Goal: Task Accomplishment & Management: Manage account settings

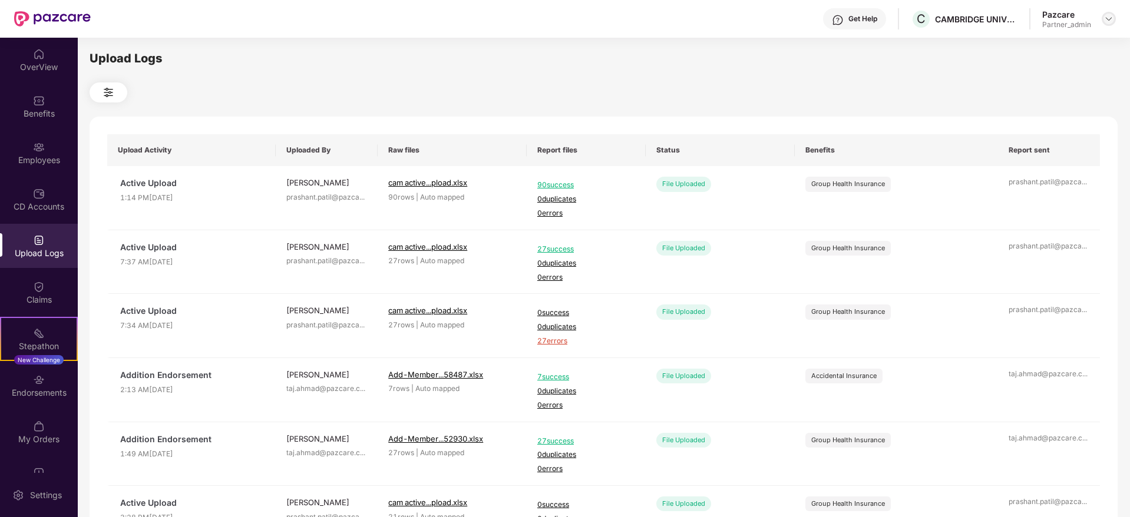
click at [1110, 18] on img at bounding box center [1108, 18] width 9 height 9
click at [1066, 45] on div "Switch to partner view" at bounding box center [1053, 46] width 153 height 23
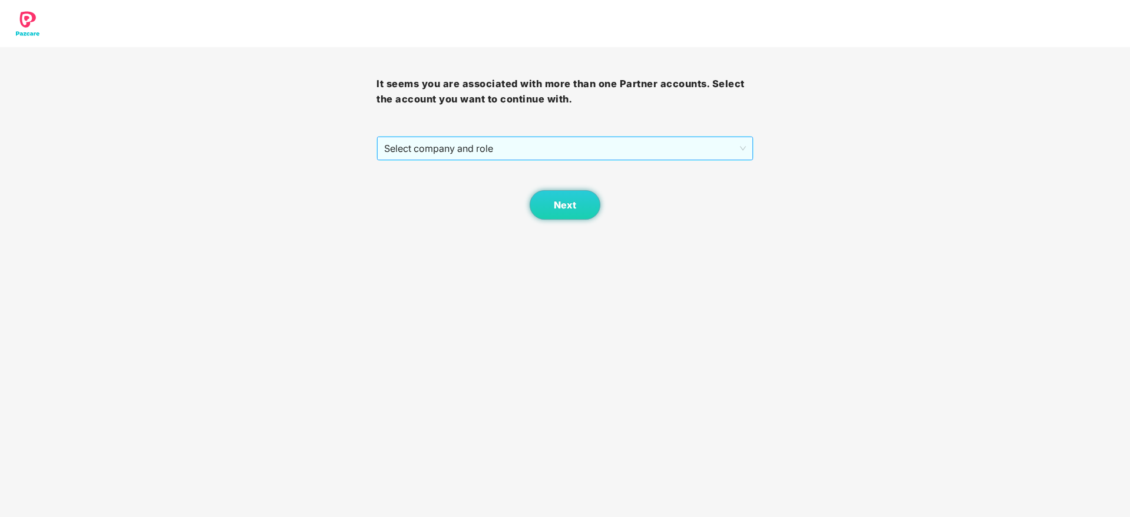
click at [512, 153] on span "Select company and role" at bounding box center [564, 148] width 361 height 22
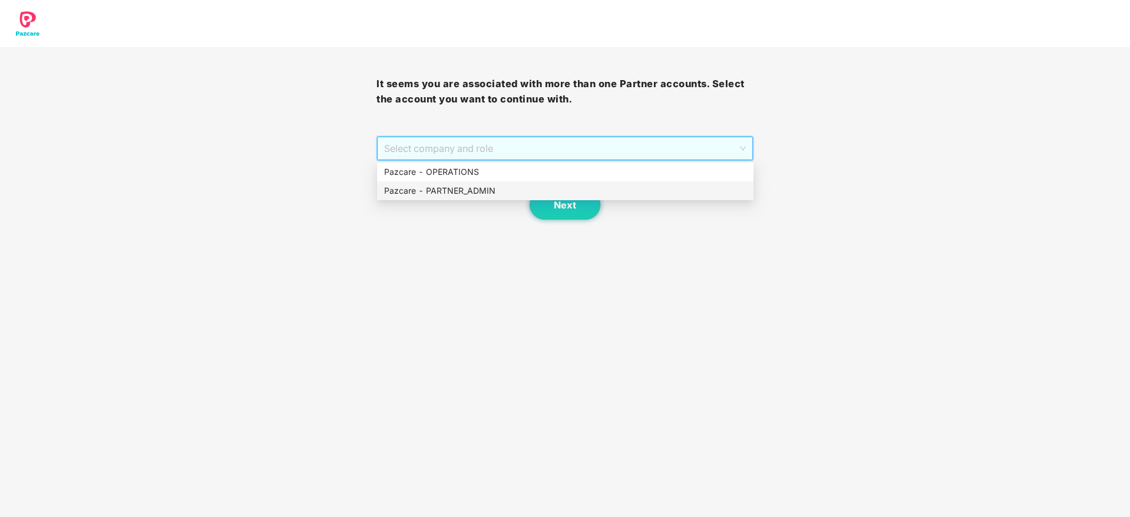
click at [494, 192] on div "Pazcare - PARTNER_ADMIN" at bounding box center [565, 190] width 362 height 13
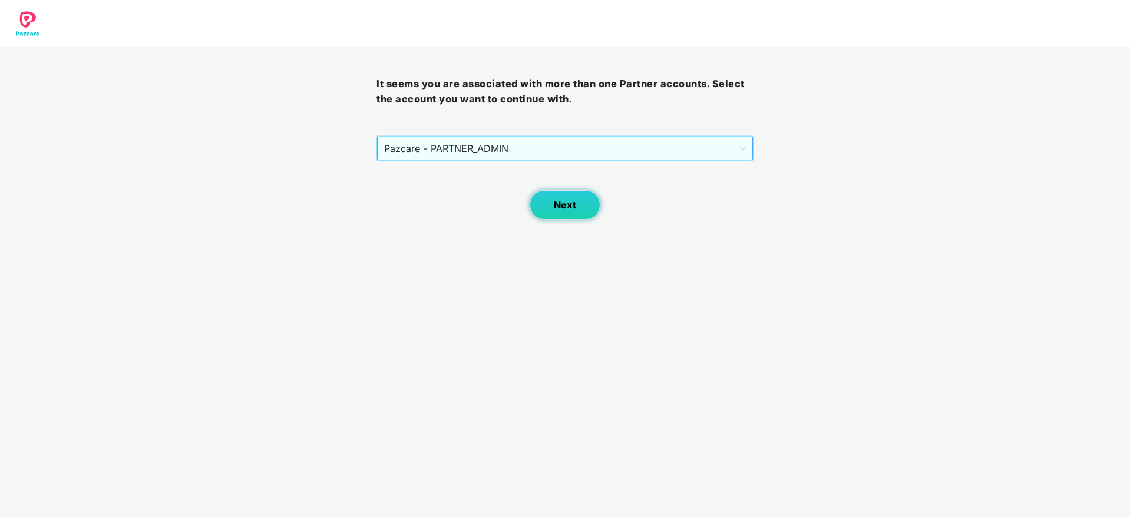
click at [570, 210] on span "Next" at bounding box center [565, 205] width 22 height 11
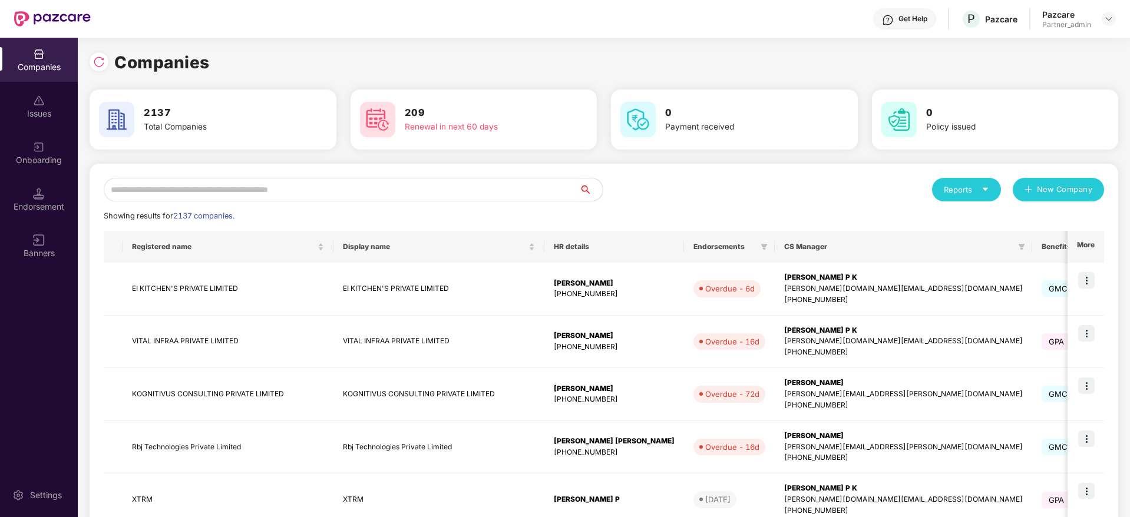
click at [310, 190] on input "text" at bounding box center [341, 190] width 475 height 24
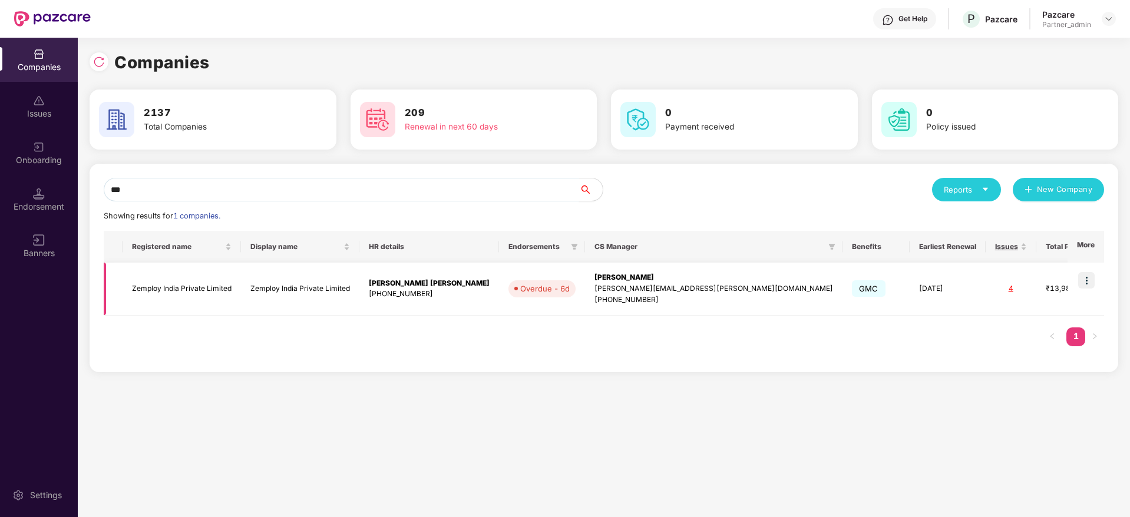
type input "***"
click at [1090, 276] on img at bounding box center [1086, 280] width 16 height 16
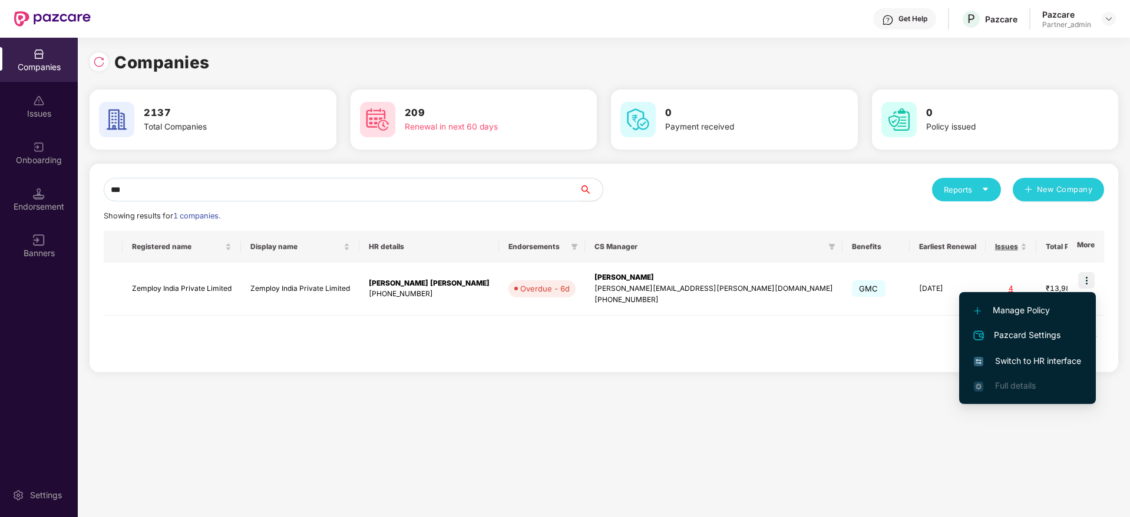
click at [1025, 364] on span "Switch to HR interface" at bounding box center [1027, 361] width 107 height 13
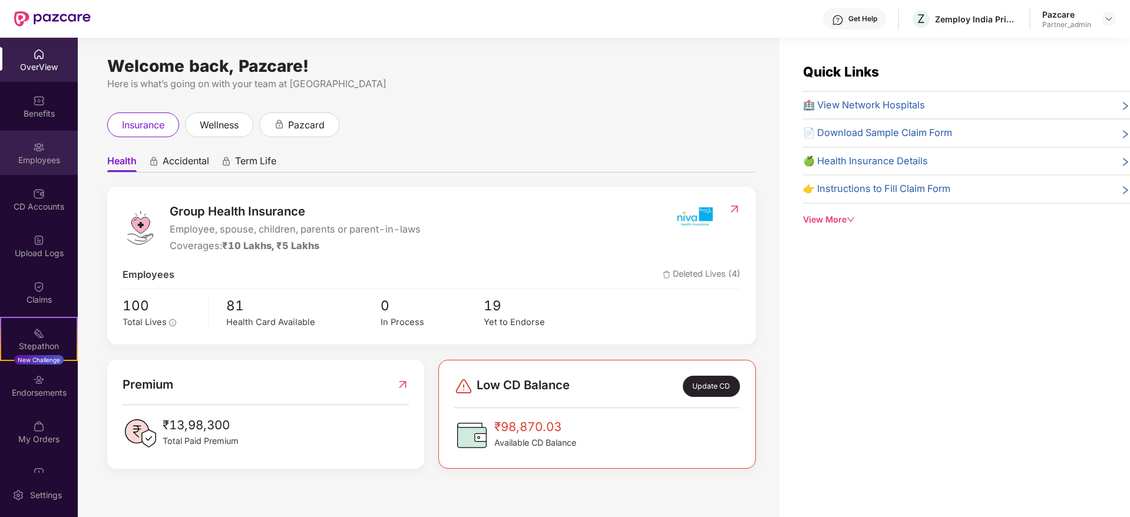
click at [34, 161] on div "Employees" at bounding box center [39, 160] width 78 height 12
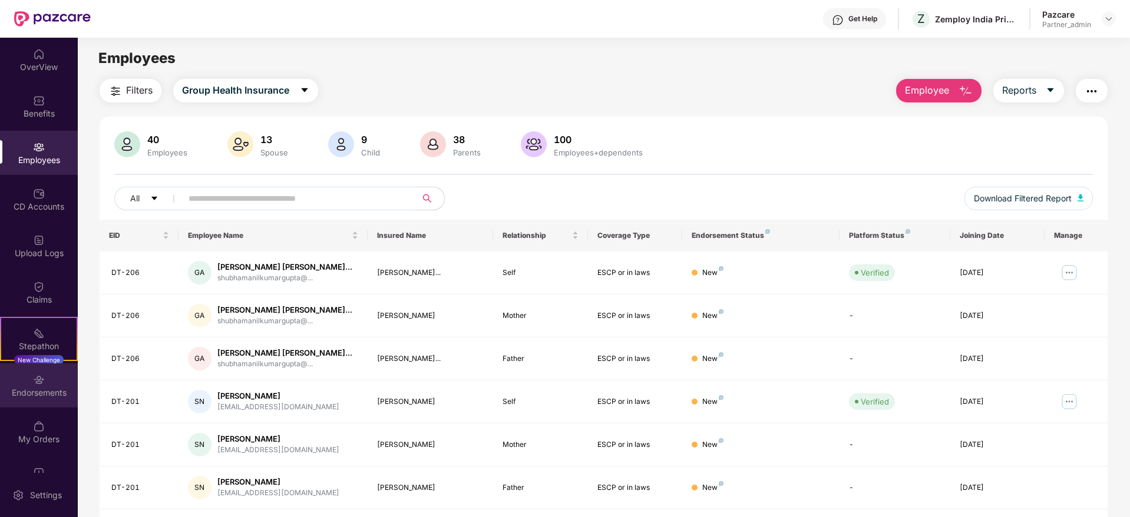
drag, startPoint x: 29, startPoint y: 382, endPoint x: 25, endPoint y: 370, distance: 12.5
click at [25, 370] on div "Endorsements" at bounding box center [39, 385] width 78 height 44
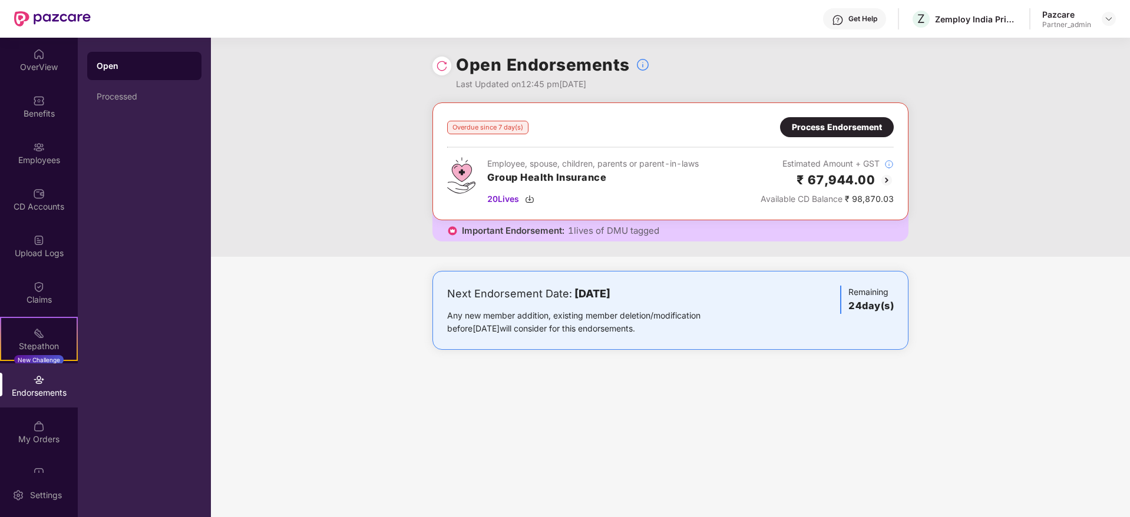
click at [798, 124] on div "Process Endorsement" at bounding box center [837, 127] width 90 height 13
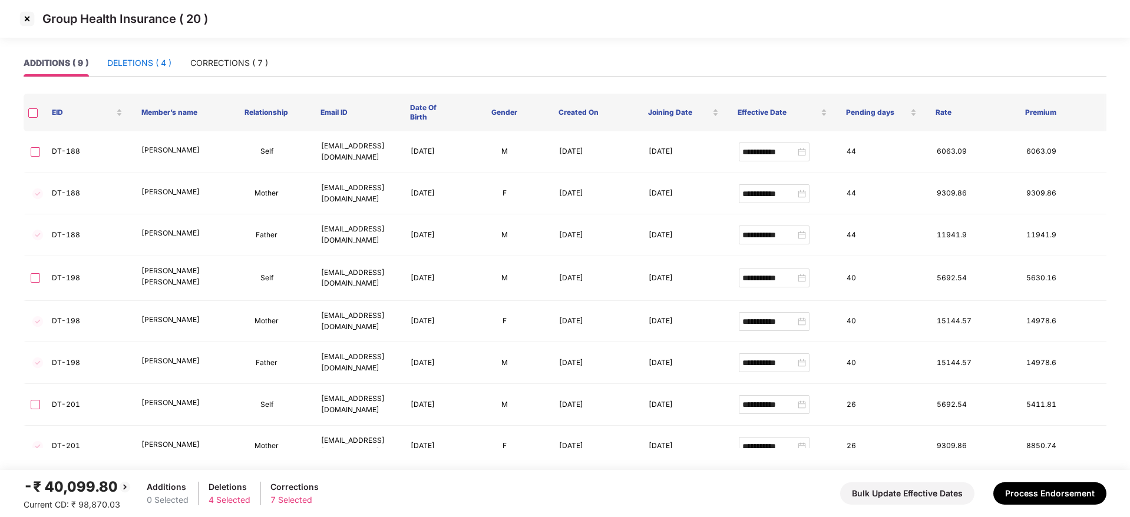
click at [147, 60] on div "DELETIONS ( 4 )" at bounding box center [139, 63] width 64 height 13
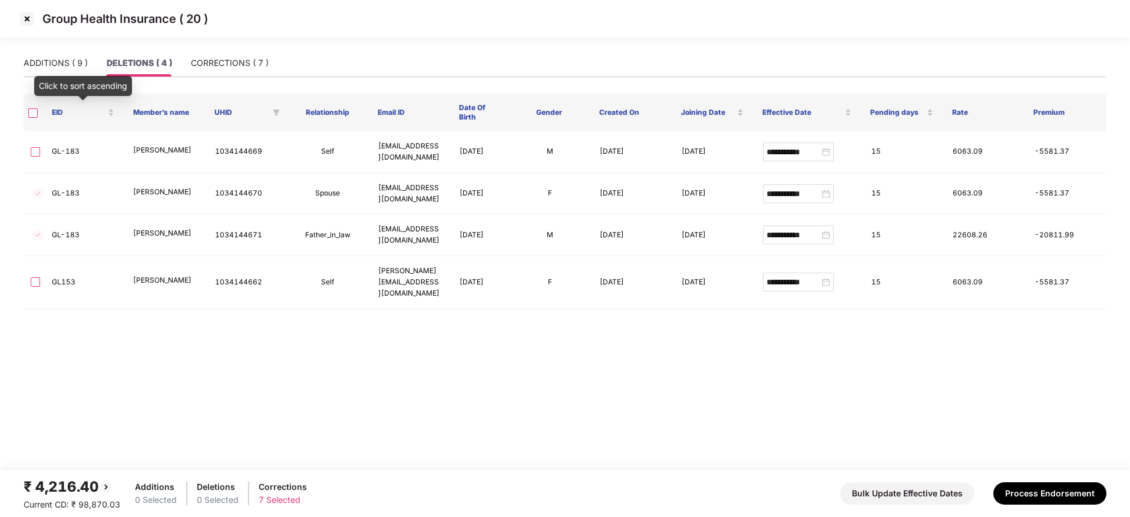
click at [189, 64] on div "ADDITIONS ( 9 ) DELETIONS ( 4 ) CORRECTIONS ( 7 )" at bounding box center [146, 62] width 245 height 27
click at [223, 64] on div "CORRECTIONS ( 7 )" at bounding box center [230, 63] width 78 height 13
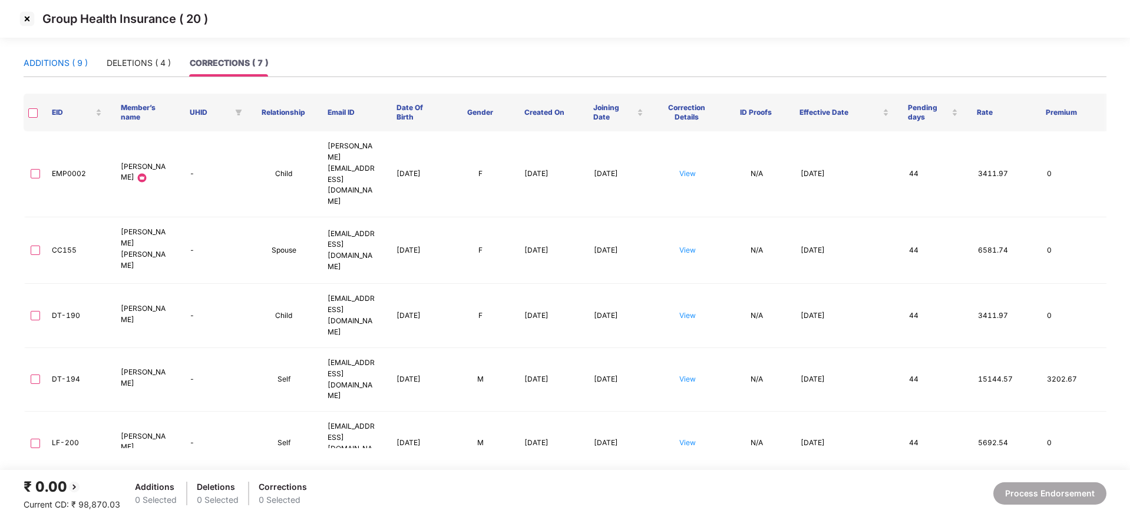
click at [66, 64] on div "ADDITIONS ( 9 )" at bounding box center [56, 63] width 64 height 13
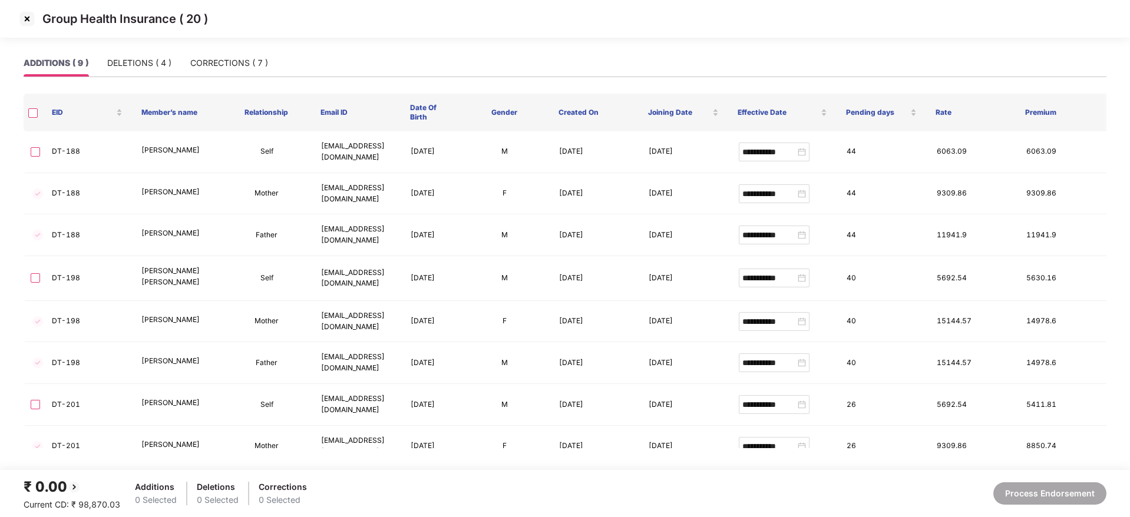
click at [28, 19] on img at bounding box center [27, 18] width 19 height 19
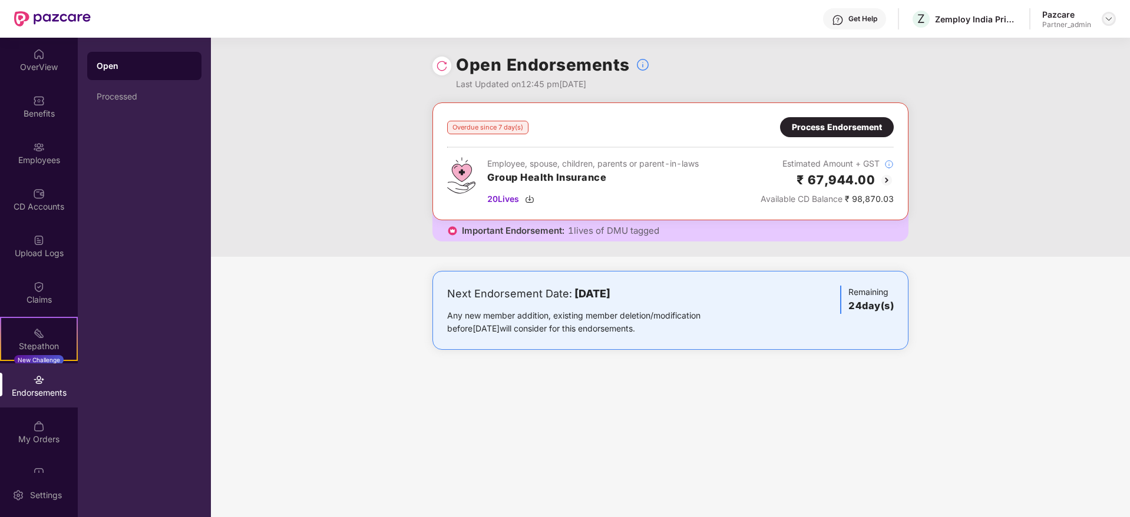
click at [1111, 20] on img at bounding box center [1108, 18] width 9 height 9
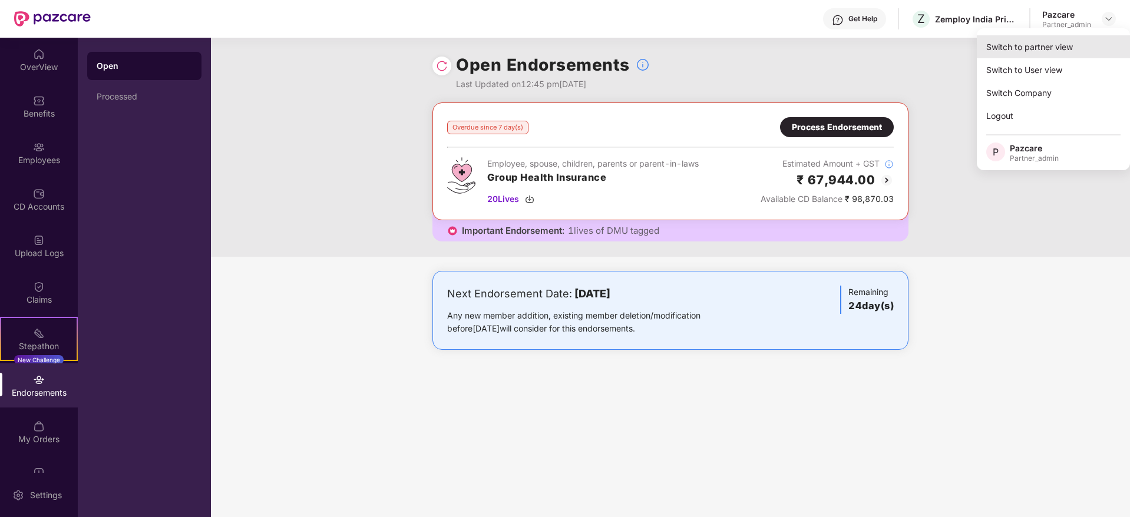
click at [1079, 42] on div "Switch to partner view" at bounding box center [1053, 46] width 153 height 23
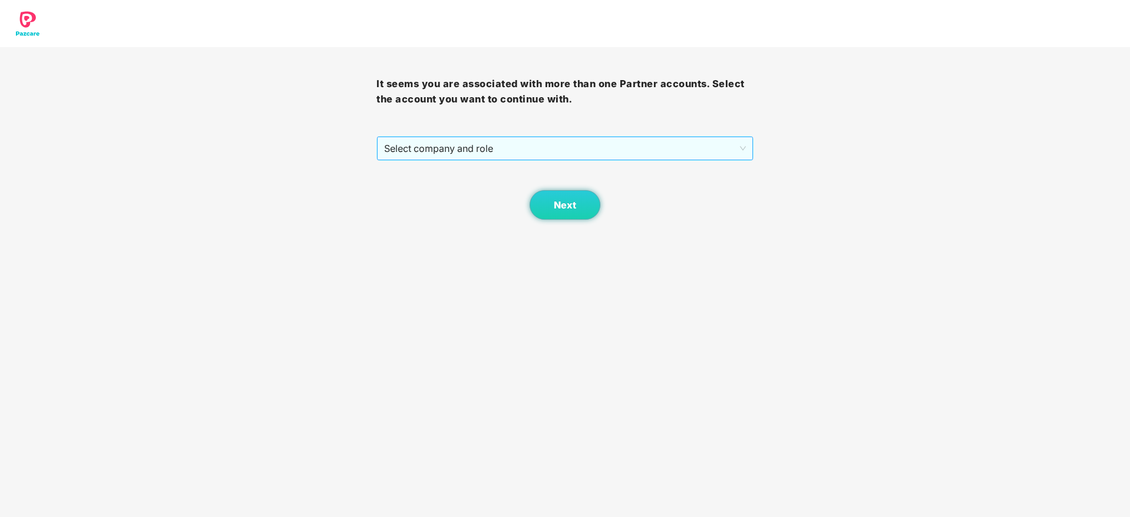
click at [520, 147] on span "Select company and role" at bounding box center [564, 148] width 361 height 22
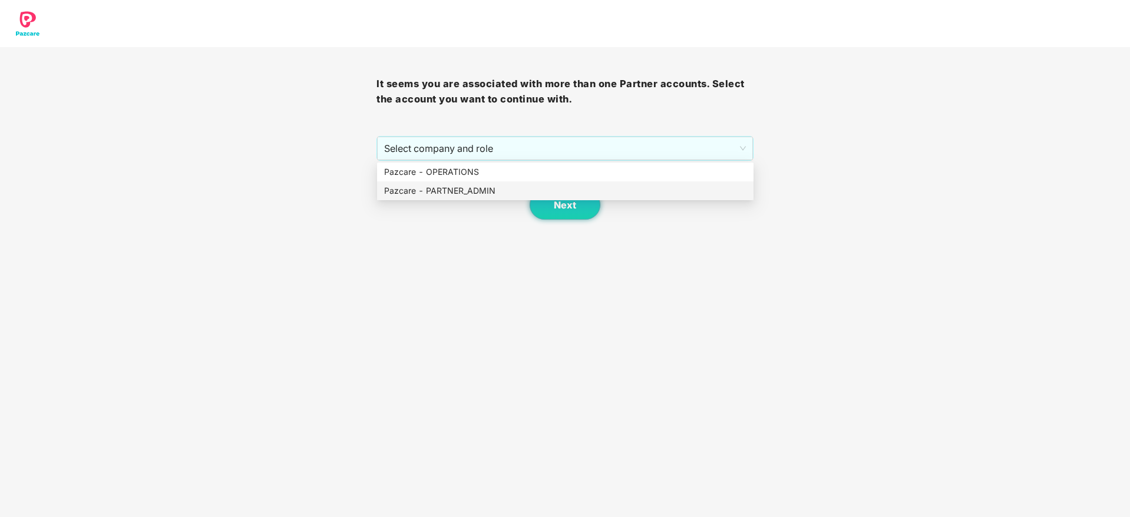
click at [475, 200] on div "Next" at bounding box center [564, 190] width 376 height 59
click at [564, 202] on span "Next" at bounding box center [565, 205] width 22 height 11
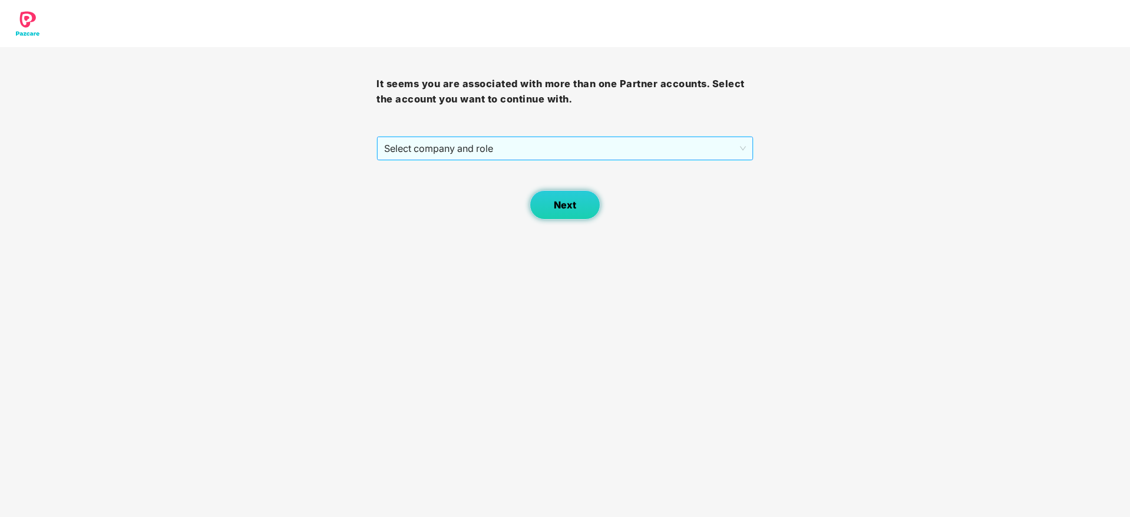
click at [536, 150] on span "Select company and role" at bounding box center [564, 148] width 361 height 22
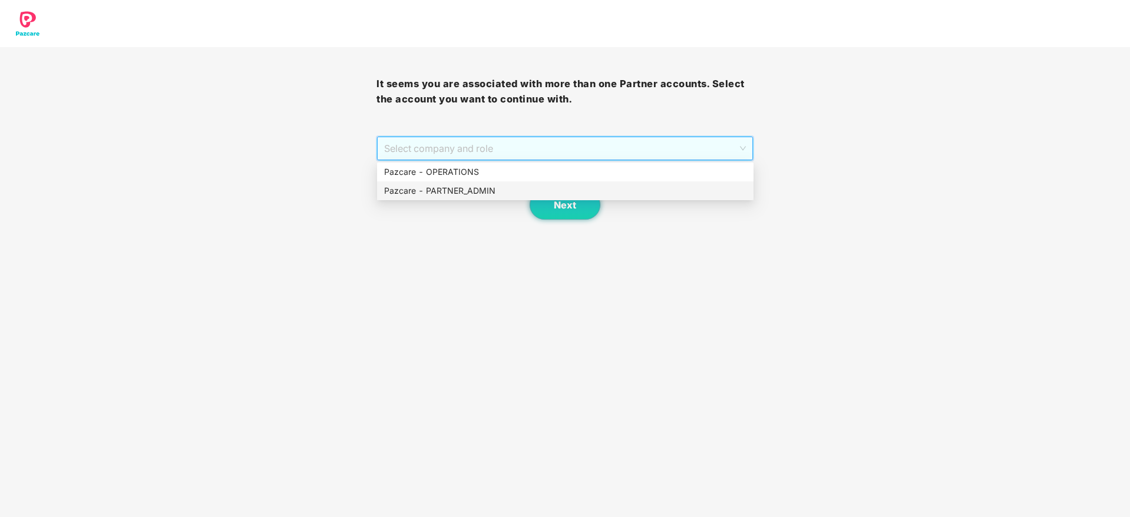
click at [483, 194] on div "Pazcare - PARTNER_ADMIN" at bounding box center [565, 190] width 362 height 13
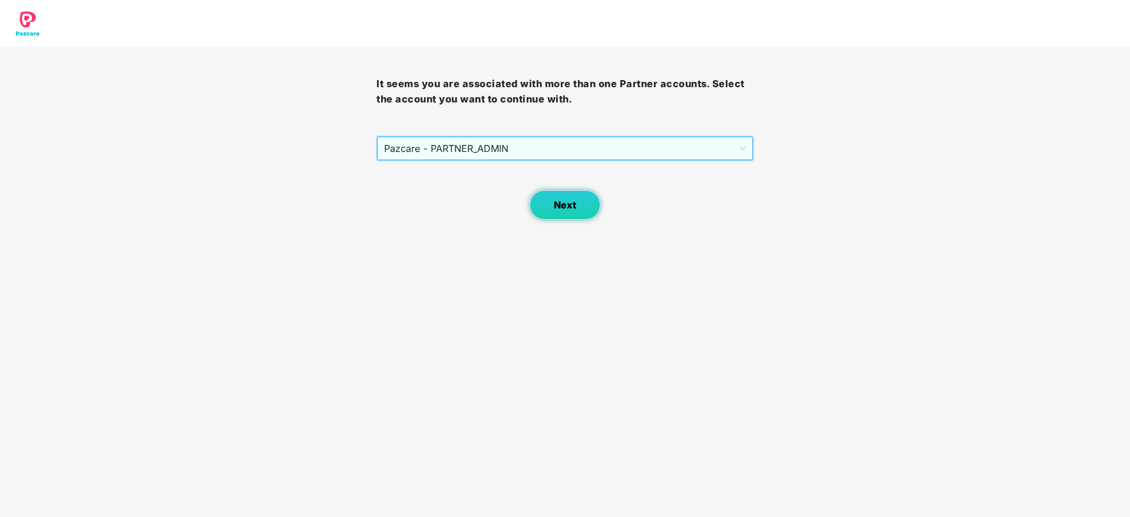
click at [551, 202] on button "Next" at bounding box center [565, 204] width 71 height 29
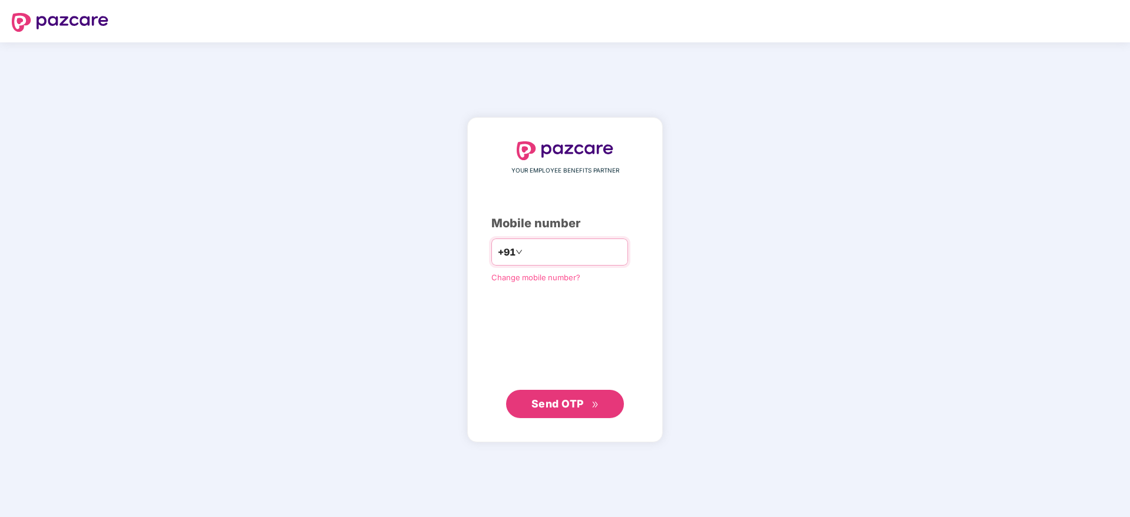
click at [558, 247] on input "number" at bounding box center [573, 252] width 97 height 19
type input "**********"
click at [563, 406] on span "Send OTP" at bounding box center [557, 403] width 52 height 12
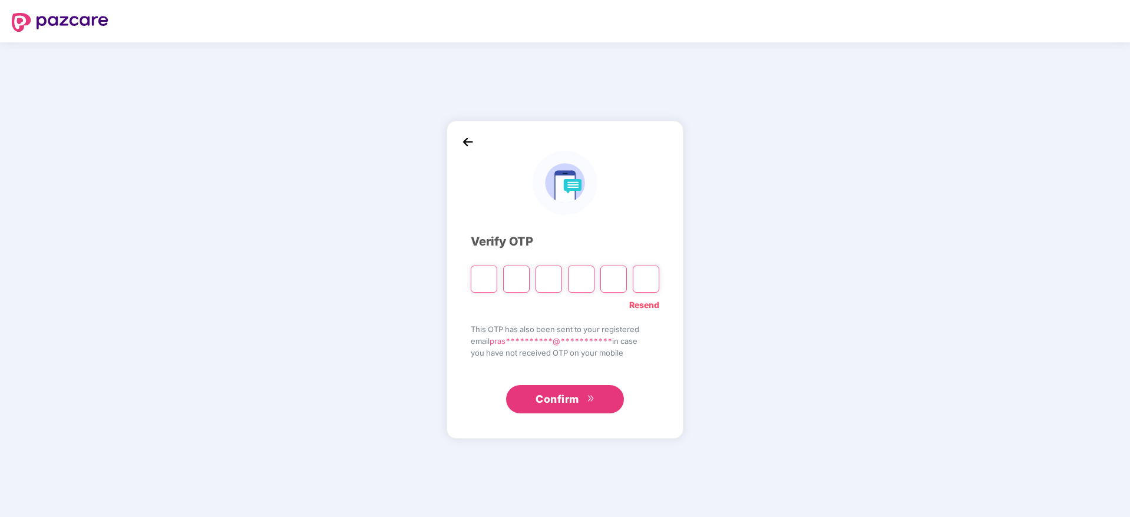
type input "*"
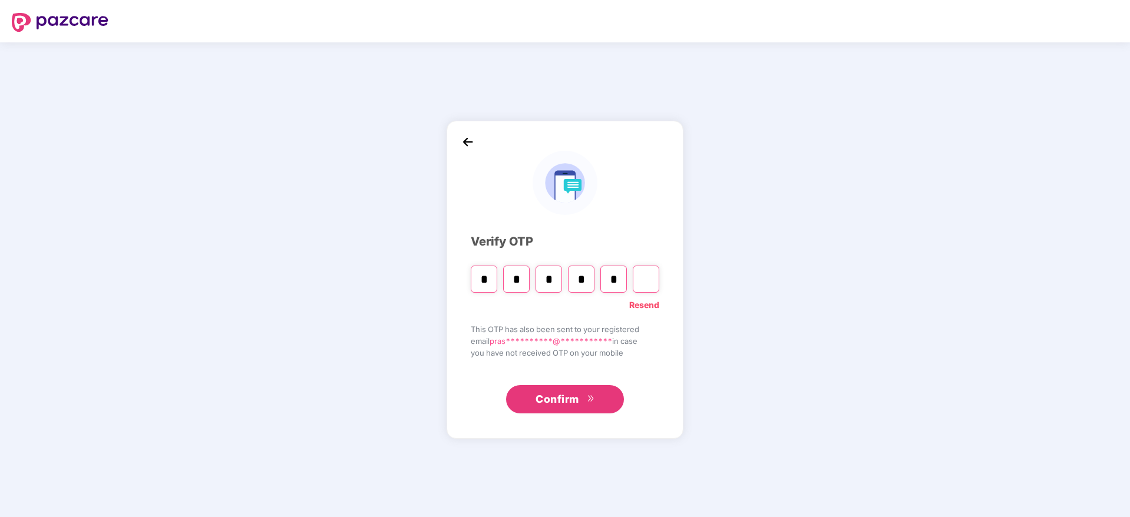
type input "*"
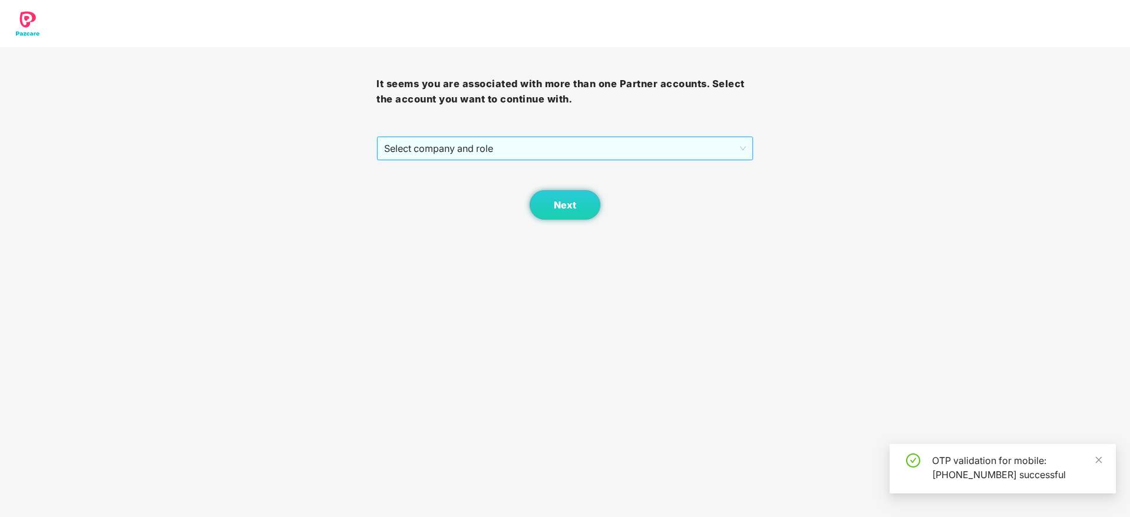
click at [535, 145] on span "Select company and role" at bounding box center [564, 148] width 361 height 22
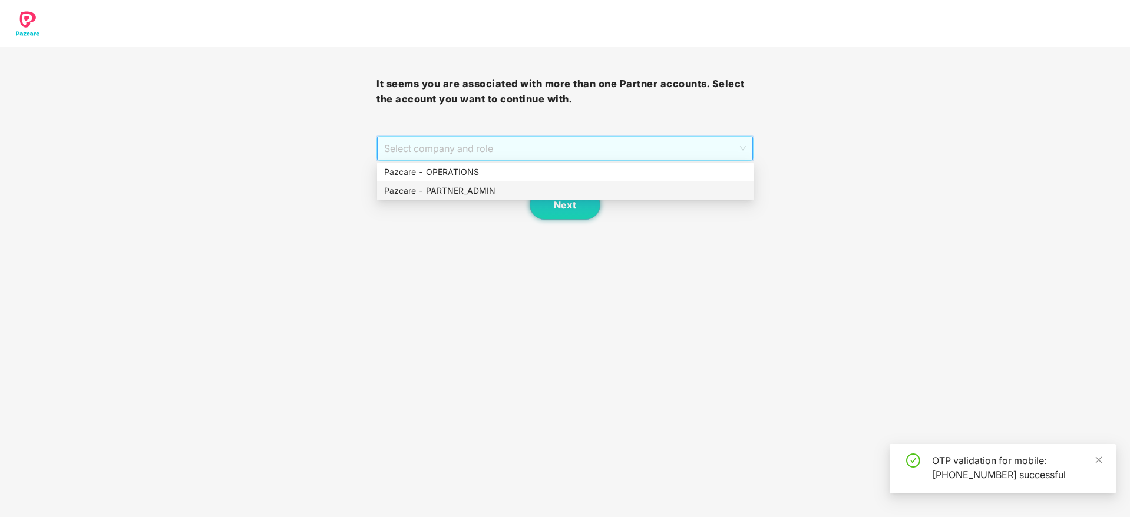
drag, startPoint x: 485, startPoint y: 193, endPoint x: 541, endPoint y: 189, distance: 56.1
click at [501, 190] on div "Pazcare - PARTNER_ADMIN" at bounding box center [565, 190] width 362 height 13
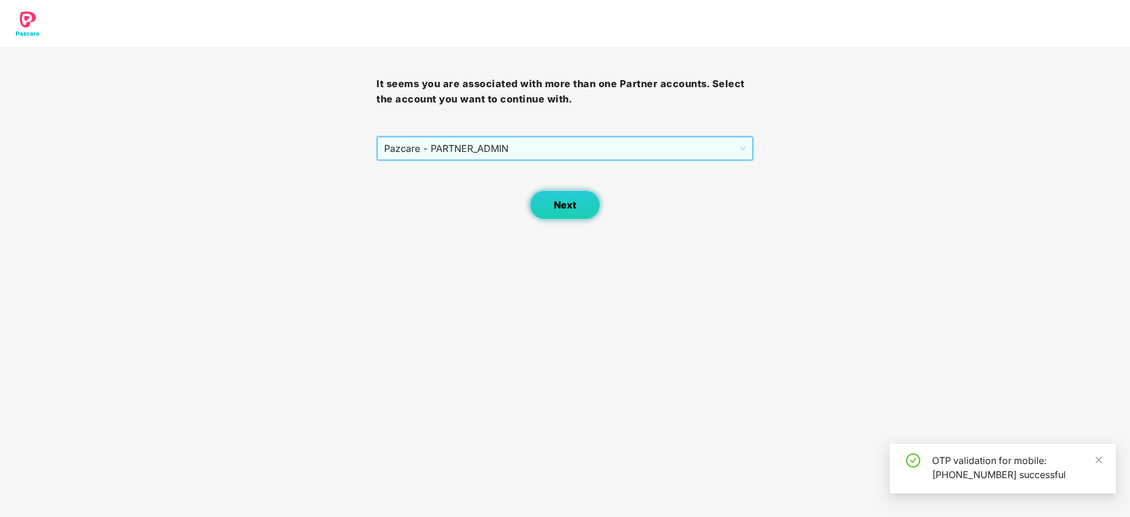
click at [568, 200] on span "Next" at bounding box center [565, 205] width 22 height 11
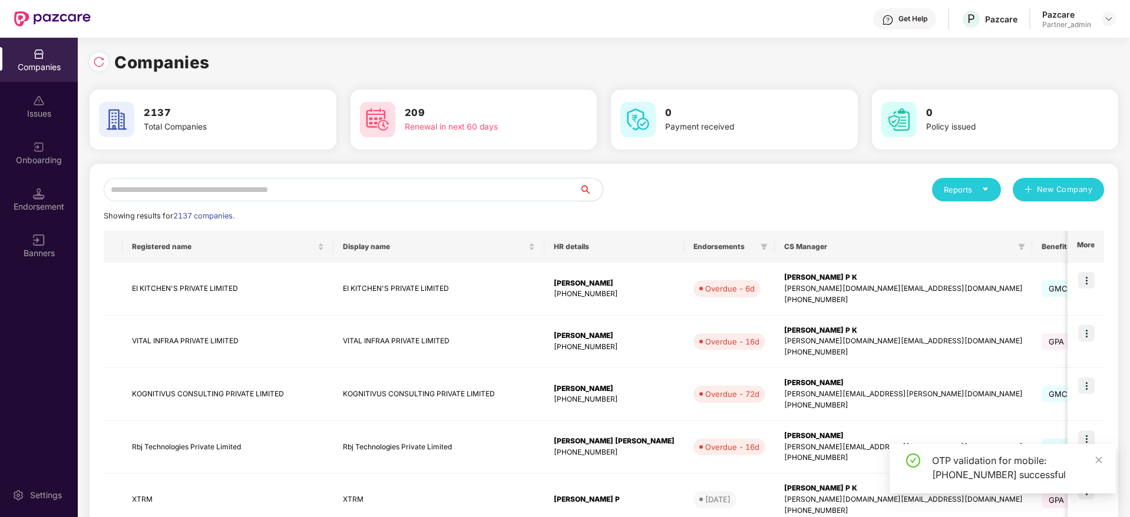
click at [369, 188] on input "text" at bounding box center [341, 190] width 475 height 24
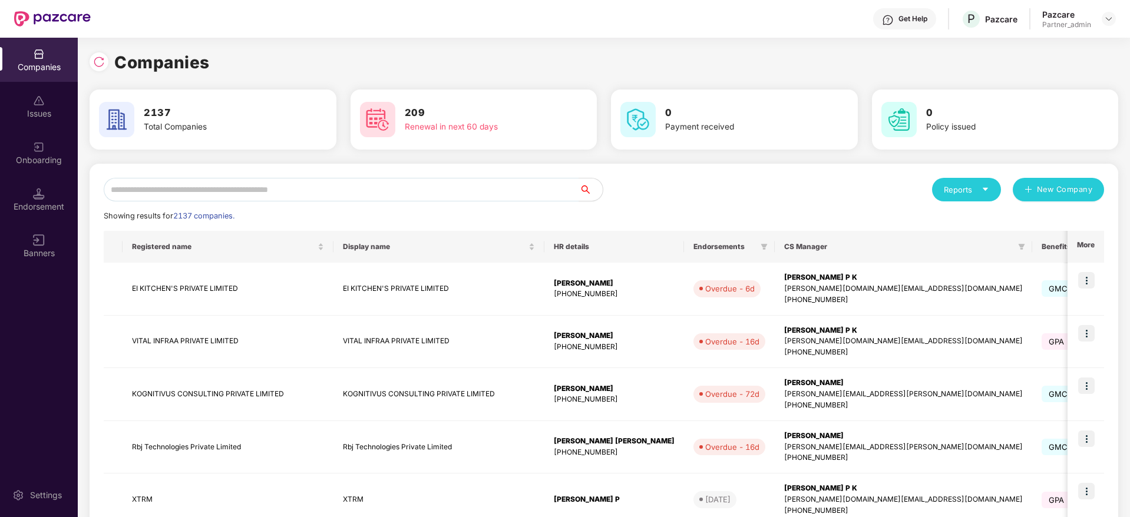
click at [987, 184] on div "Reports" at bounding box center [966, 190] width 45 height 12
click at [971, 217] on div "Companies" at bounding box center [960, 220] width 43 height 13
click at [346, 186] on input "text" at bounding box center [341, 190] width 475 height 24
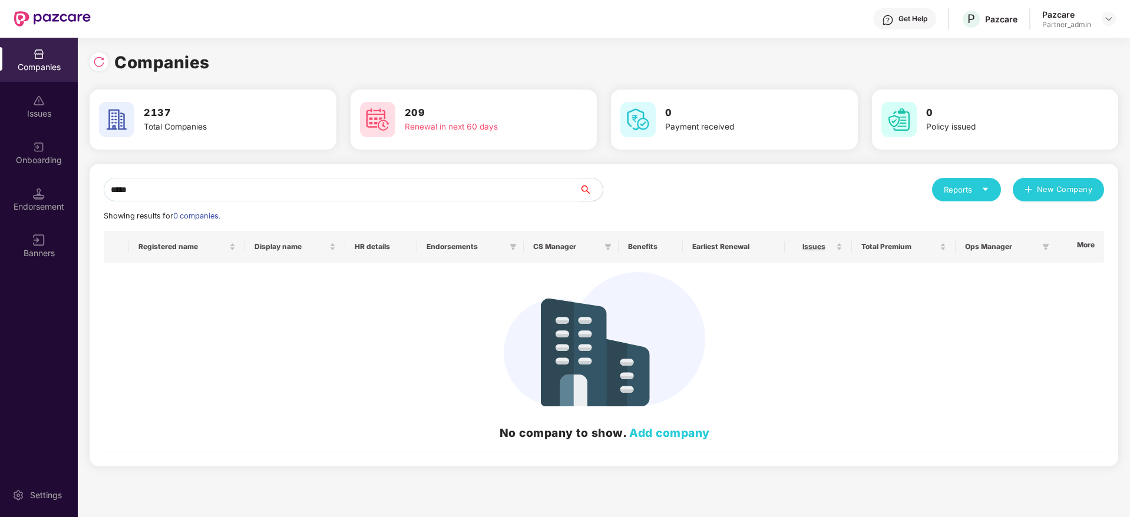
click at [0, 163] on div "Companies Issues Onboarding Endorsement Banners Settings Companies 2137 Total C…" at bounding box center [565, 277] width 1130 height 479
paste input "text"
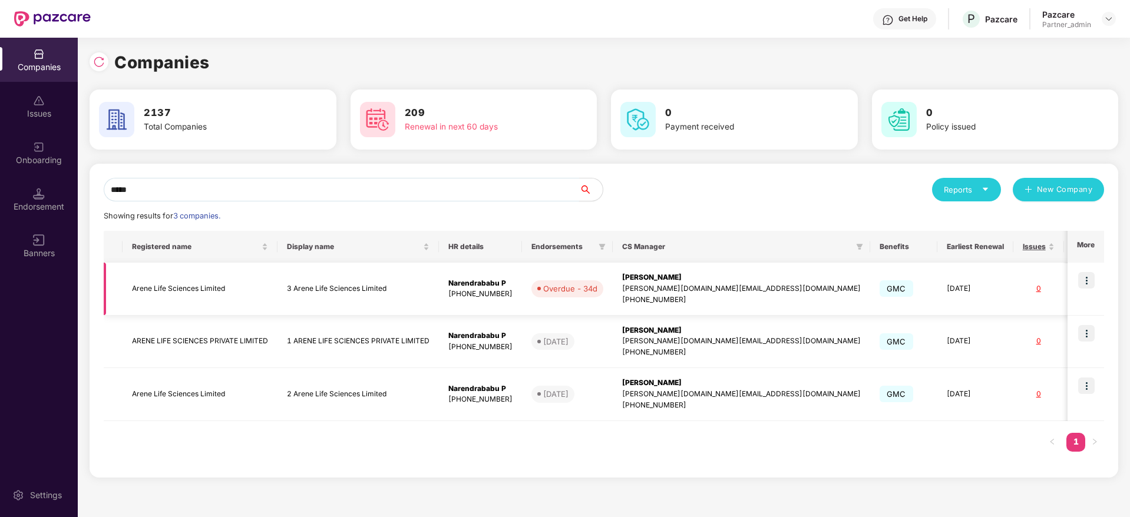
type input "*****"
click at [1094, 279] on img at bounding box center [1086, 280] width 16 height 16
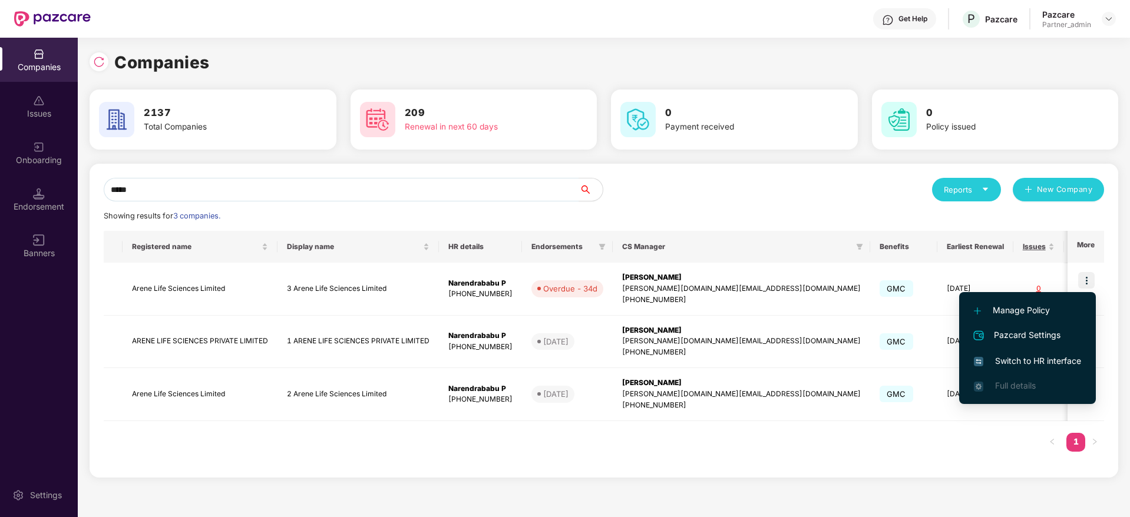
click at [1024, 360] on span "Switch to HR interface" at bounding box center [1027, 361] width 107 height 13
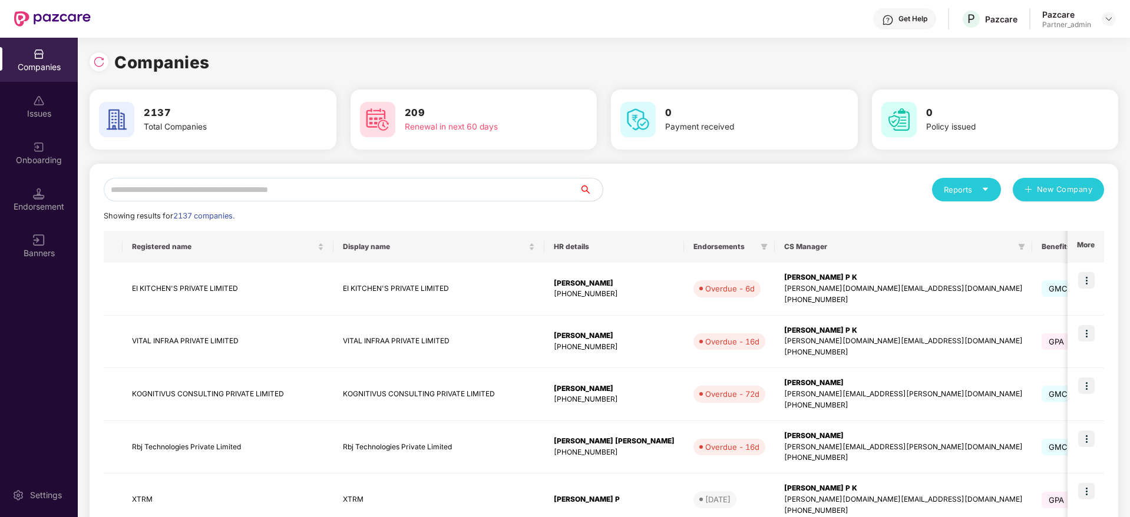
click at [216, 188] on input "text" at bounding box center [341, 190] width 475 height 24
paste input "*****"
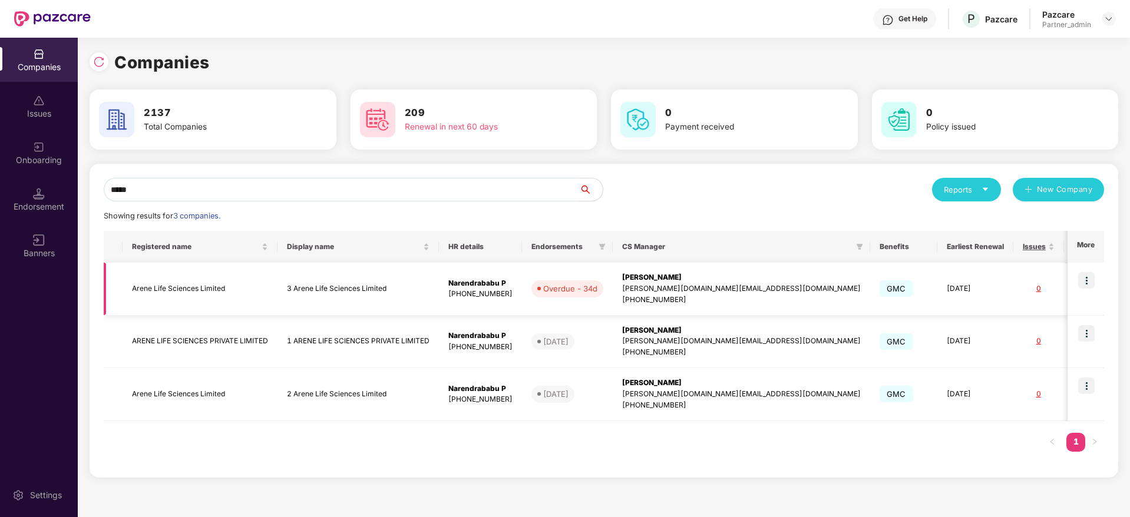
type input "*****"
click at [1090, 277] on img at bounding box center [1086, 280] width 16 height 16
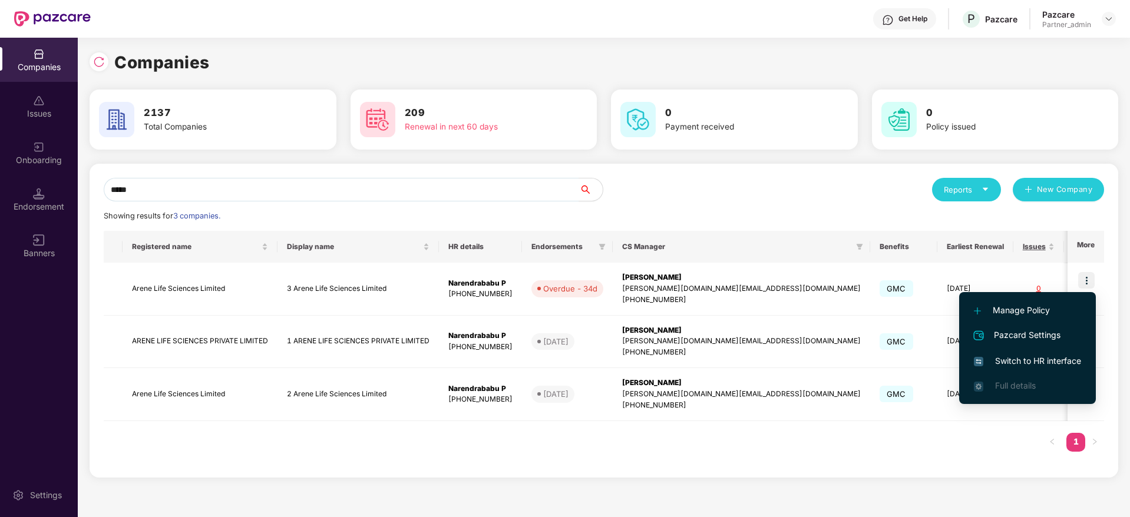
click at [1030, 360] on span "Switch to HR interface" at bounding box center [1027, 361] width 107 height 13
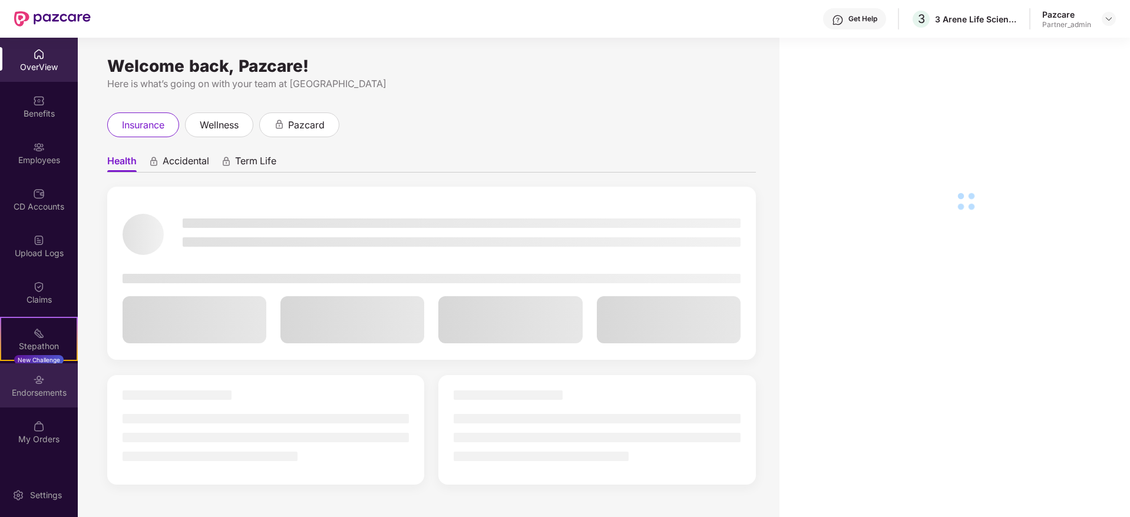
click at [26, 388] on div "Endorsements" at bounding box center [39, 393] width 78 height 12
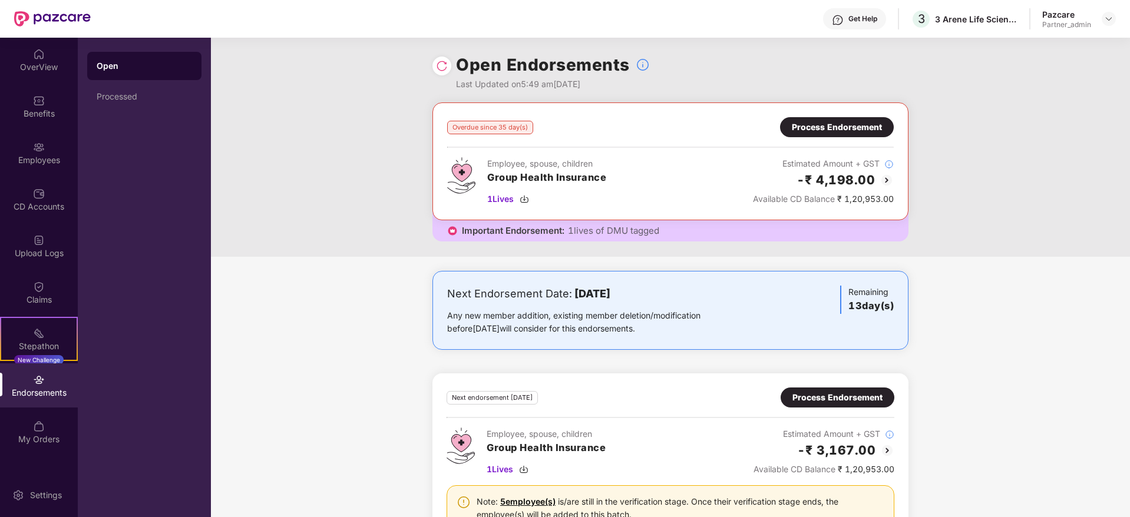
scroll to position [52, 0]
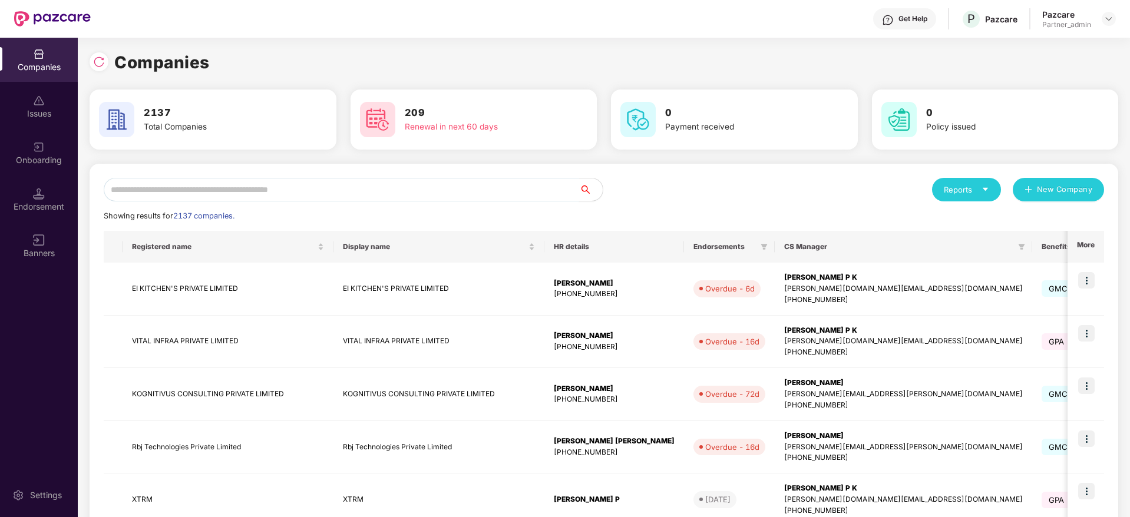
click at [216, 197] on input "text" at bounding box center [341, 190] width 475 height 24
paste input "*****"
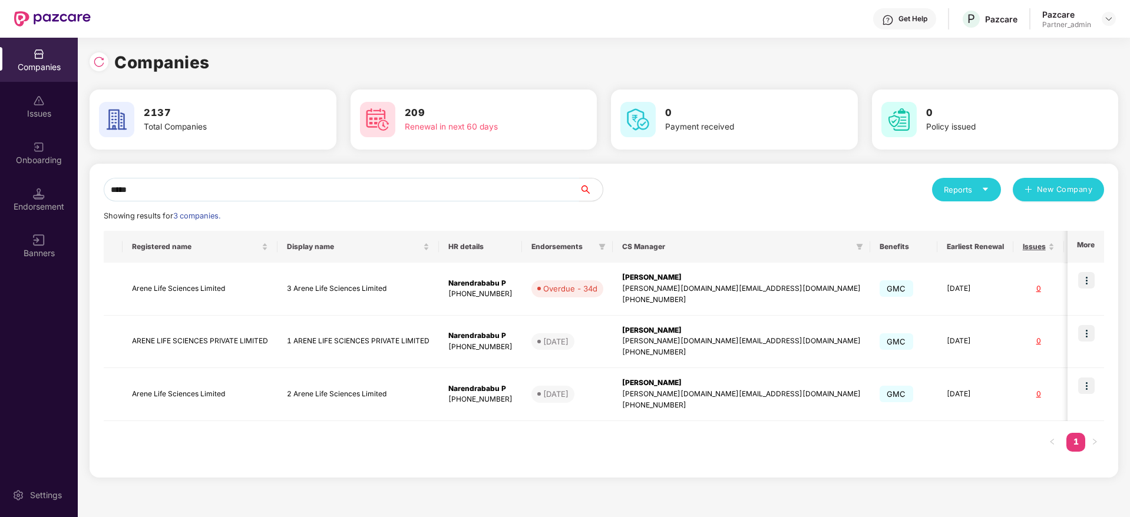
type input "*****"
click at [1089, 331] on img at bounding box center [1086, 333] width 16 height 16
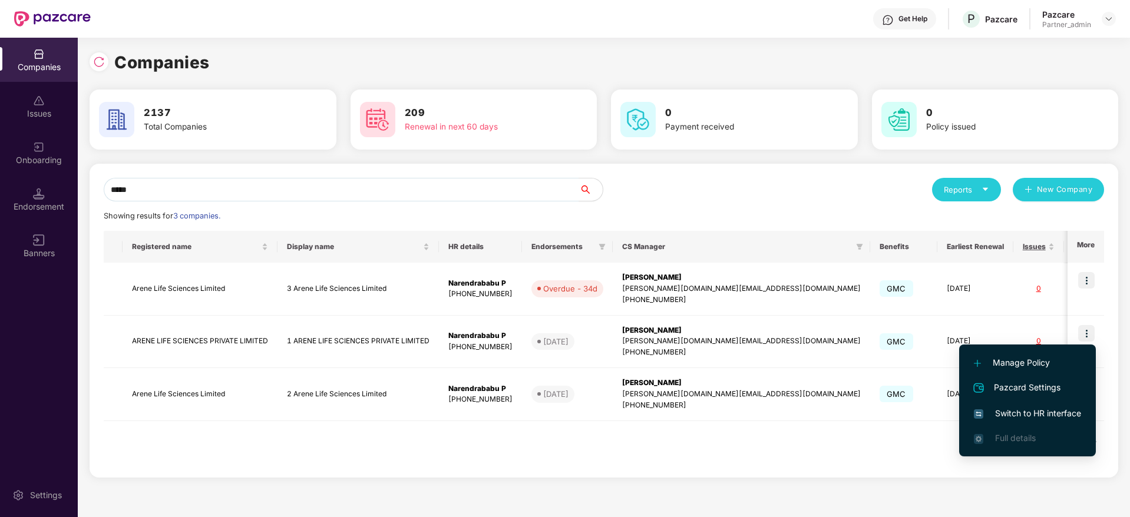
click at [1030, 411] on span "Switch to HR interface" at bounding box center [1027, 413] width 107 height 13
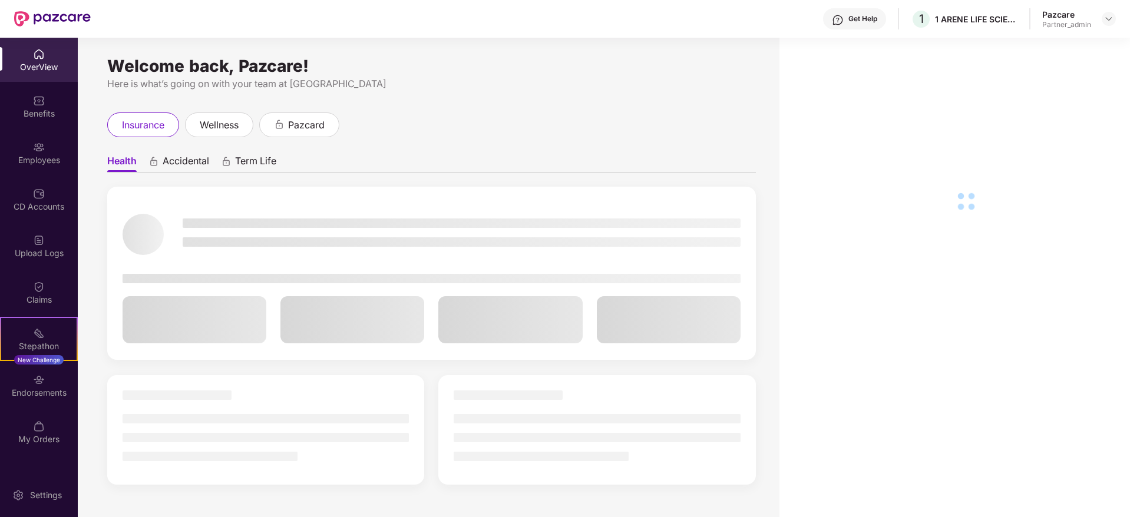
click at [41, 391] on div "Endorsements" at bounding box center [39, 393] width 78 height 12
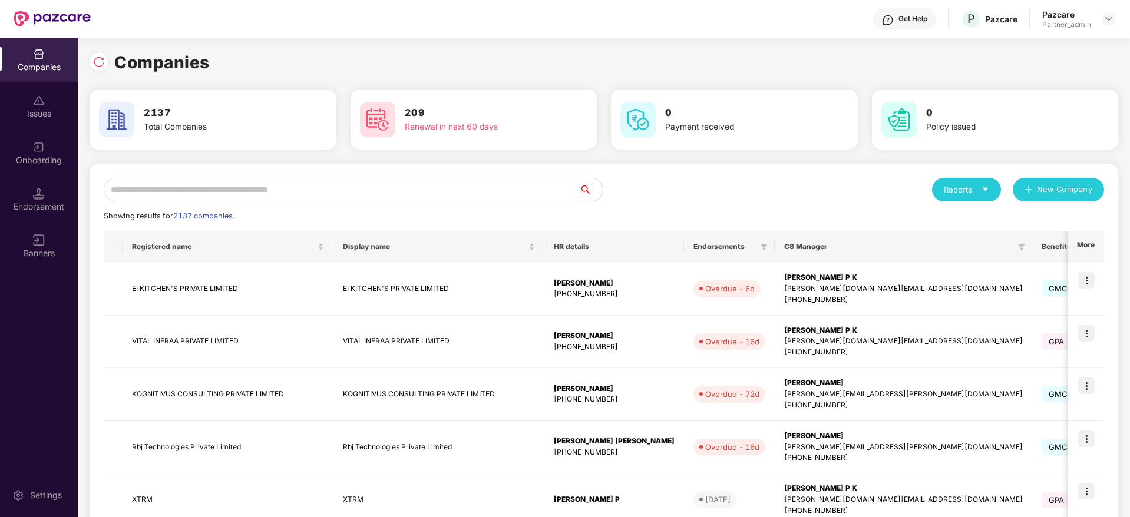
click at [187, 186] on input "text" at bounding box center [341, 190] width 475 height 24
paste input "*****"
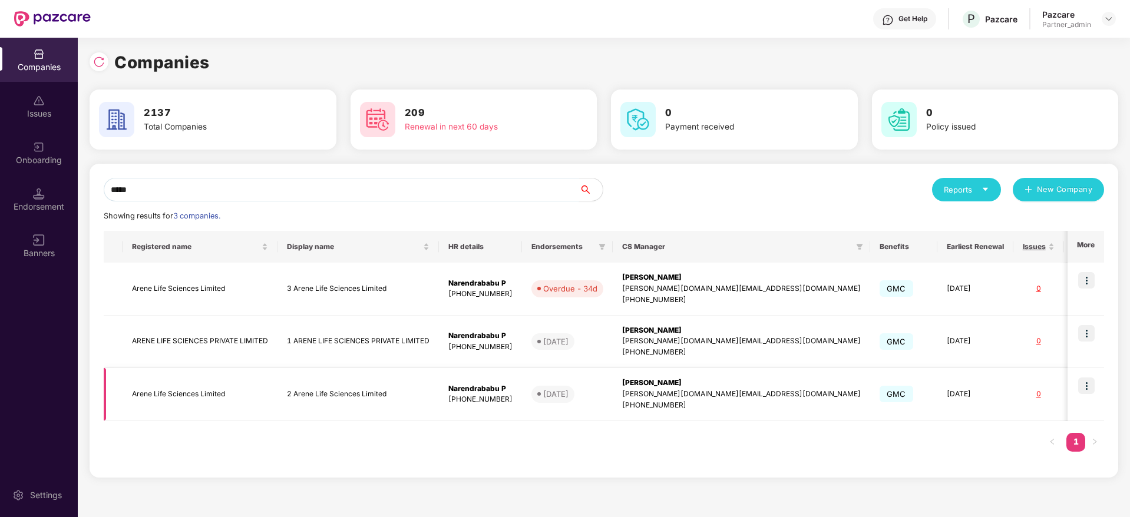
type input "*****"
click at [1090, 388] on img at bounding box center [1086, 386] width 16 height 16
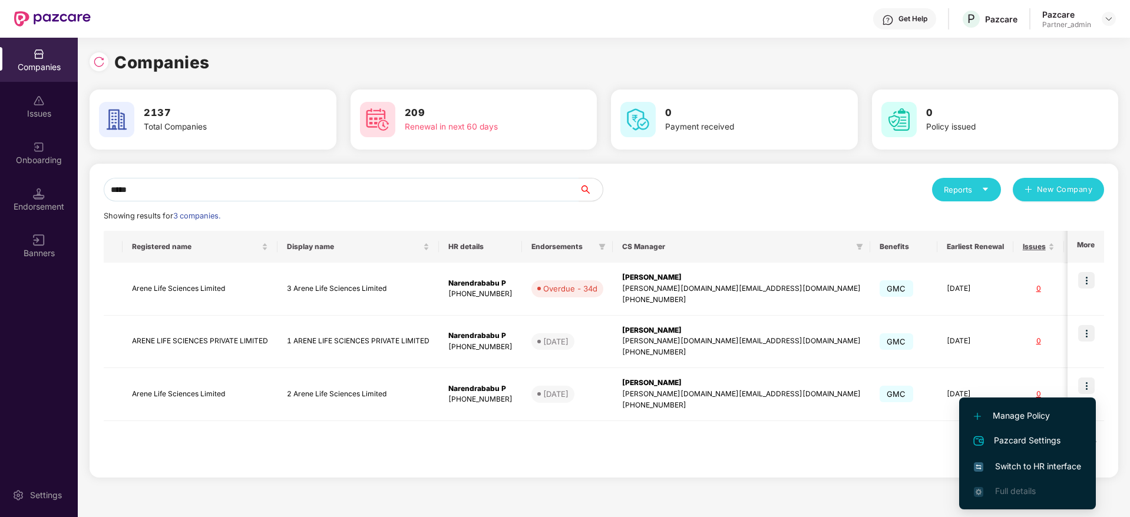
click at [1028, 466] on span "Switch to HR interface" at bounding box center [1027, 466] width 107 height 13
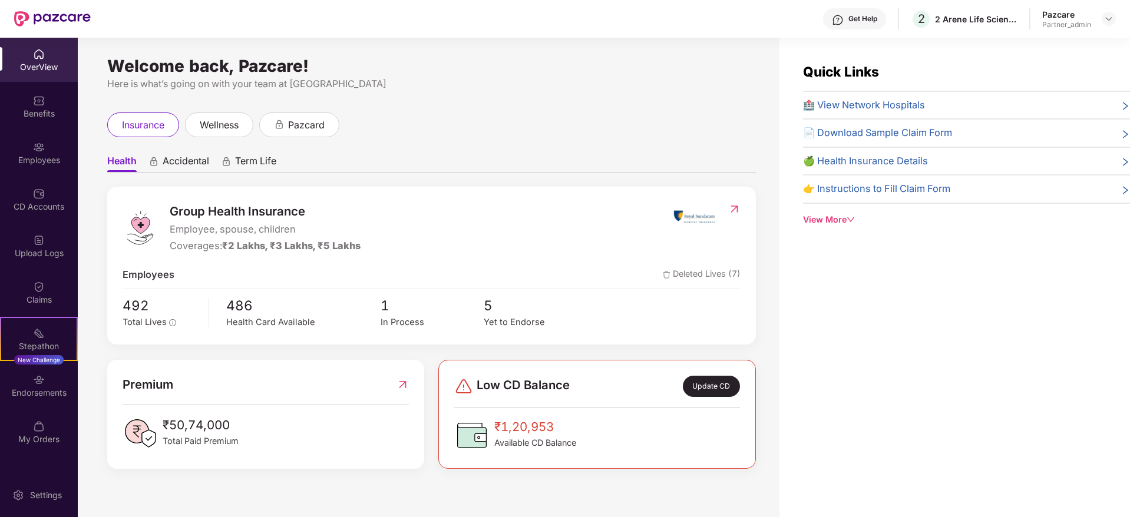
click at [45, 390] on div "Endorsements" at bounding box center [39, 393] width 78 height 12
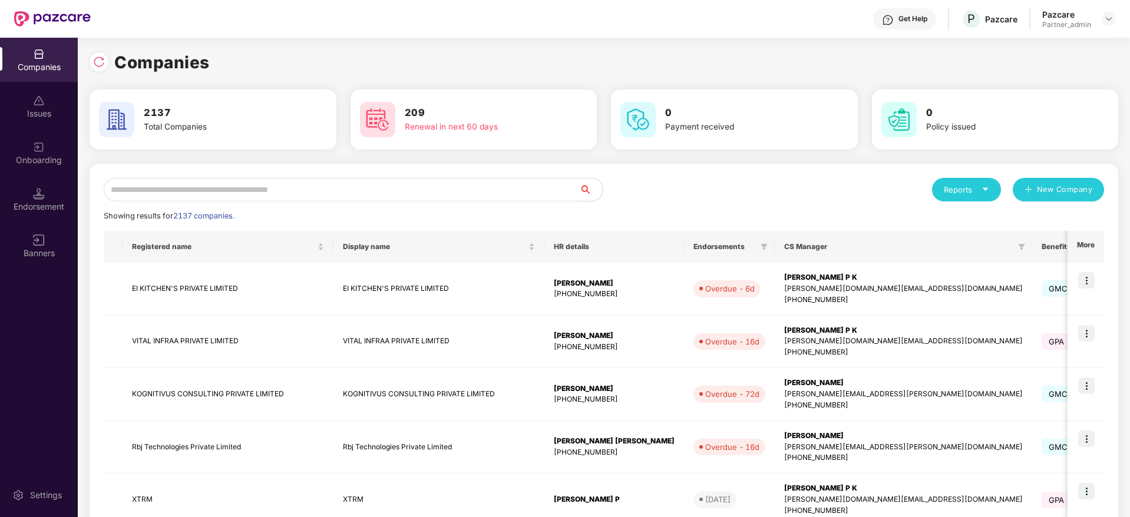
click at [208, 188] on input "text" at bounding box center [341, 190] width 475 height 24
paste input "*****"
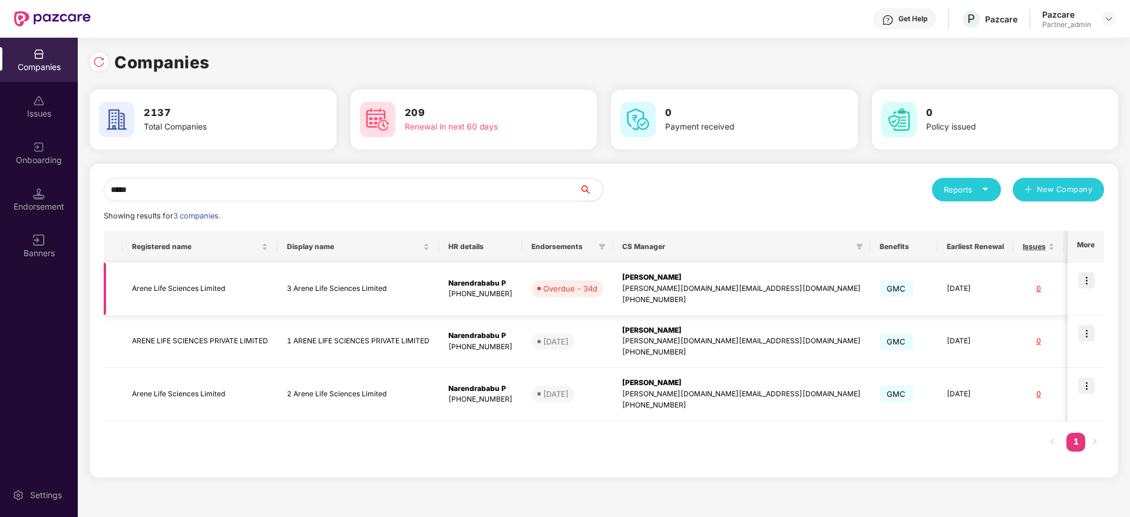
type input "*****"
click at [1086, 283] on img at bounding box center [1086, 280] width 16 height 16
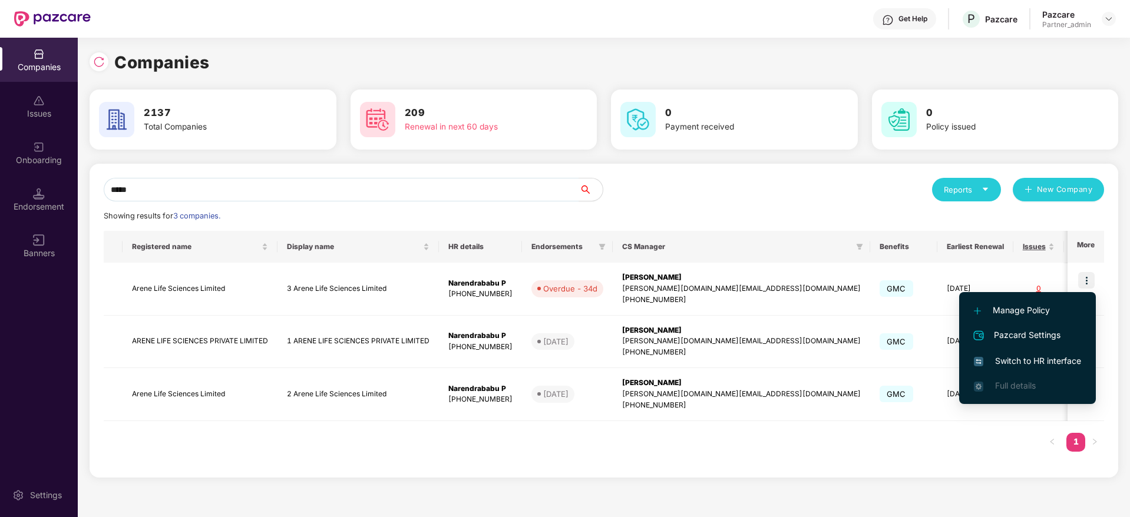
click at [1044, 360] on span "Switch to HR interface" at bounding box center [1027, 361] width 107 height 13
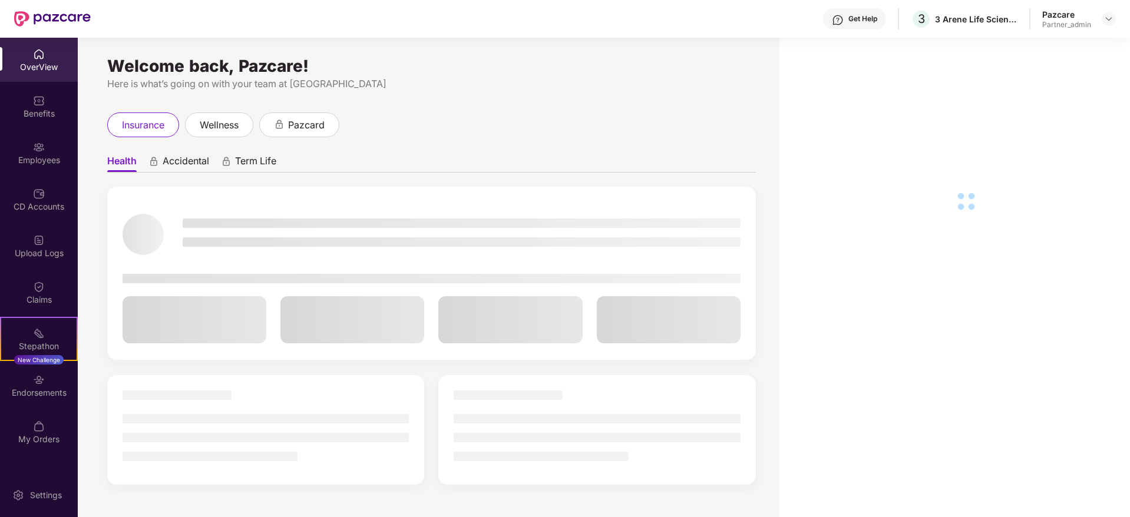
click at [34, 392] on div "Endorsements" at bounding box center [39, 393] width 78 height 12
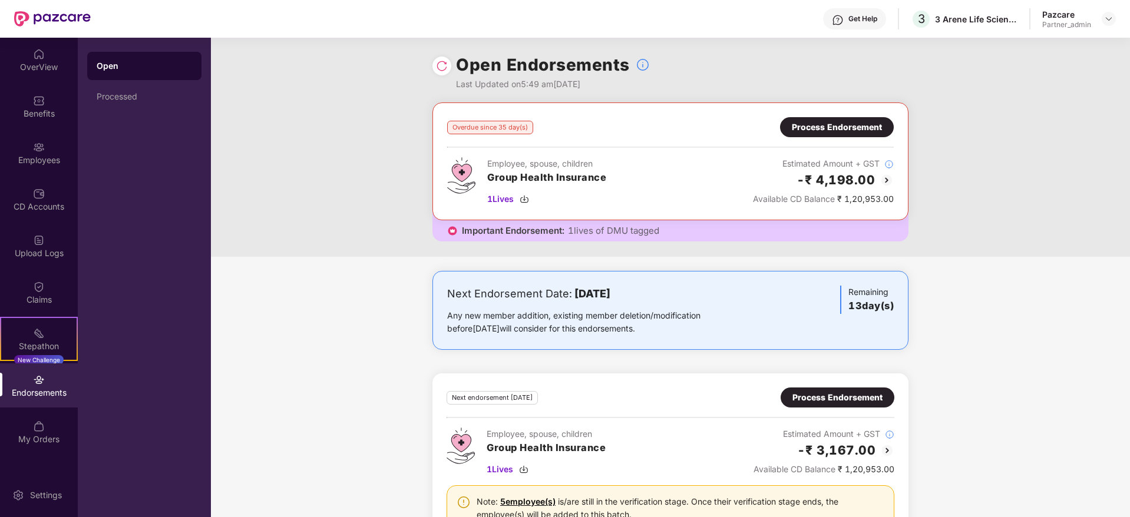
click at [825, 128] on div "Process Endorsement" at bounding box center [837, 127] width 90 height 13
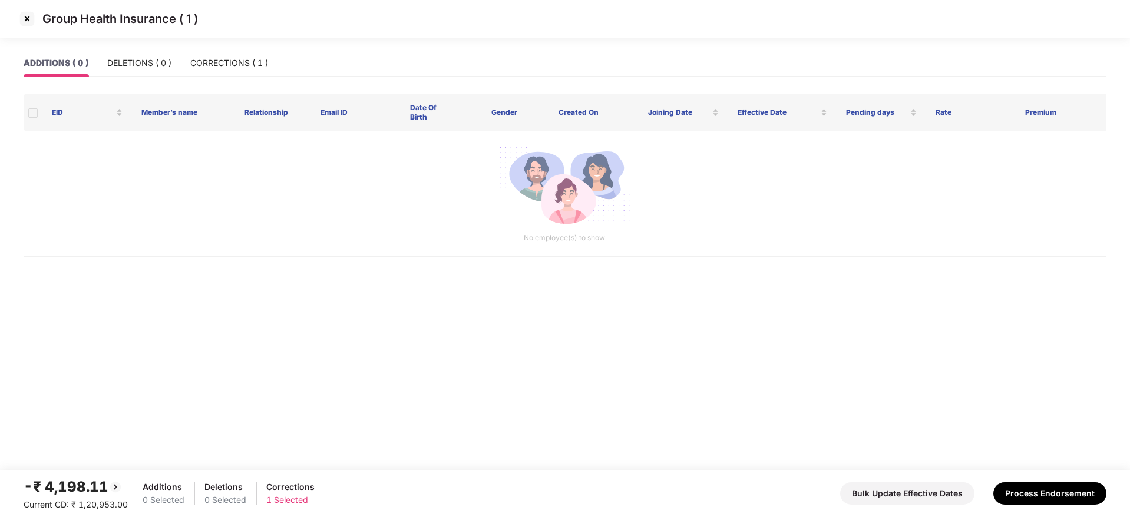
click at [24, 18] on img at bounding box center [27, 18] width 19 height 19
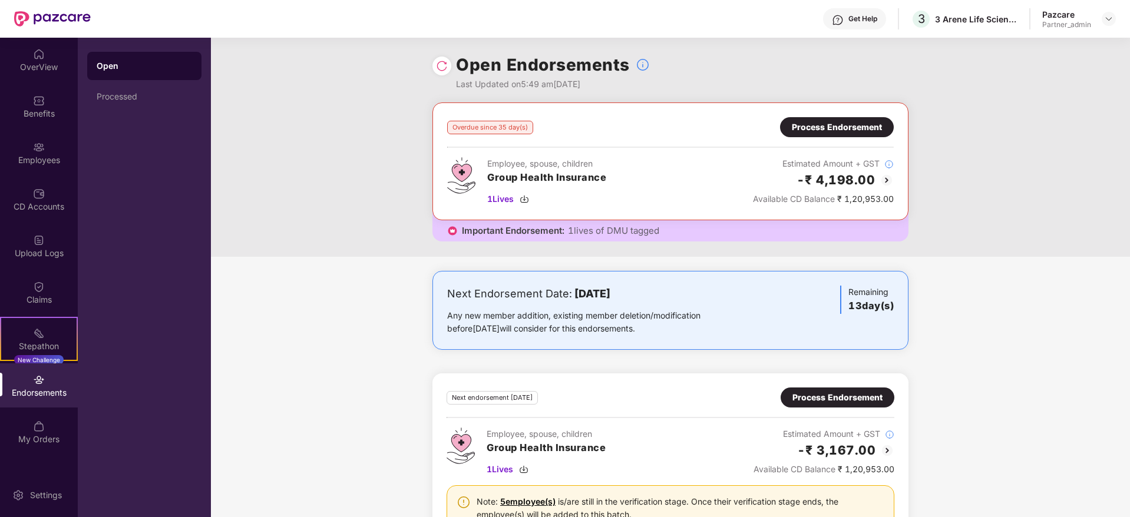
scroll to position [52, 0]
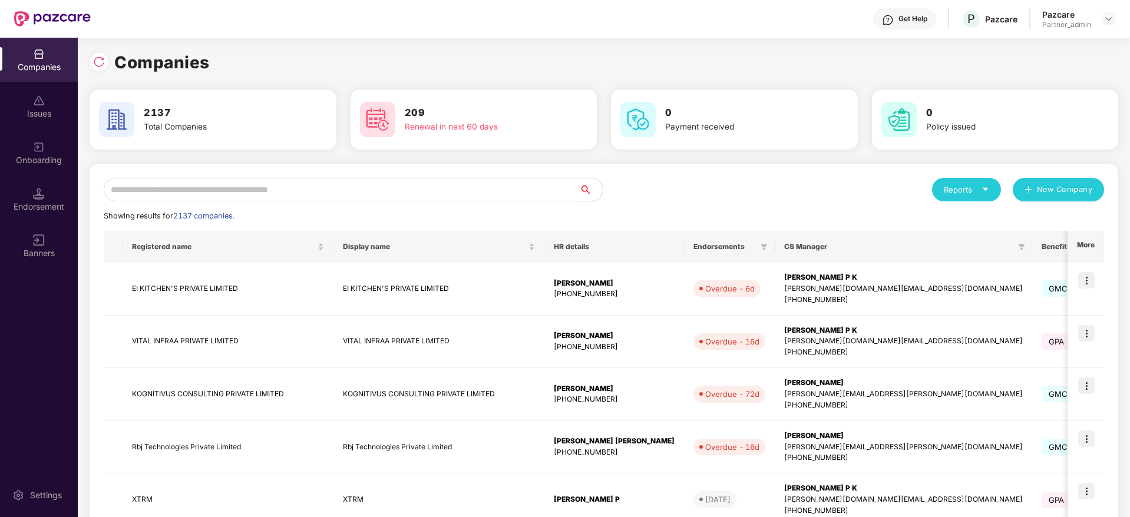
click at [243, 187] on input "text" at bounding box center [341, 190] width 475 height 24
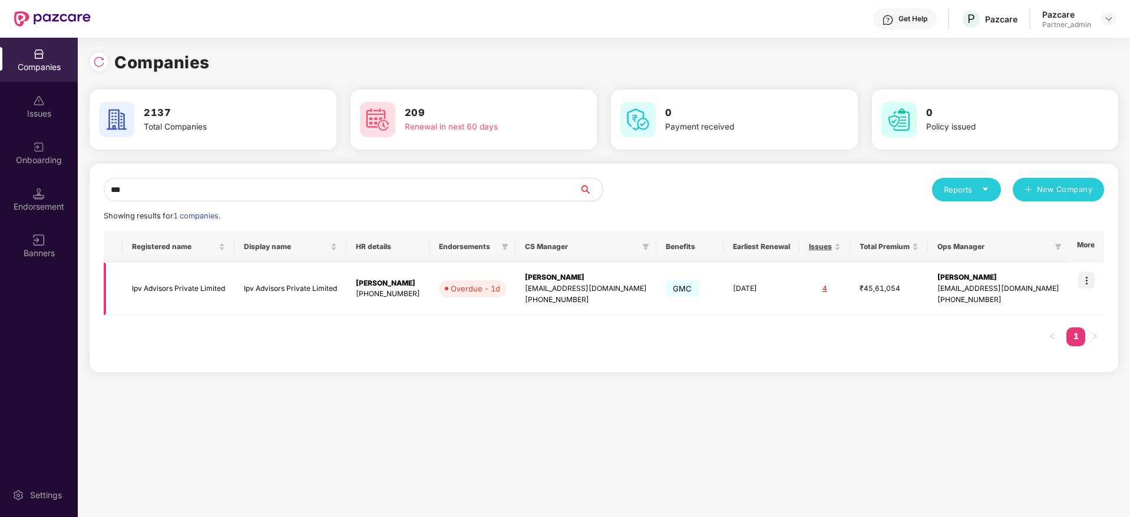
type input "***"
click at [1089, 280] on img at bounding box center [1086, 280] width 16 height 16
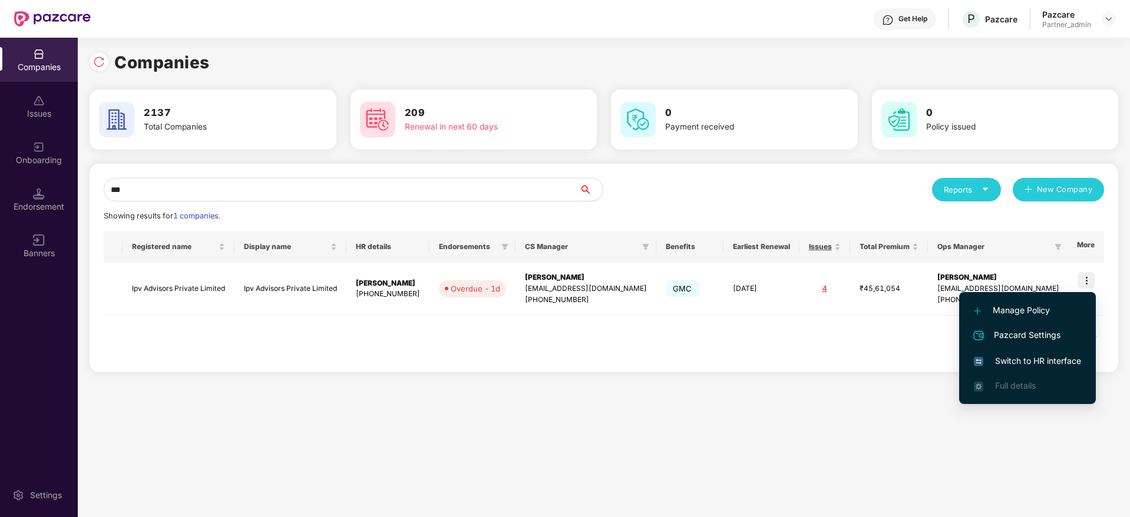
click at [1024, 359] on span "Switch to HR interface" at bounding box center [1027, 361] width 107 height 13
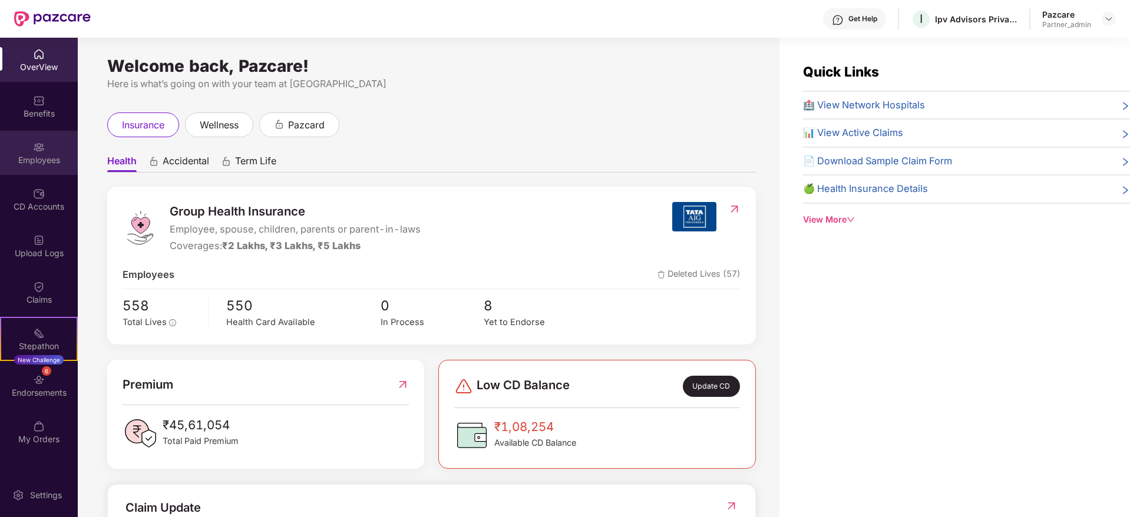
click at [32, 154] on div "Employees" at bounding box center [39, 160] width 78 height 12
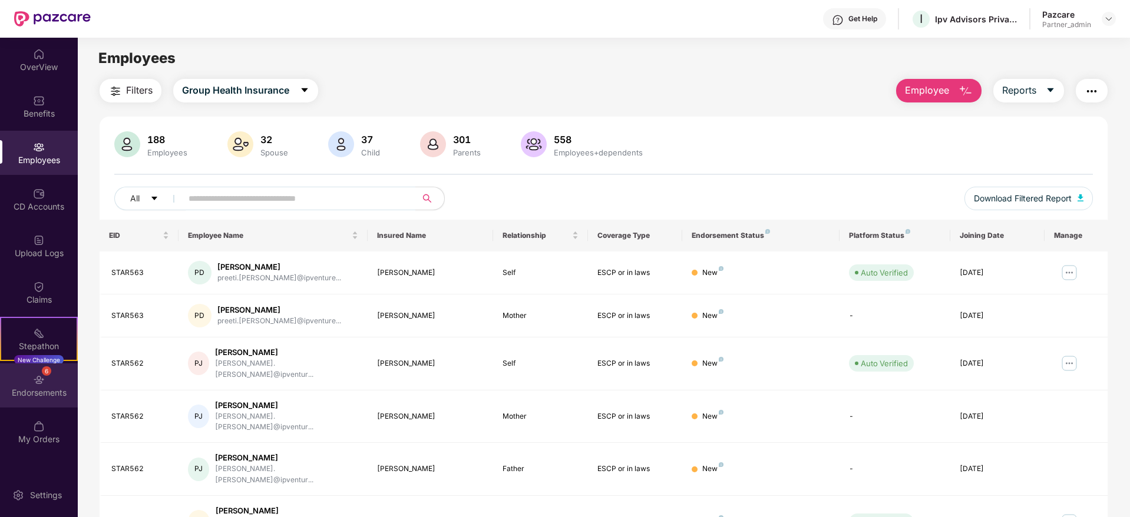
click at [30, 379] on div "6 Endorsements" at bounding box center [39, 385] width 78 height 44
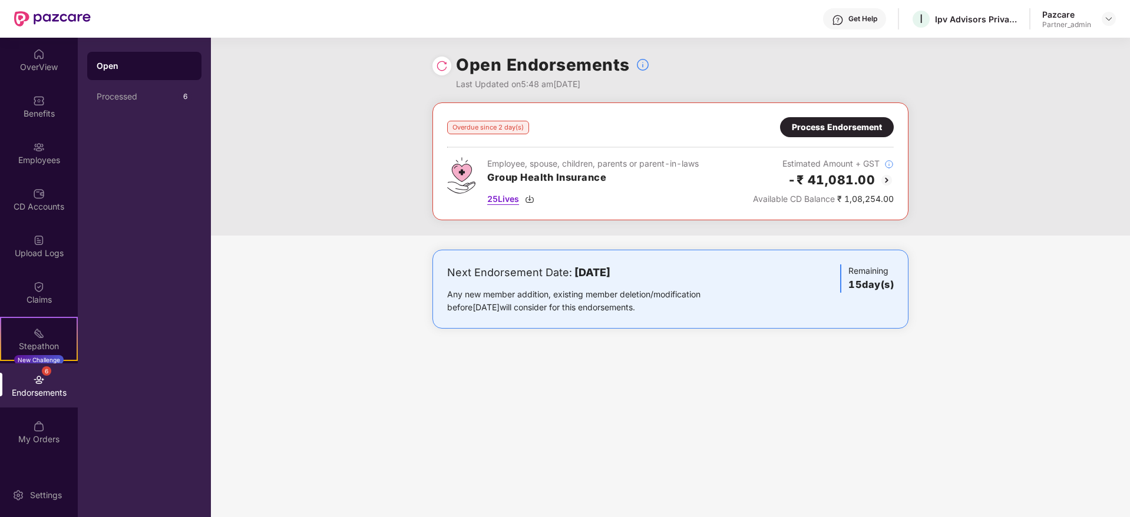
click at [532, 196] on img at bounding box center [529, 198] width 9 height 9
click at [44, 147] on img at bounding box center [39, 147] width 12 height 12
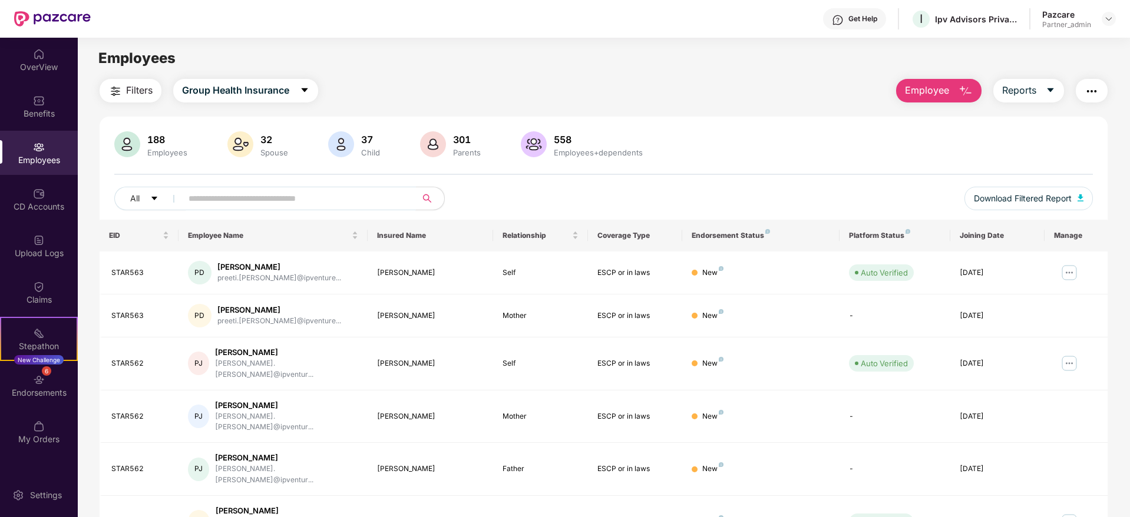
click at [213, 196] on input "text" at bounding box center [293, 199] width 211 height 18
paste input "*******"
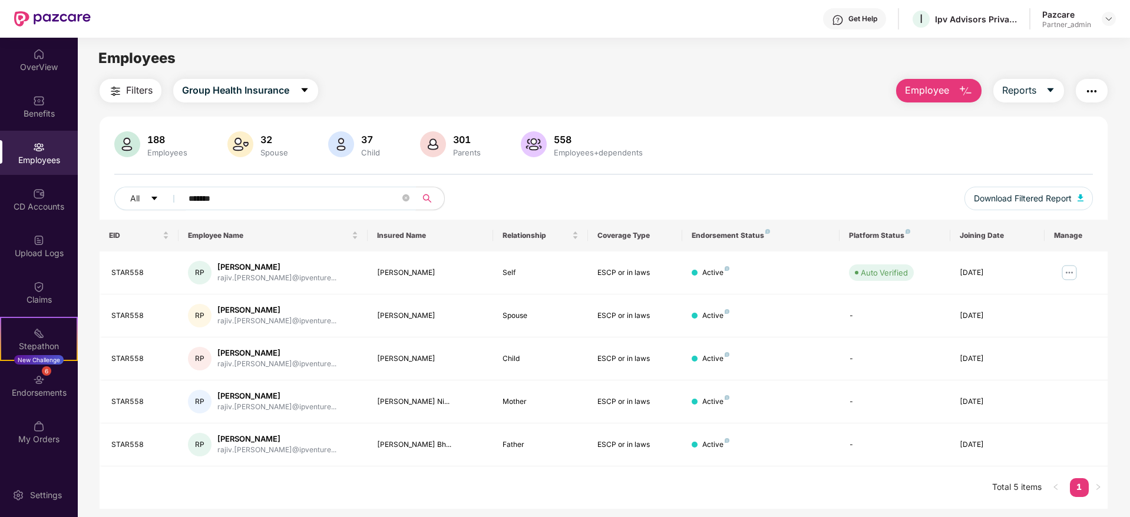
type input "*******"
click at [1108, 17] on img at bounding box center [1108, 18] width 9 height 9
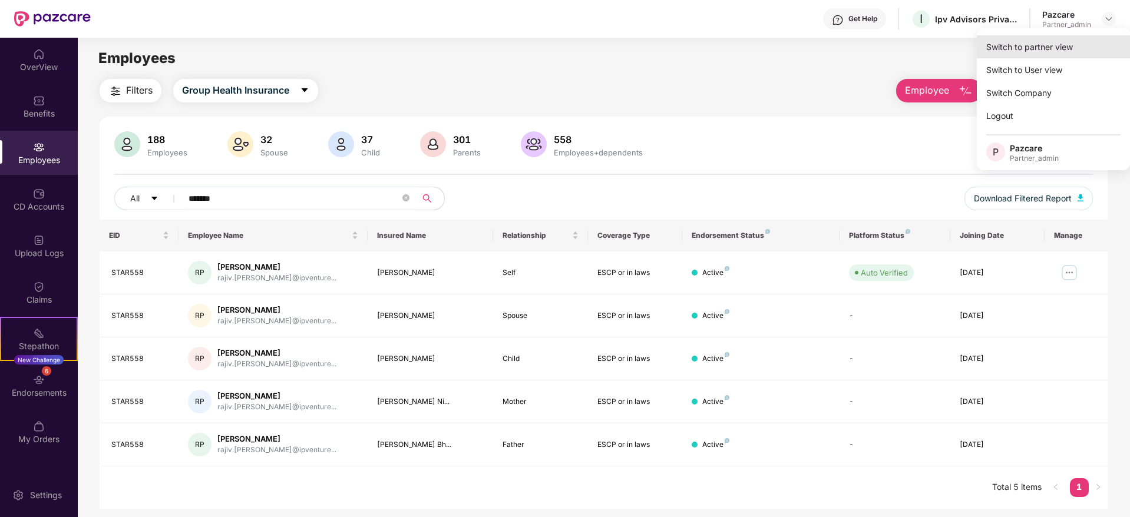
click at [1077, 42] on div "Switch to partner view" at bounding box center [1053, 46] width 153 height 23
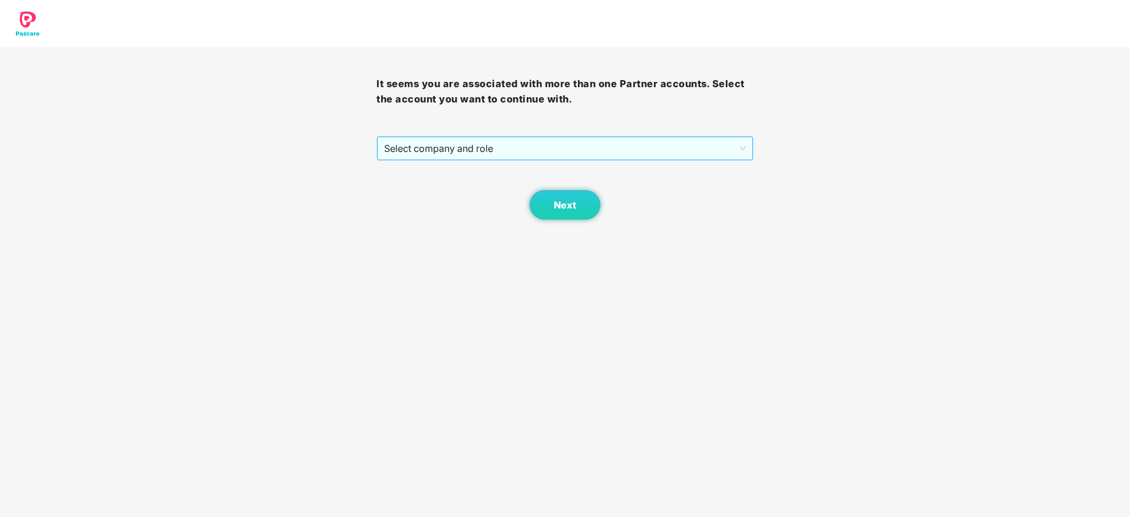
click at [425, 152] on span "Select company and role" at bounding box center [564, 148] width 361 height 22
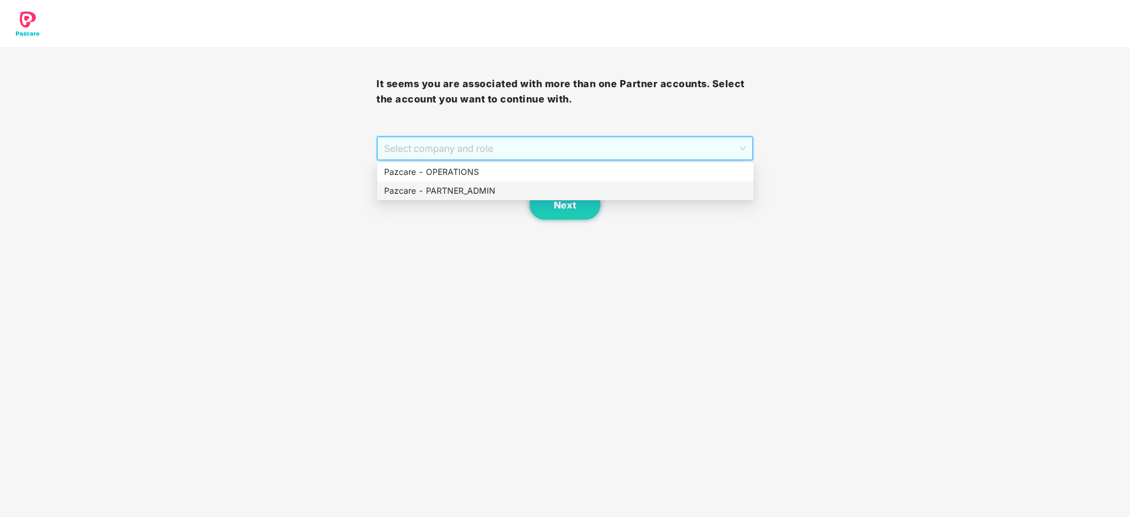
click at [430, 183] on div "Pazcare - PARTNER_ADMIN" at bounding box center [565, 190] width 376 height 19
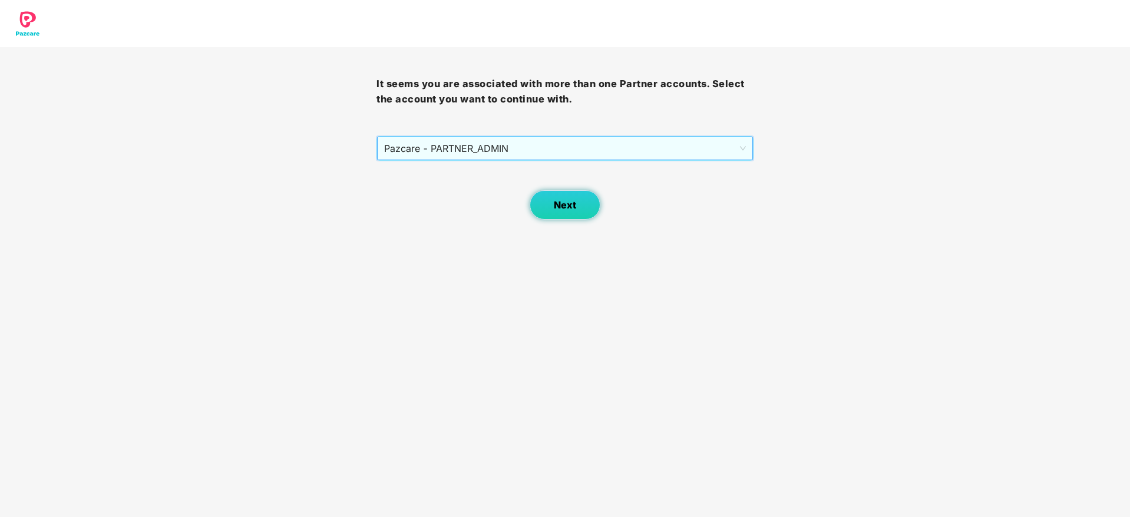
click at [564, 201] on span "Next" at bounding box center [565, 205] width 22 height 11
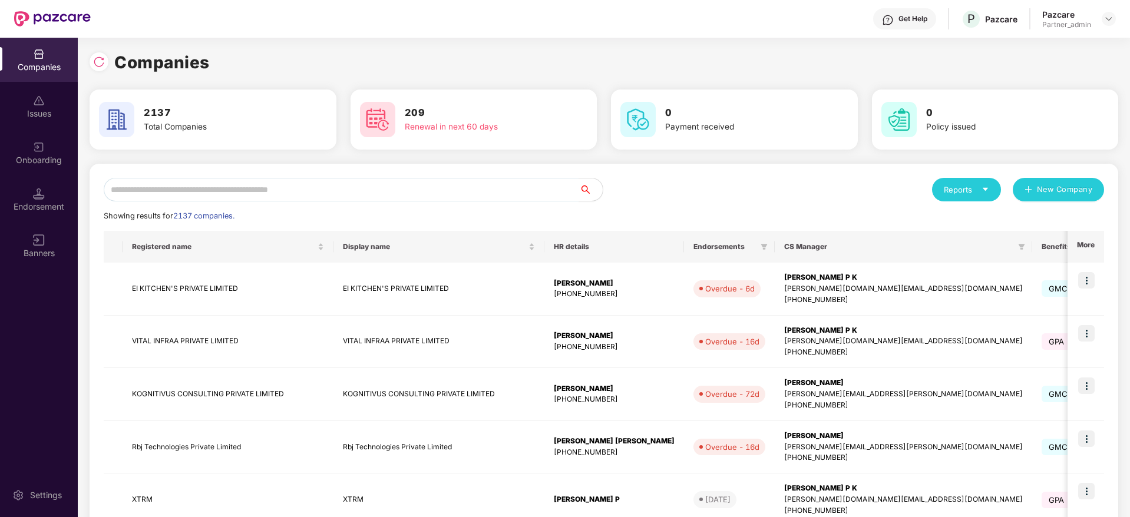
click at [248, 201] on div "Reports New Company Showing results for 2137 companies. Registered name Display…" at bounding box center [604, 505] width 1000 height 654
click at [249, 193] on input "text" at bounding box center [341, 190] width 475 height 24
paste input "*******"
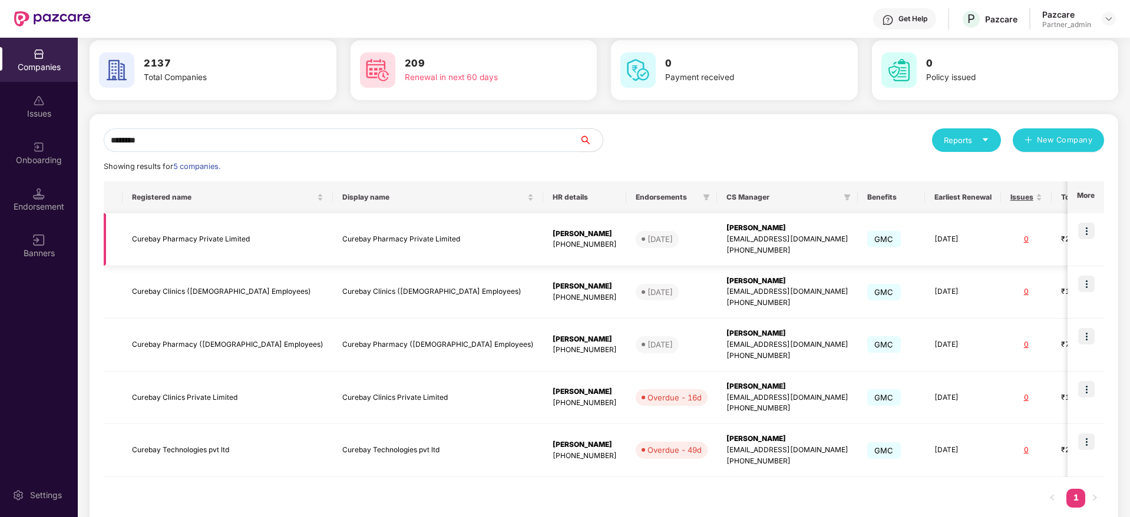
scroll to position [75, 0]
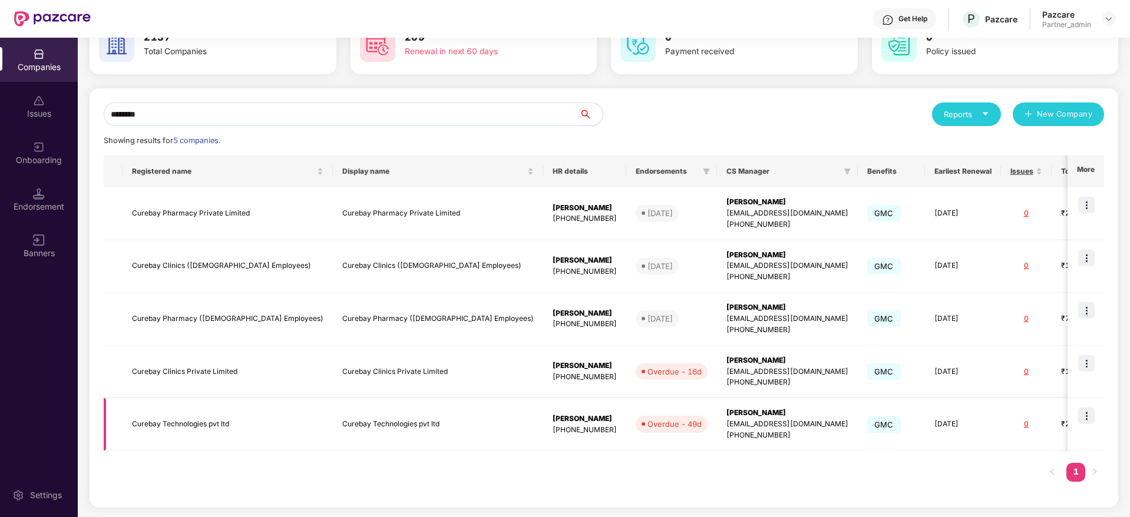
type input "*******"
click at [1090, 419] on img at bounding box center [1086, 416] width 16 height 16
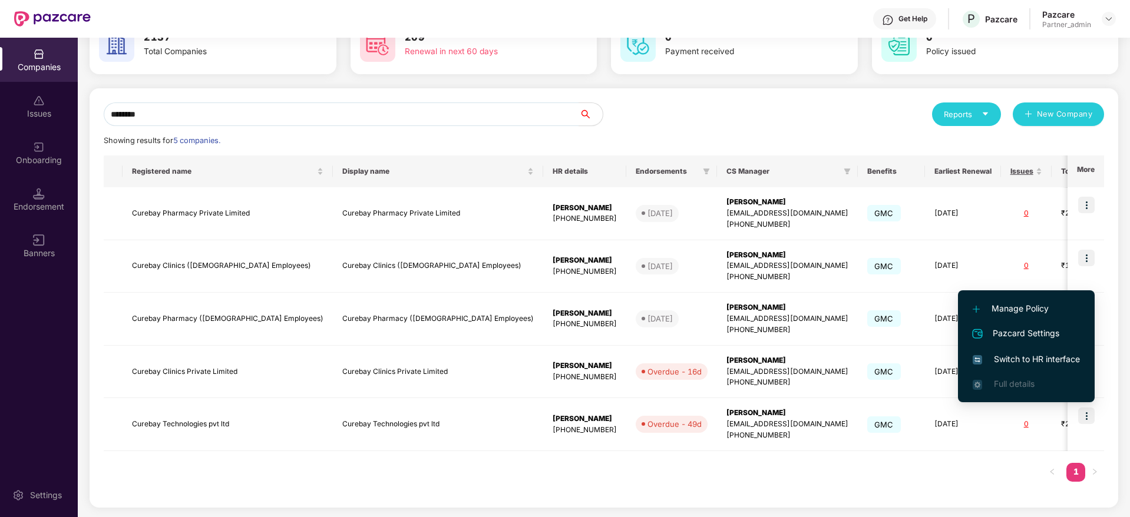
click at [1033, 359] on span "Switch to HR interface" at bounding box center [1025, 359] width 107 height 13
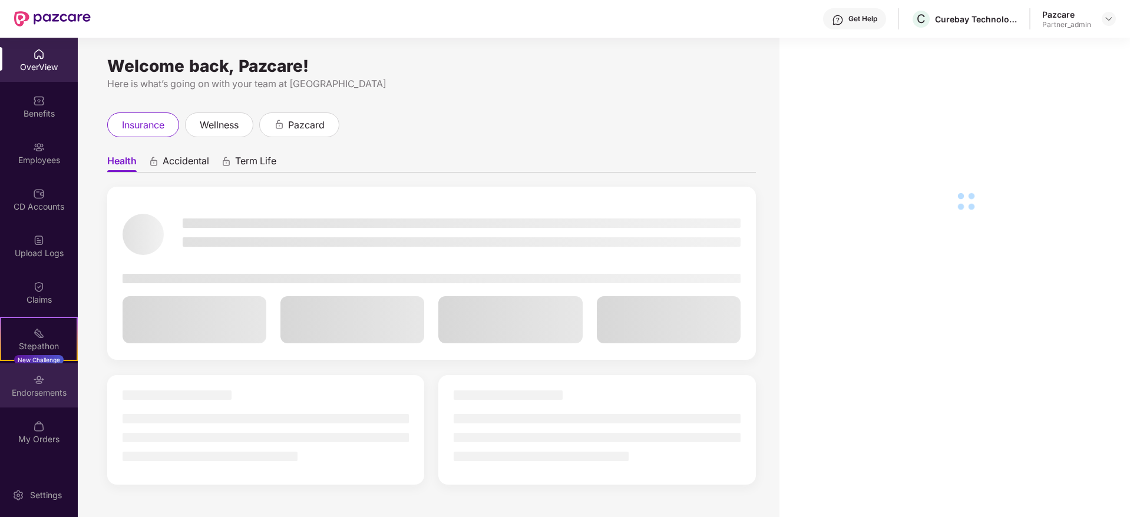
click at [29, 378] on div "Endorsements" at bounding box center [39, 385] width 78 height 44
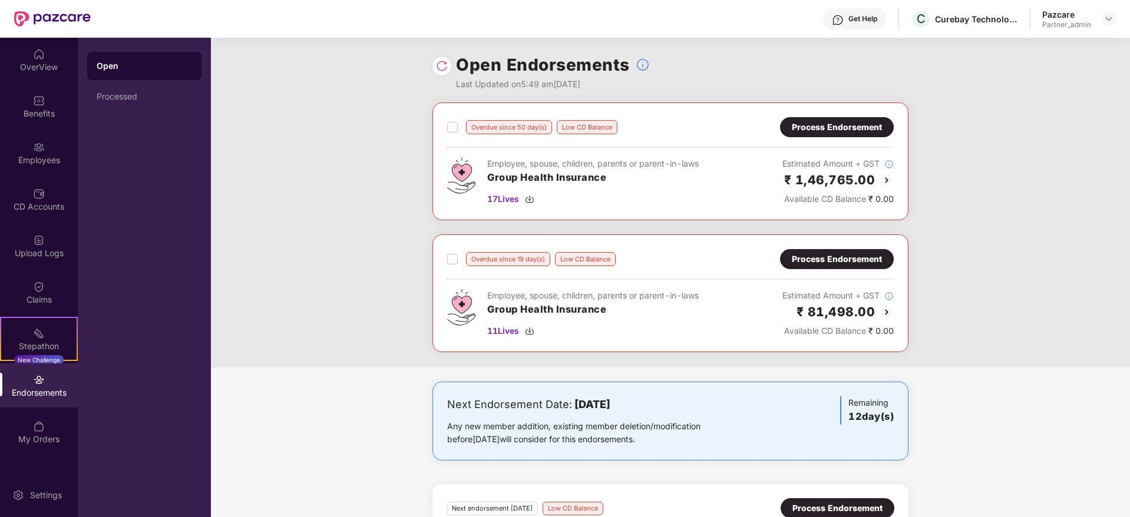
click at [823, 262] on div "Process Endorsement" at bounding box center [837, 259] width 90 height 13
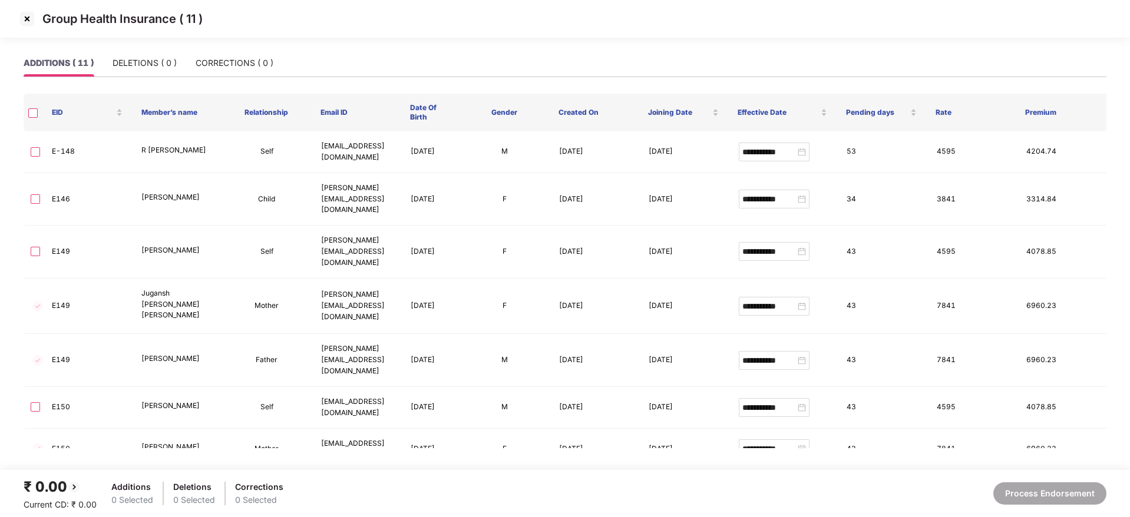
click at [28, 14] on img at bounding box center [27, 18] width 19 height 19
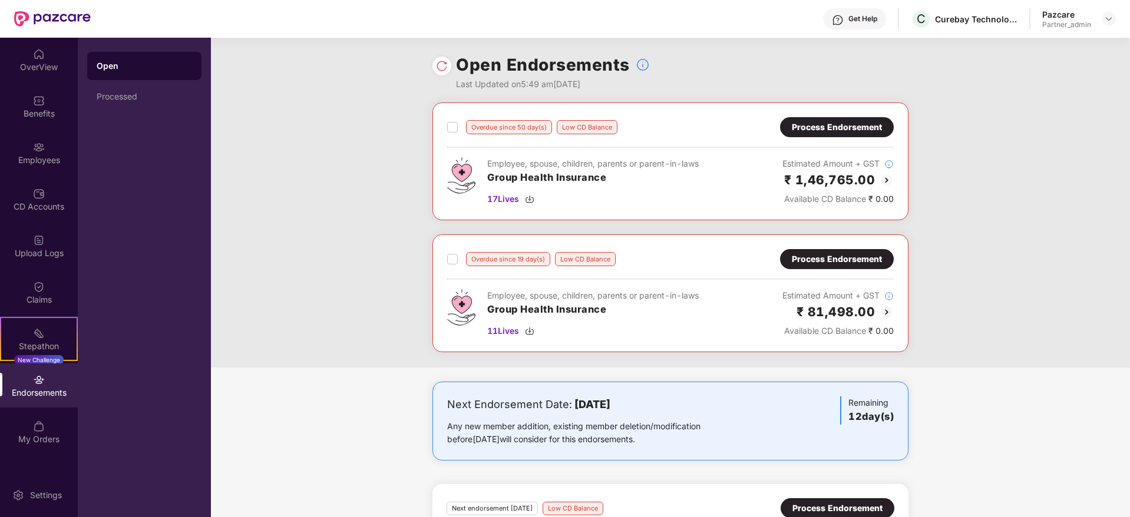
click at [836, 133] on div "Process Endorsement" at bounding box center [837, 127] width 114 height 20
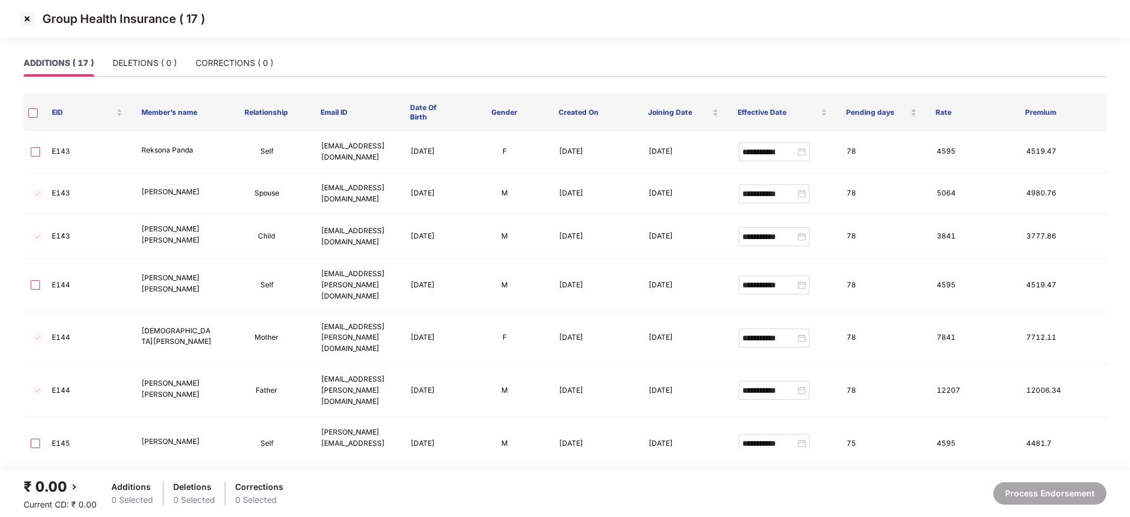
click at [29, 20] on img at bounding box center [27, 18] width 19 height 19
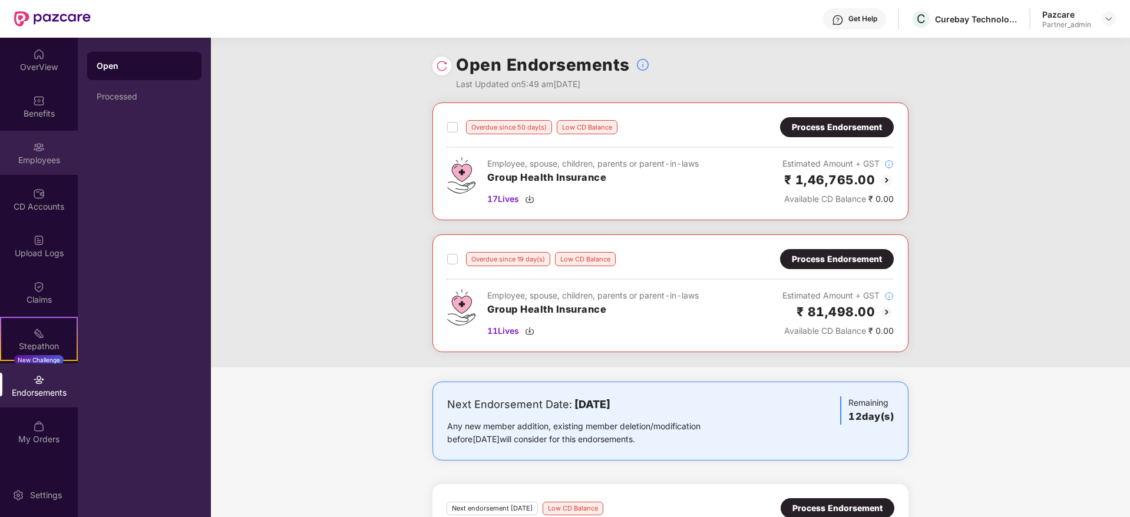
click at [39, 156] on div "Employees" at bounding box center [39, 160] width 78 height 12
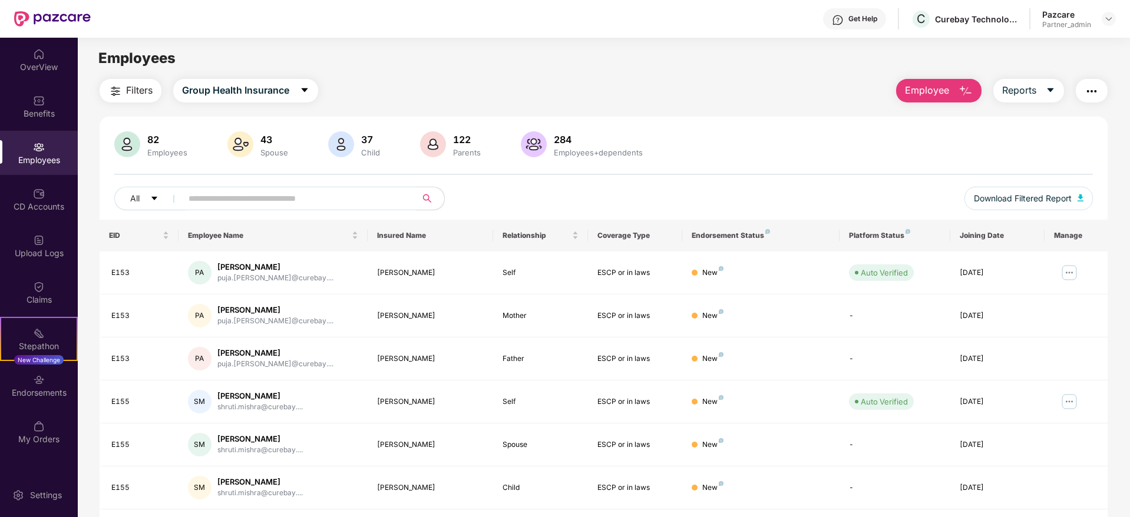
click at [220, 203] on input "text" at bounding box center [293, 199] width 211 height 18
paste input "****"
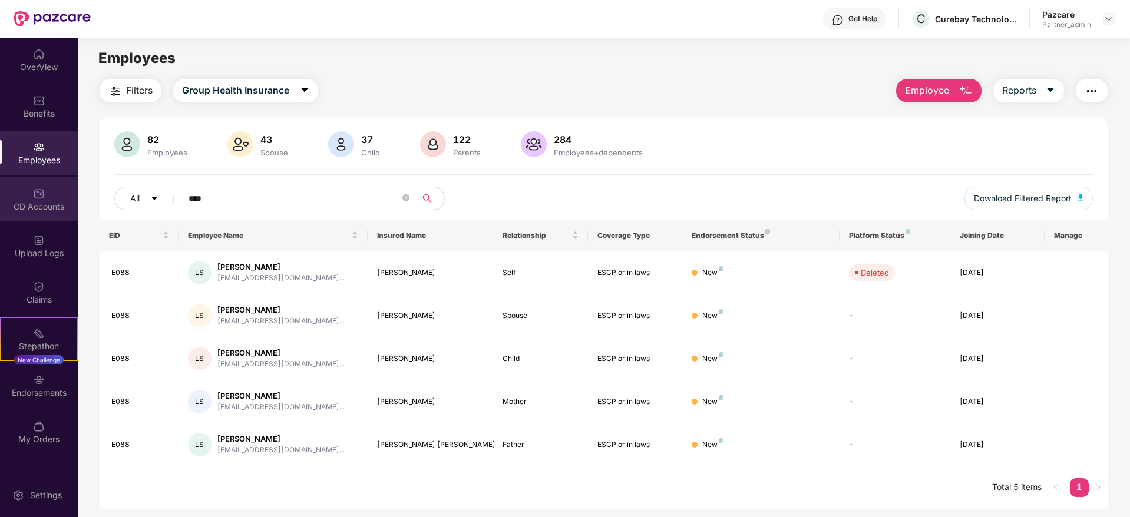
drag, startPoint x: 240, startPoint y: 196, endPoint x: 0, endPoint y: 185, distance: 240.0
click at [0, 185] on div "OverView Benefits Employees CD Accounts Upload Logs Claims Stepathon New Challe…" at bounding box center [565, 277] width 1130 height 479
paste input "text"
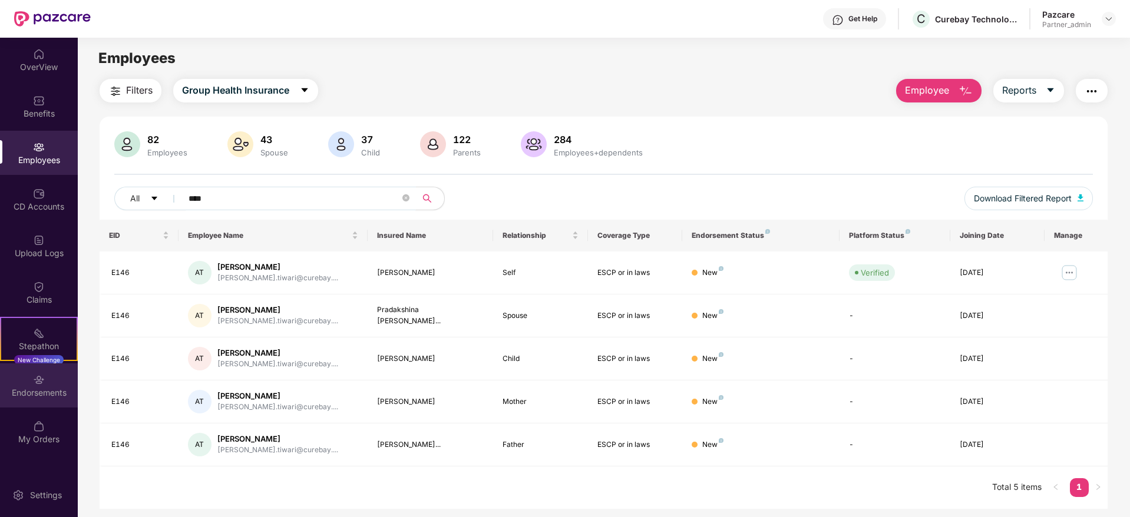
type input "****"
click at [37, 392] on div "Endorsements" at bounding box center [39, 393] width 78 height 12
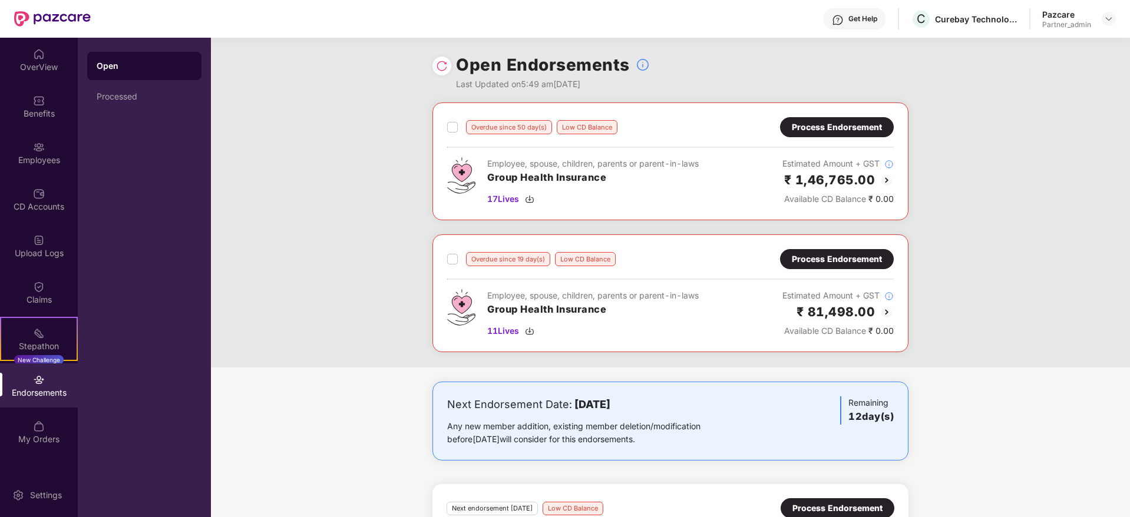
click at [849, 131] on div "Process Endorsement" at bounding box center [837, 127] width 90 height 13
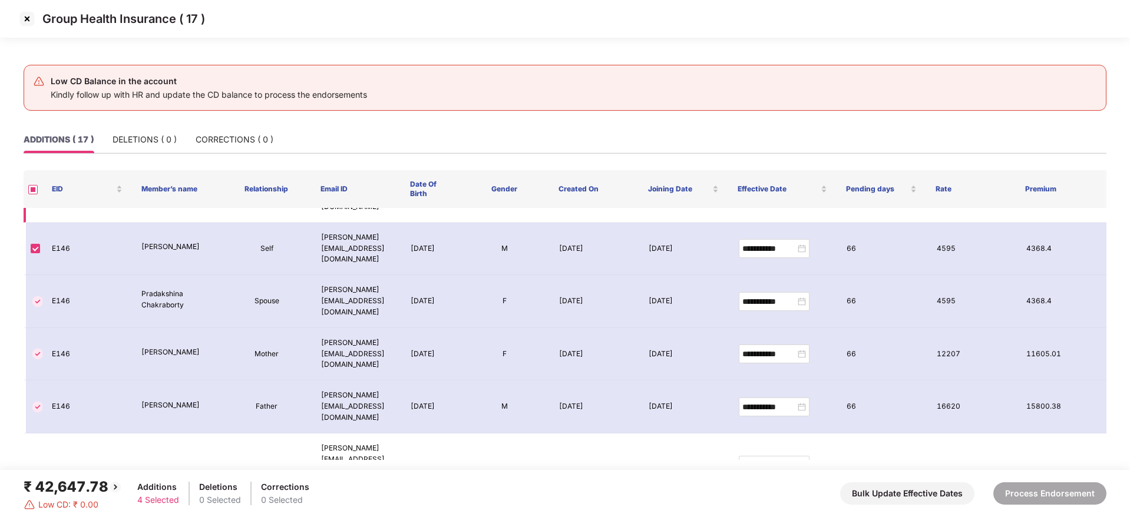
scroll to position [289, 0]
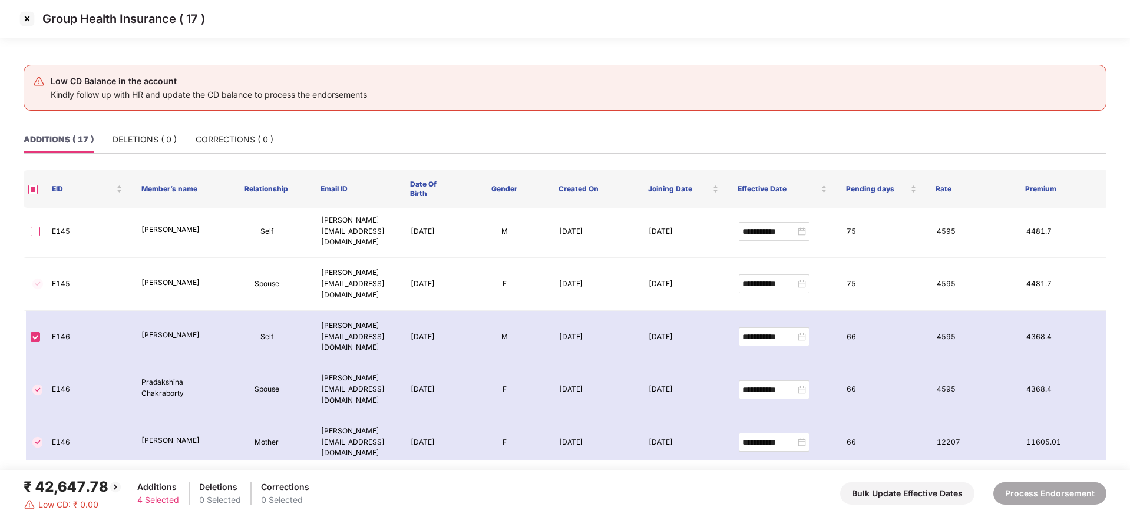
click at [26, 17] on img at bounding box center [27, 18] width 19 height 19
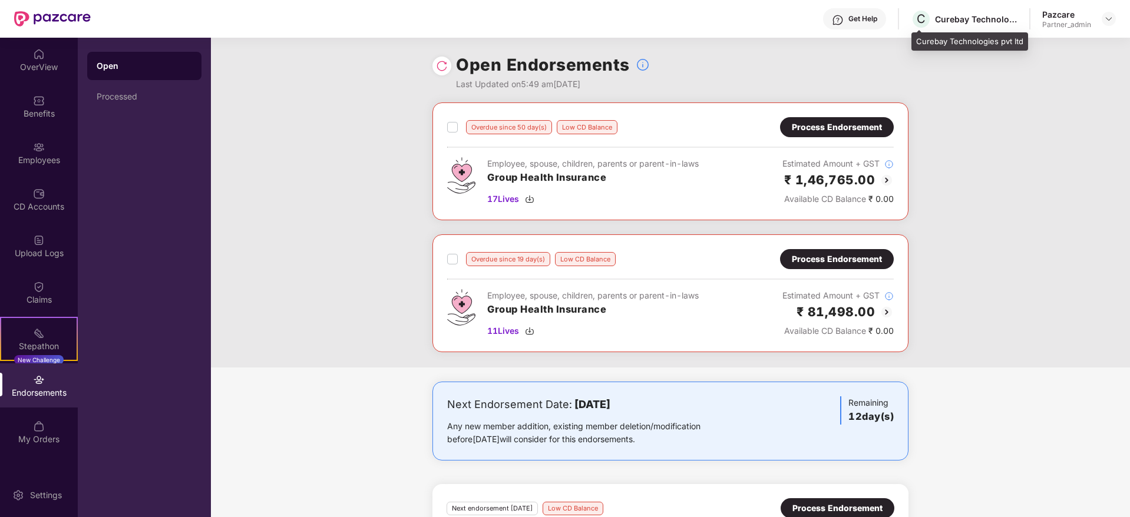
click at [947, 22] on div "Curebay Technologies pvt ltd" at bounding box center [976, 19] width 82 height 11
click at [946, 22] on div "Curebay Technologies pvt ltd" at bounding box center [976, 19] width 82 height 11
copy div "Curebay"
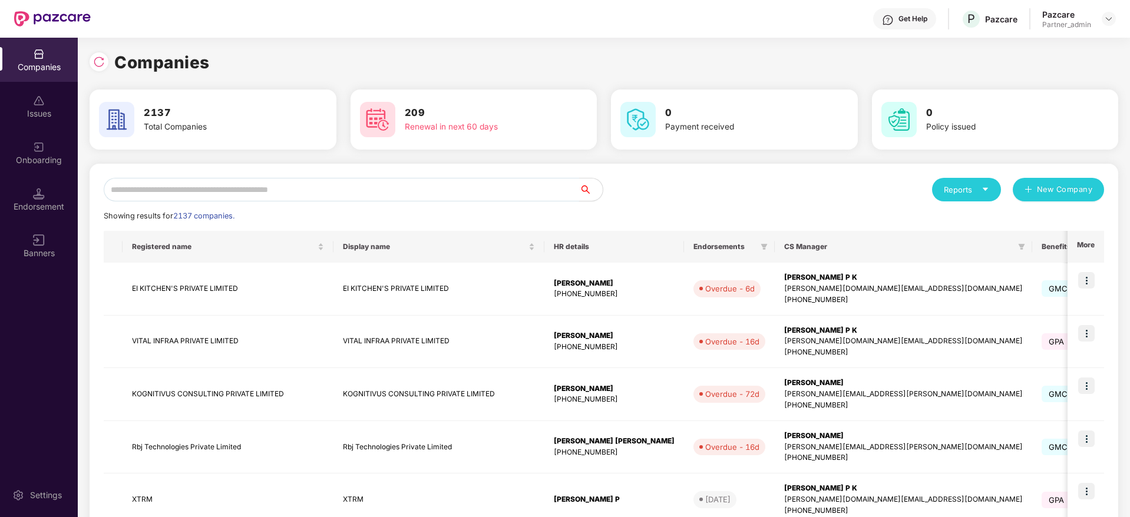
click at [180, 200] on input "text" at bounding box center [341, 190] width 475 height 24
paste input "*******"
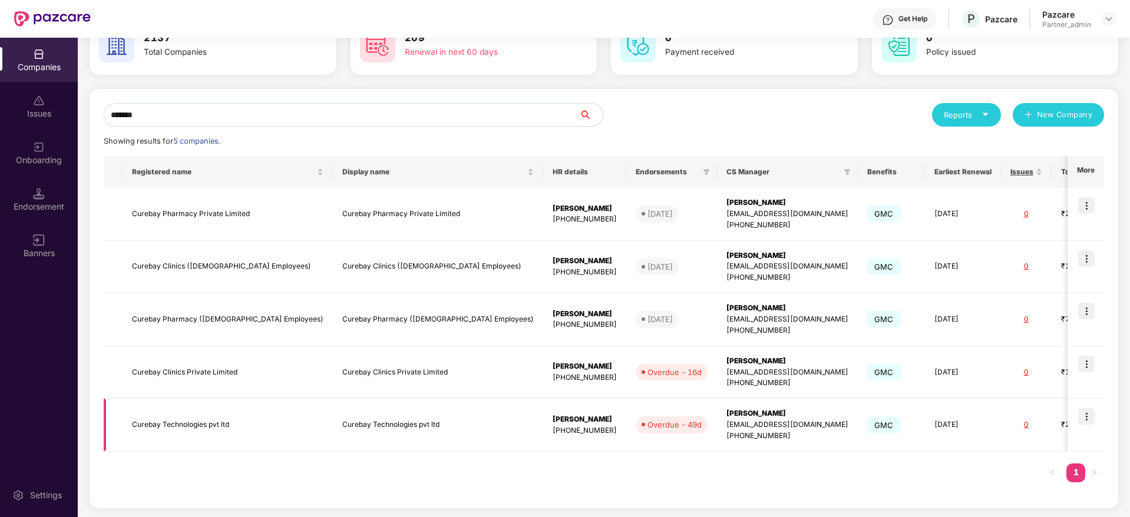
scroll to position [75, 0]
type input "*******"
click at [726, 411] on div "[PERSON_NAME]" at bounding box center [787, 413] width 122 height 11
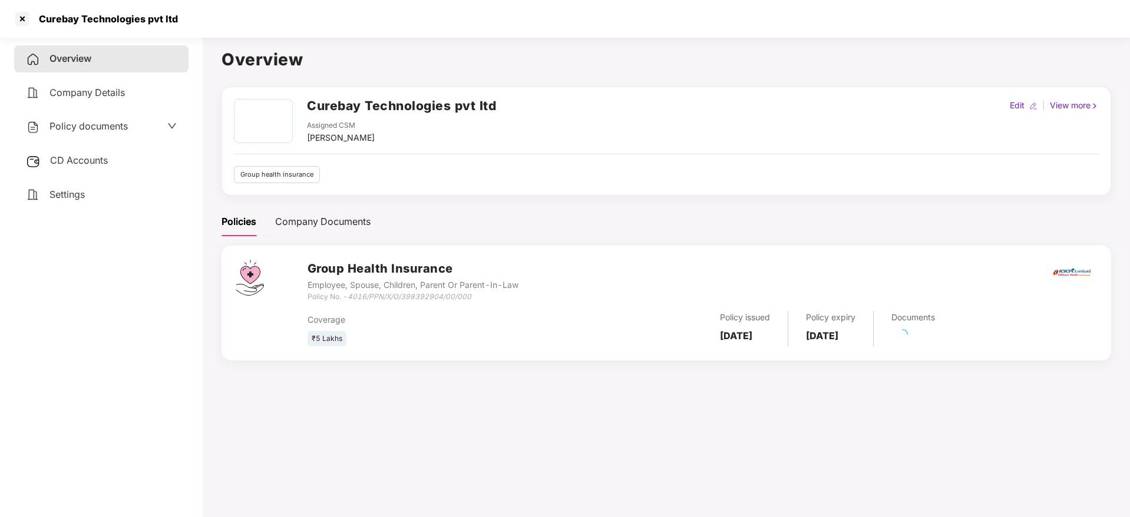
click at [82, 159] on span "CD Accounts" at bounding box center [79, 160] width 58 height 12
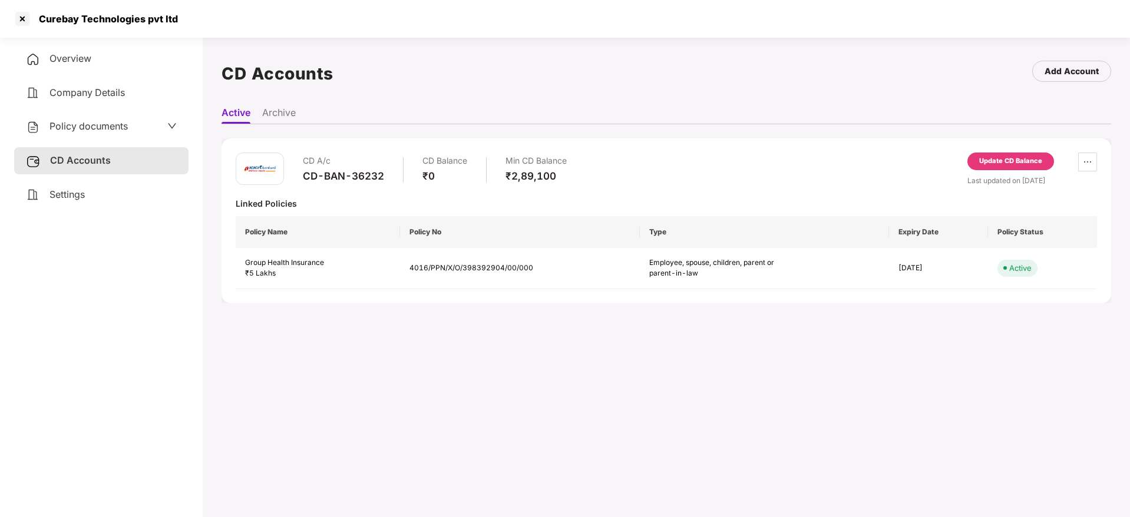
click at [1013, 160] on div "Update CD Balance" at bounding box center [1010, 161] width 63 height 11
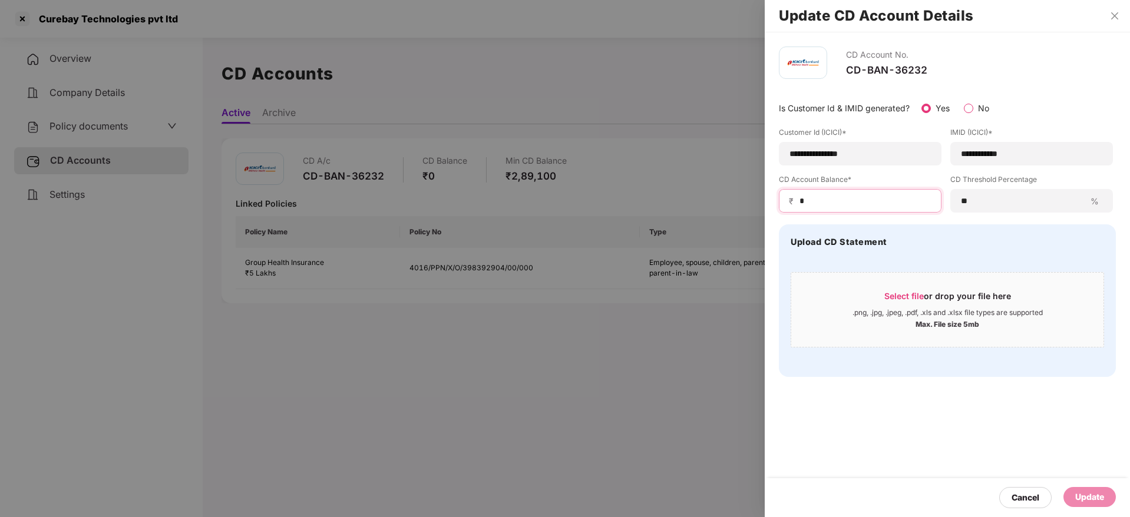
drag, startPoint x: 850, startPoint y: 200, endPoint x: 732, endPoint y: 194, distance: 118.5
click at [732, 195] on div "**********" at bounding box center [565, 258] width 1130 height 517
type input "******"
click at [1077, 499] on div "Update" at bounding box center [1089, 497] width 29 height 13
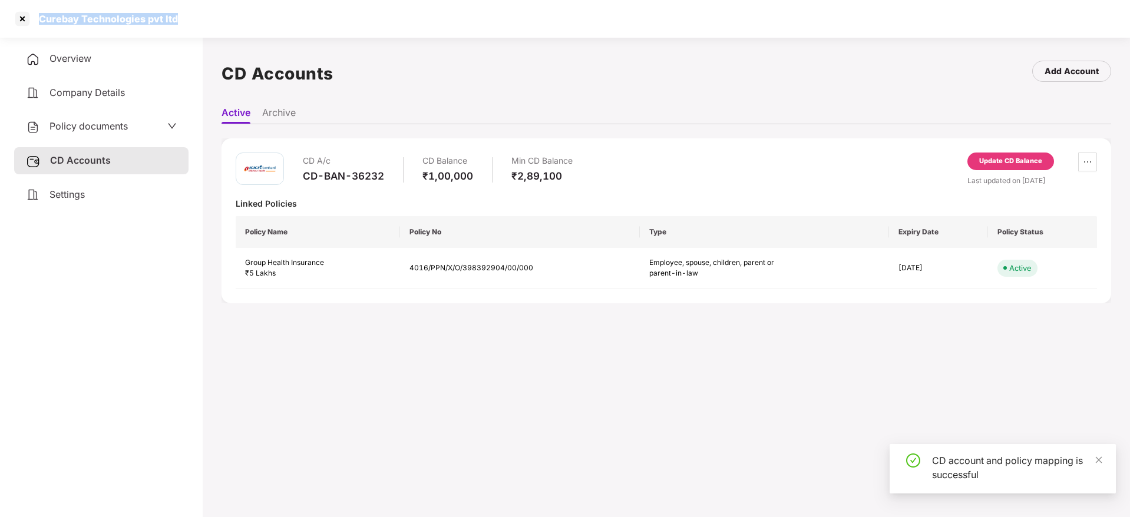
drag, startPoint x: 37, startPoint y: 17, endPoint x: 216, endPoint y: 14, distance: 178.5
click at [243, 12] on div "Curebay Technologies pvt ltd" at bounding box center [565, 19] width 1130 height 38
copy div "Curebay Technologies pvt ltd"
click at [24, 16] on div at bounding box center [22, 18] width 19 height 19
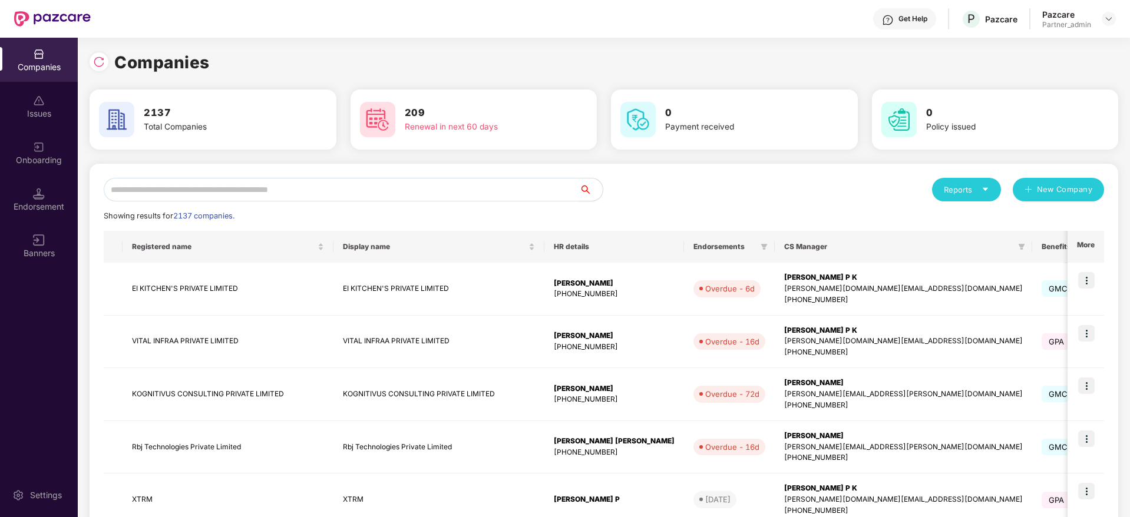
click at [327, 190] on input "text" at bounding box center [341, 190] width 475 height 24
paste input "**********"
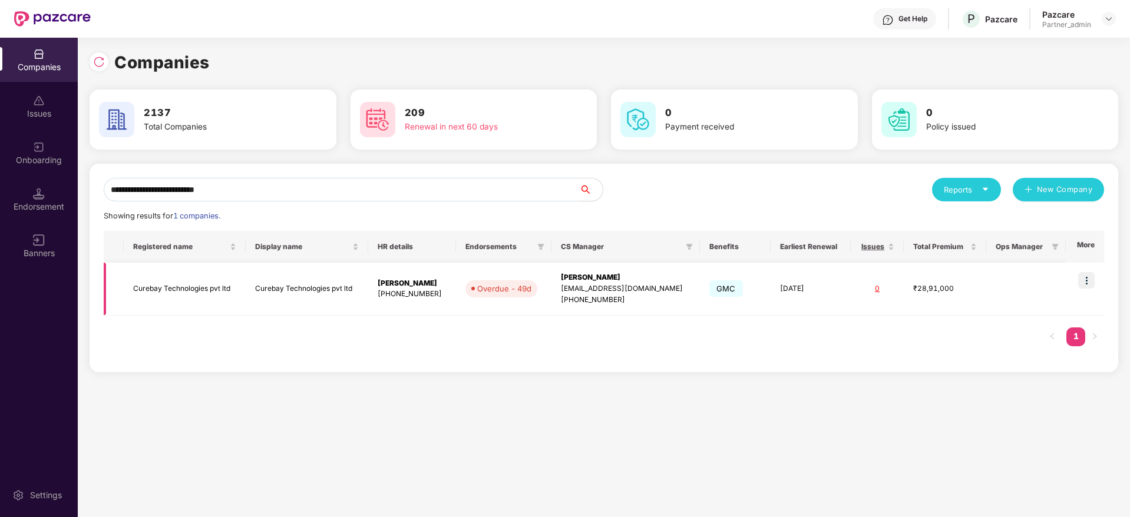
type input "**********"
click at [1089, 278] on img at bounding box center [1086, 280] width 16 height 16
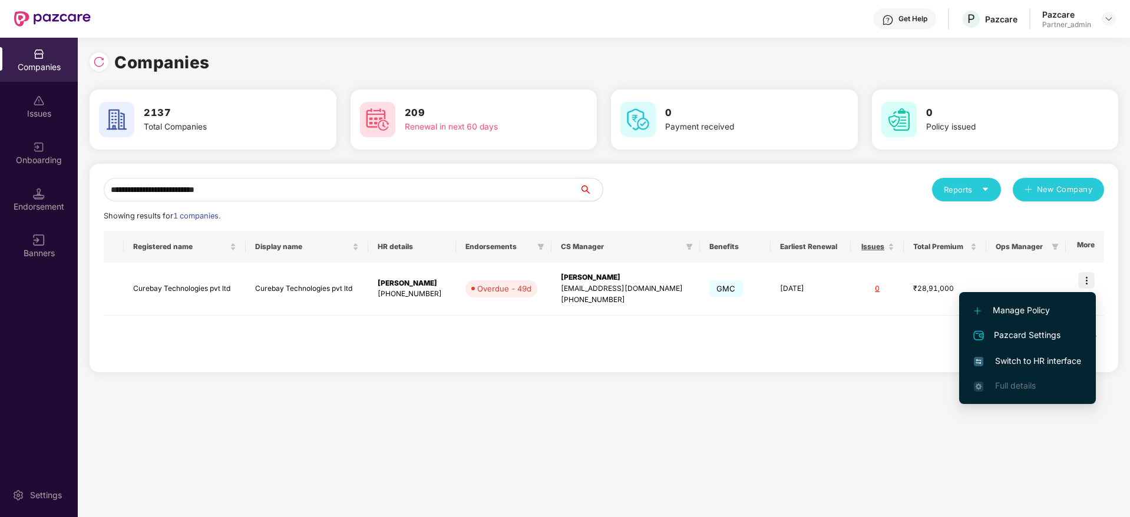
click at [1016, 362] on span "Switch to HR interface" at bounding box center [1027, 361] width 107 height 13
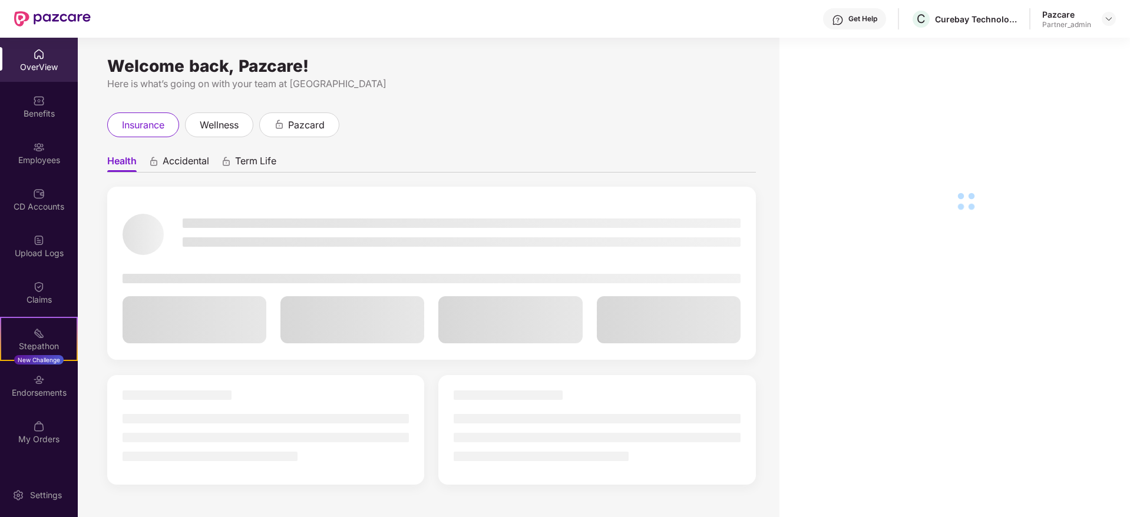
click at [43, 392] on div "Endorsements" at bounding box center [39, 393] width 78 height 12
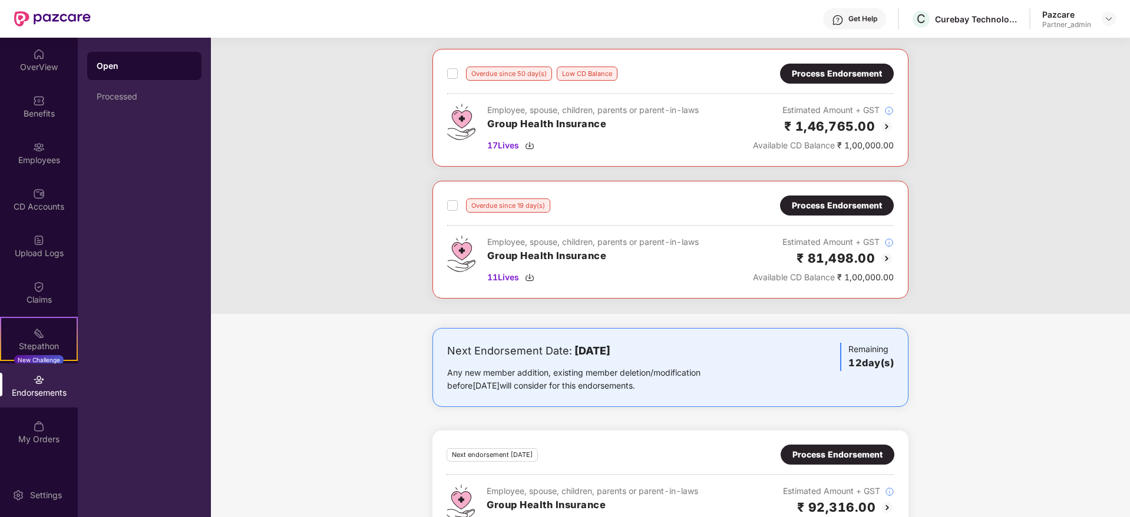
scroll to position [0, 0]
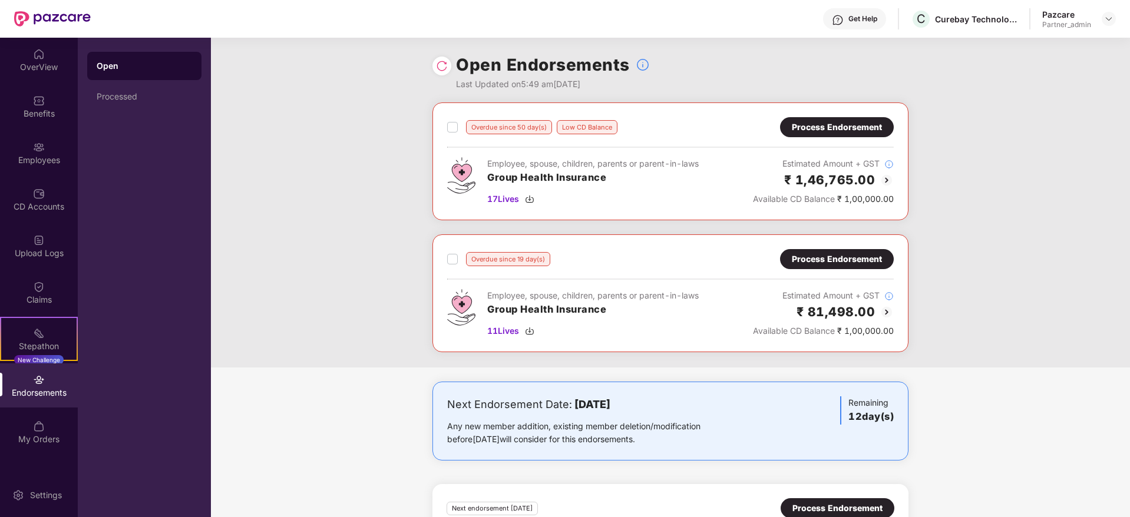
click at [837, 259] on div "Process Endorsement" at bounding box center [837, 259] width 90 height 13
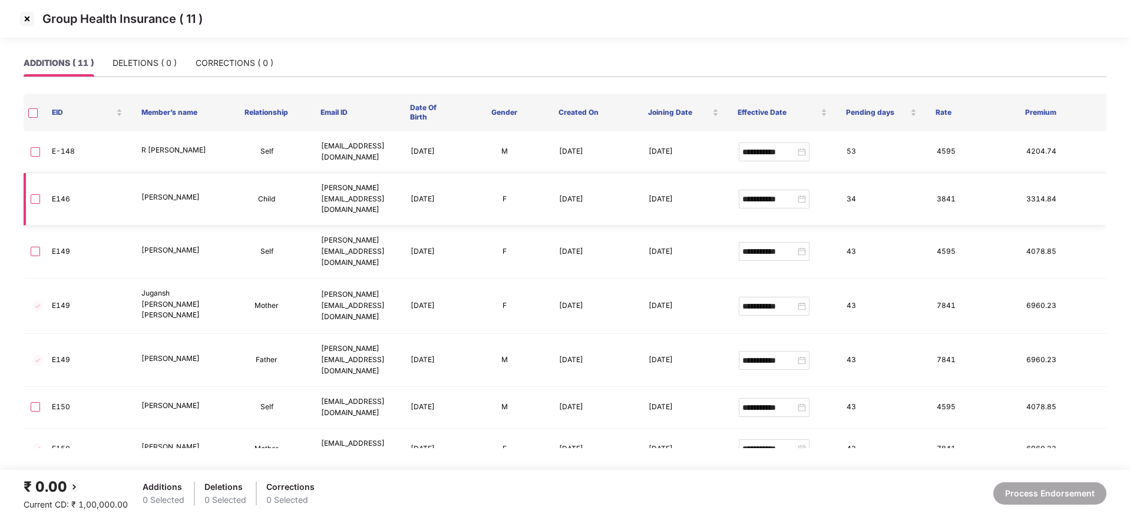
click at [40, 190] on td at bounding box center [33, 199] width 19 height 53
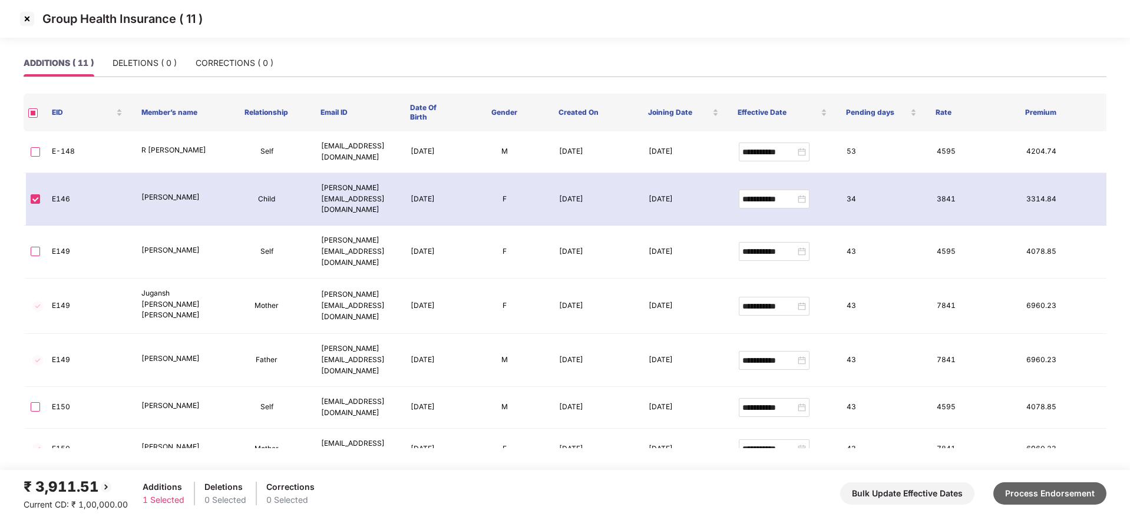
click at [1056, 489] on button "Process Endorsement" at bounding box center [1049, 493] width 113 height 22
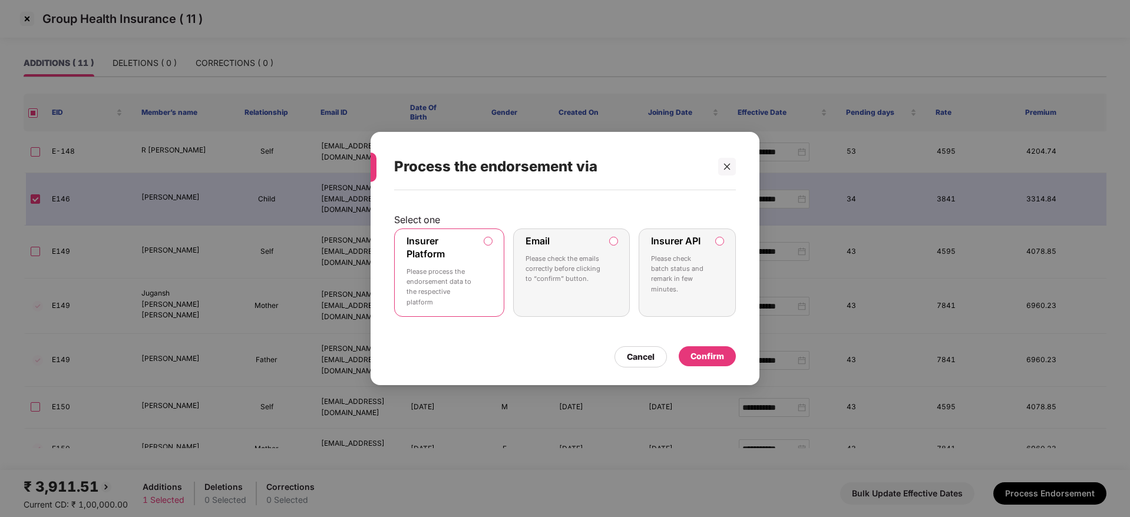
click at [726, 357] on div "Confirm" at bounding box center [707, 356] width 57 height 20
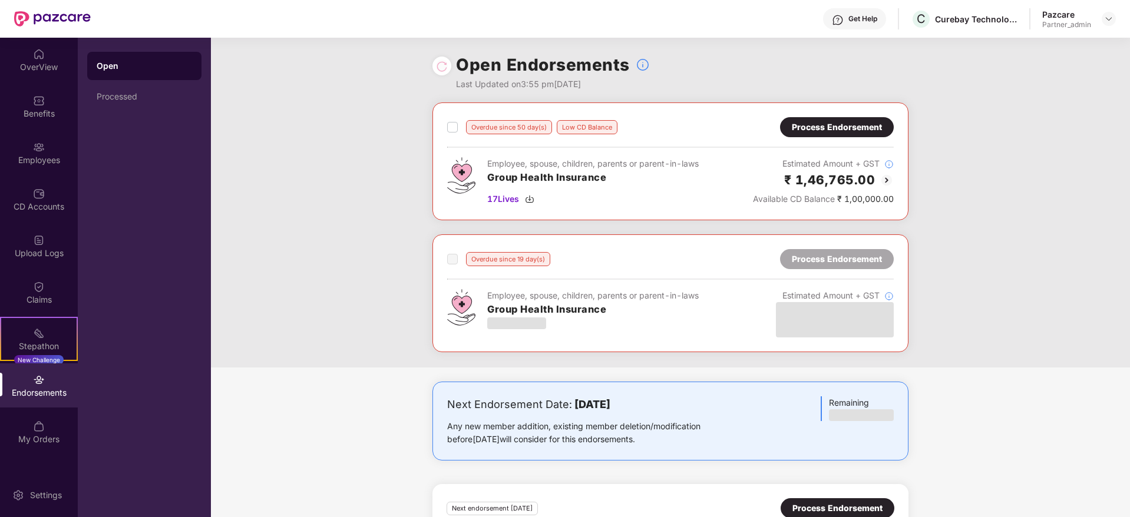
click at [825, 128] on div "Process Endorsement" at bounding box center [837, 127] width 90 height 13
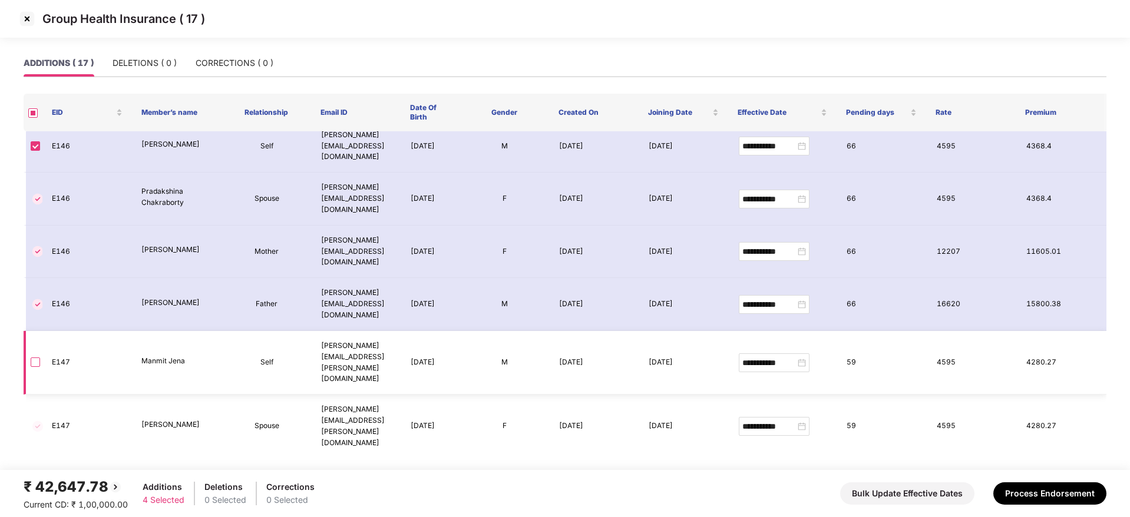
scroll to position [315, 0]
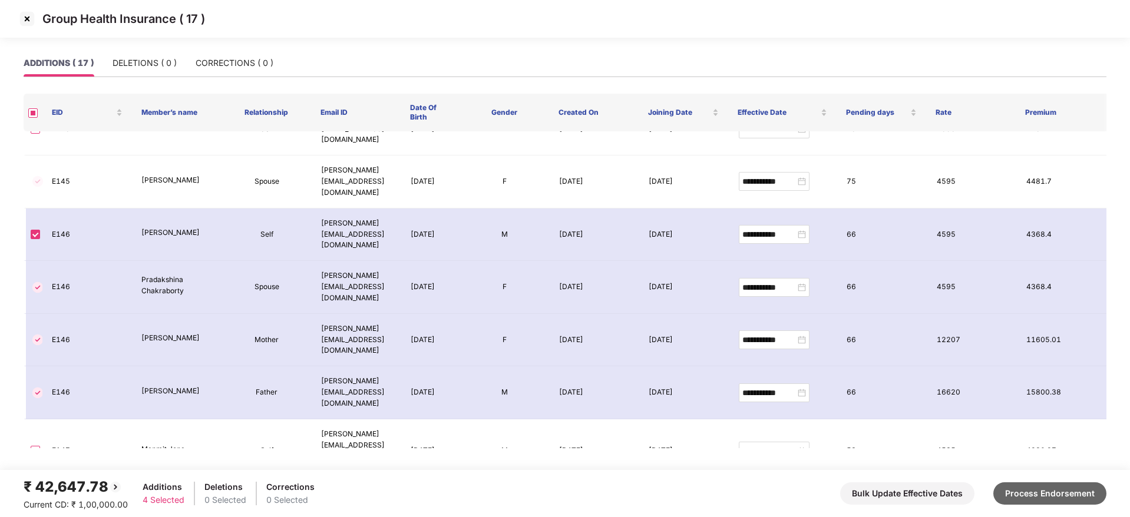
click at [1036, 487] on button "Process Endorsement" at bounding box center [1049, 493] width 113 height 22
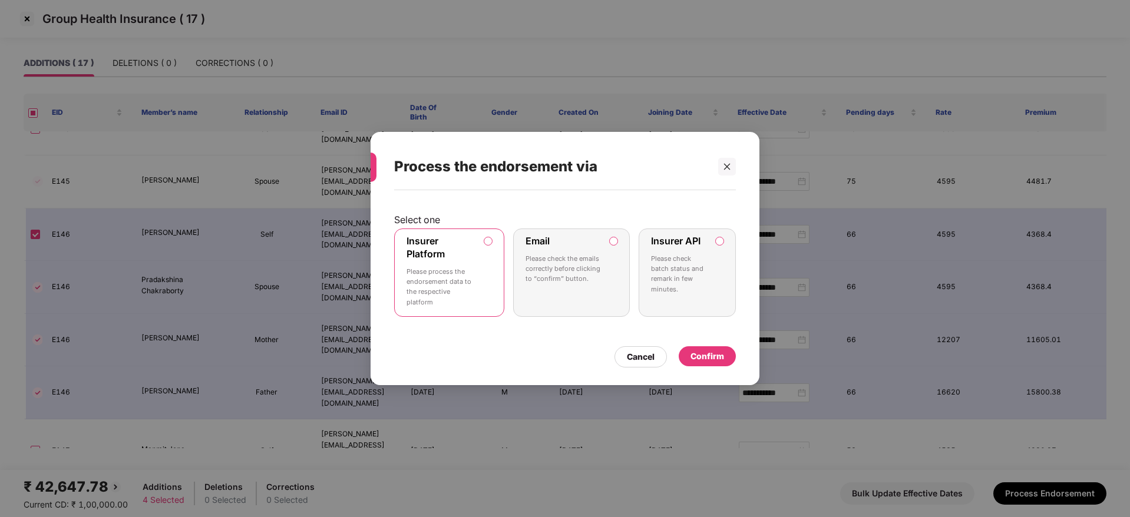
click at [718, 355] on div "Confirm" at bounding box center [707, 356] width 34 height 13
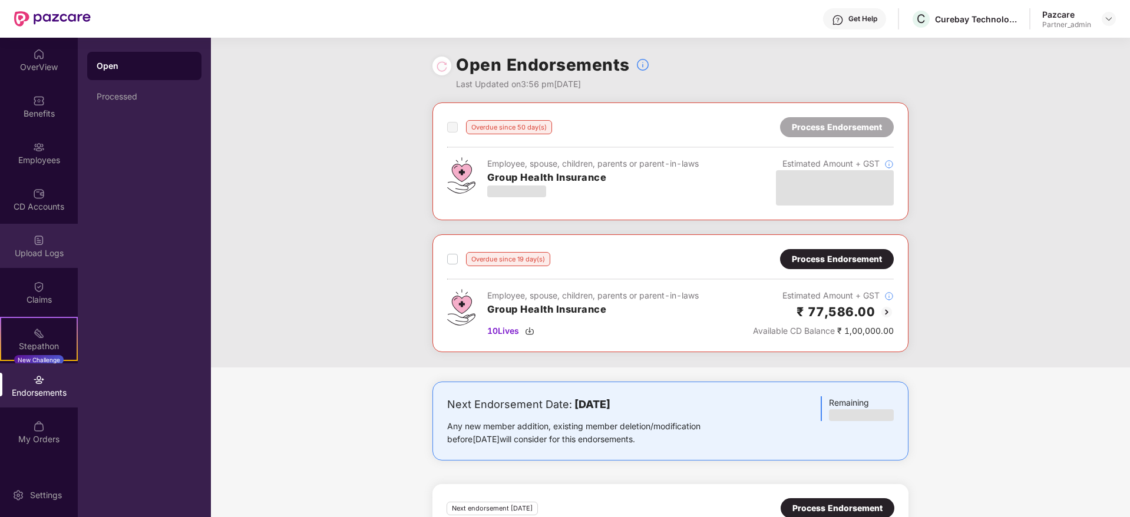
click at [39, 250] on div "Upload Logs" at bounding box center [39, 253] width 78 height 12
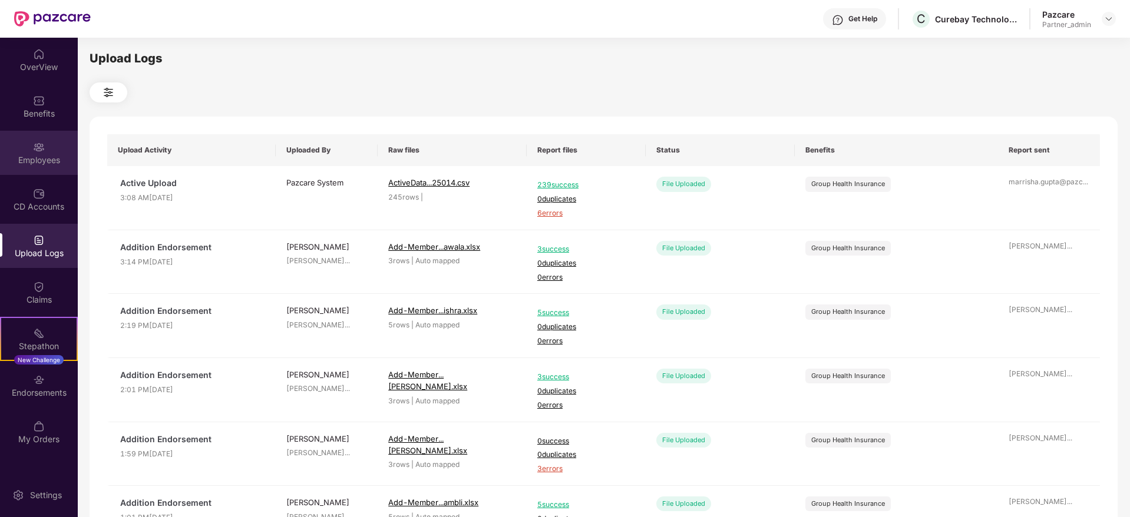
click at [38, 152] on img at bounding box center [39, 147] width 12 height 12
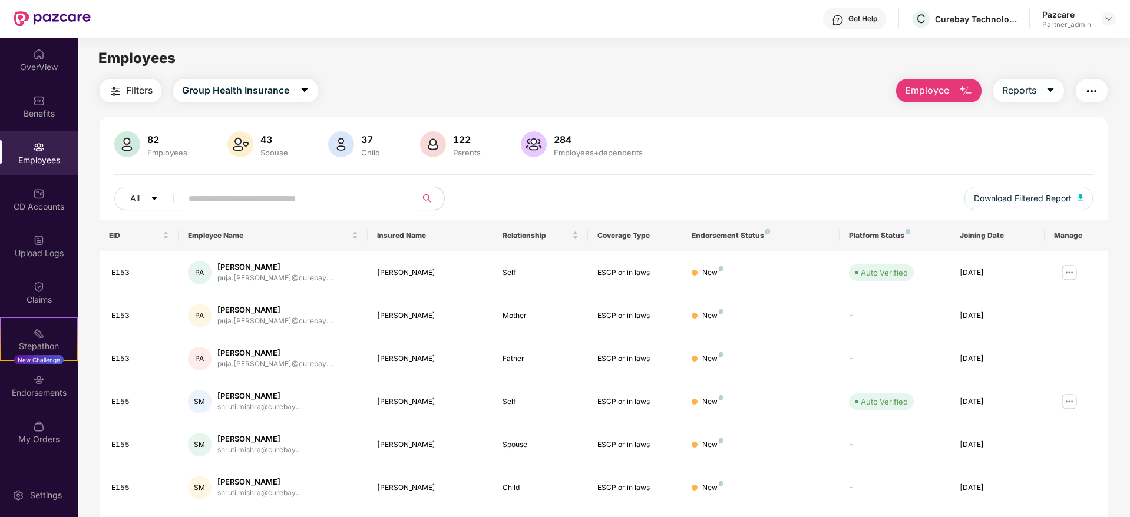
click at [1095, 88] on img "button" at bounding box center [1091, 91] width 14 height 14
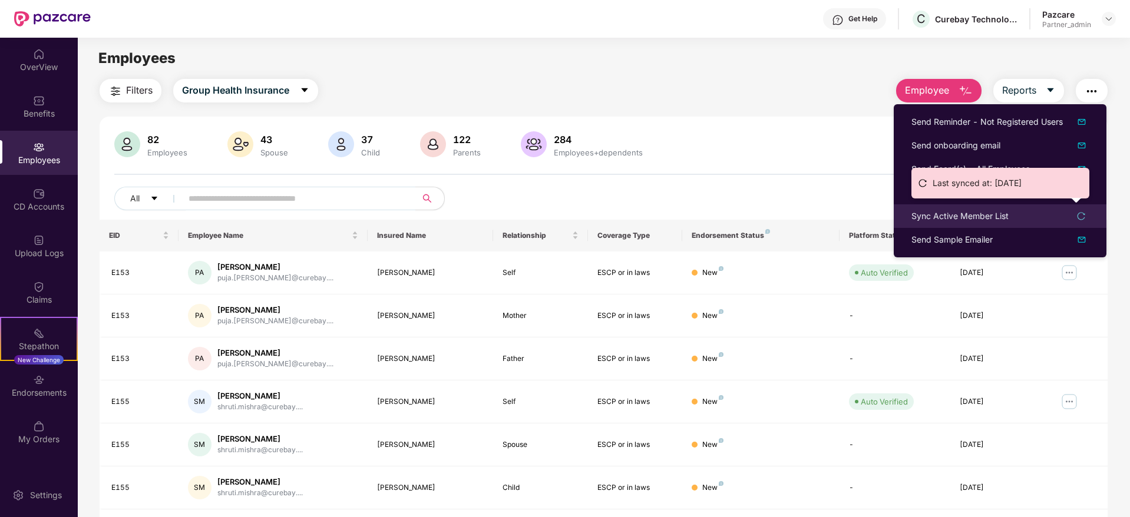
click at [939, 217] on div "Sync Active Member List" at bounding box center [959, 216] width 97 height 13
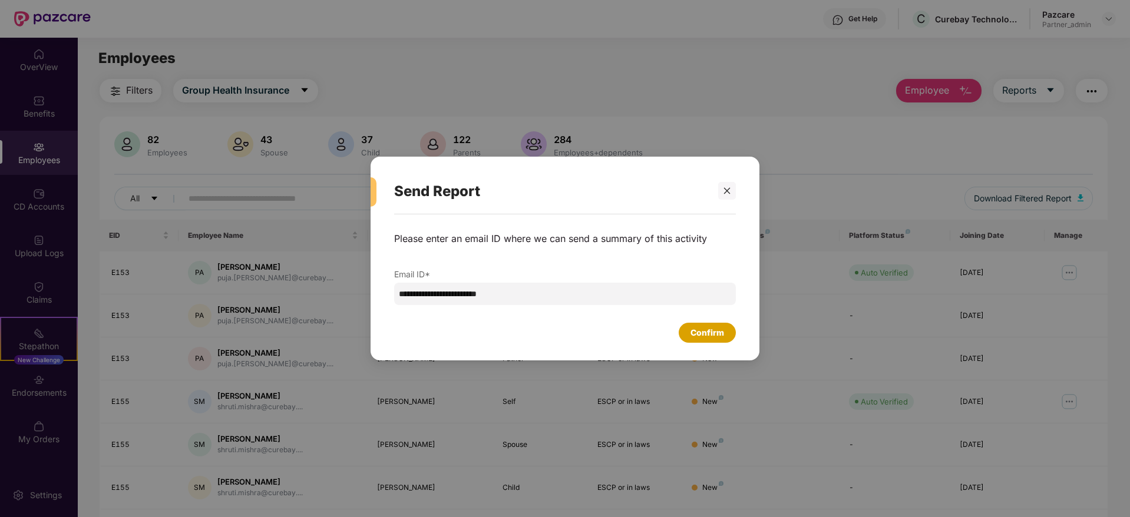
click at [699, 330] on div "Confirm" at bounding box center [707, 332] width 34 height 13
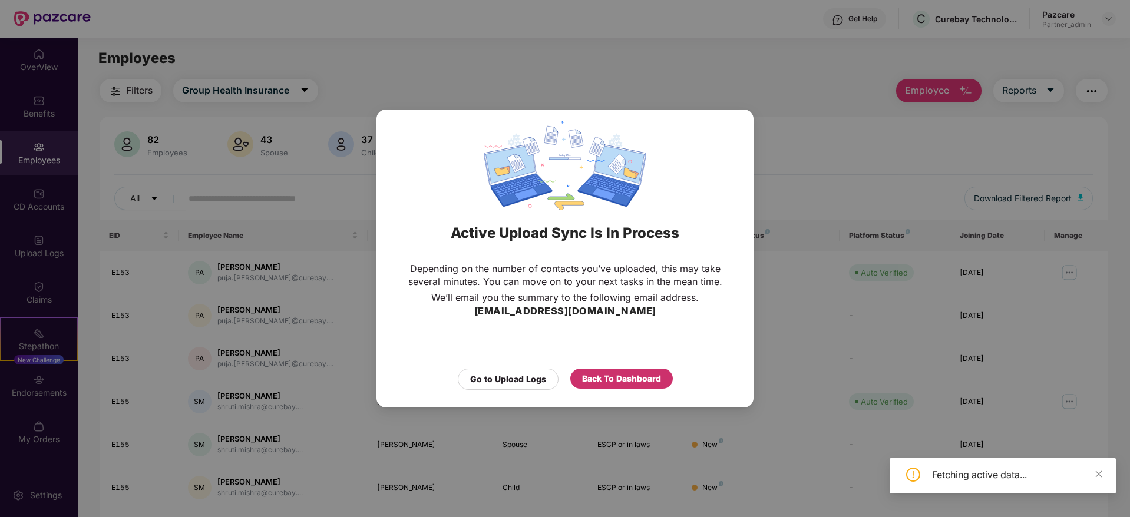
click at [637, 379] on div "Back To Dashboard" at bounding box center [621, 378] width 79 height 13
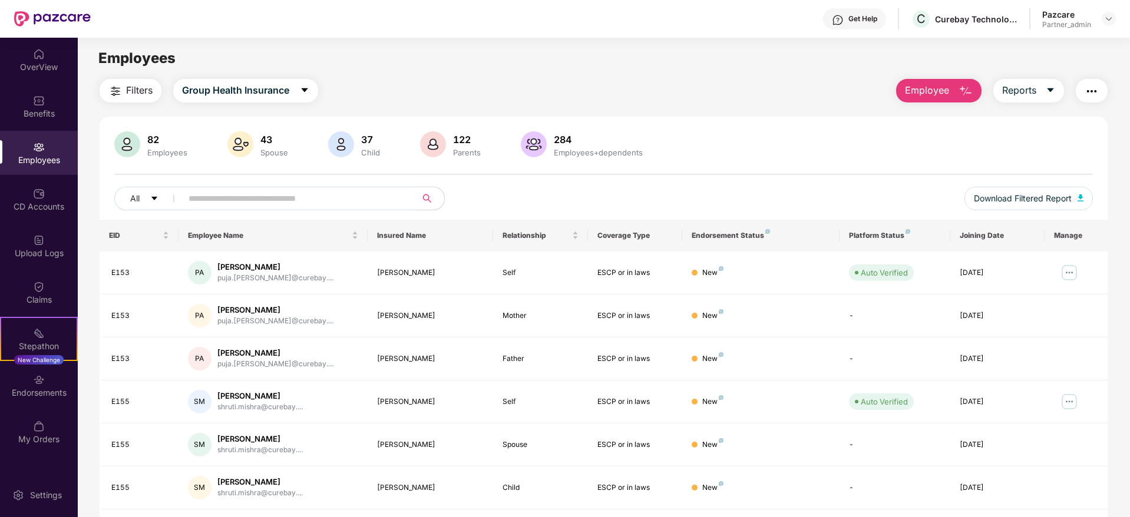
click at [208, 199] on input "text" at bounding box center [293, 199] width 211 height 18
paste input "****"
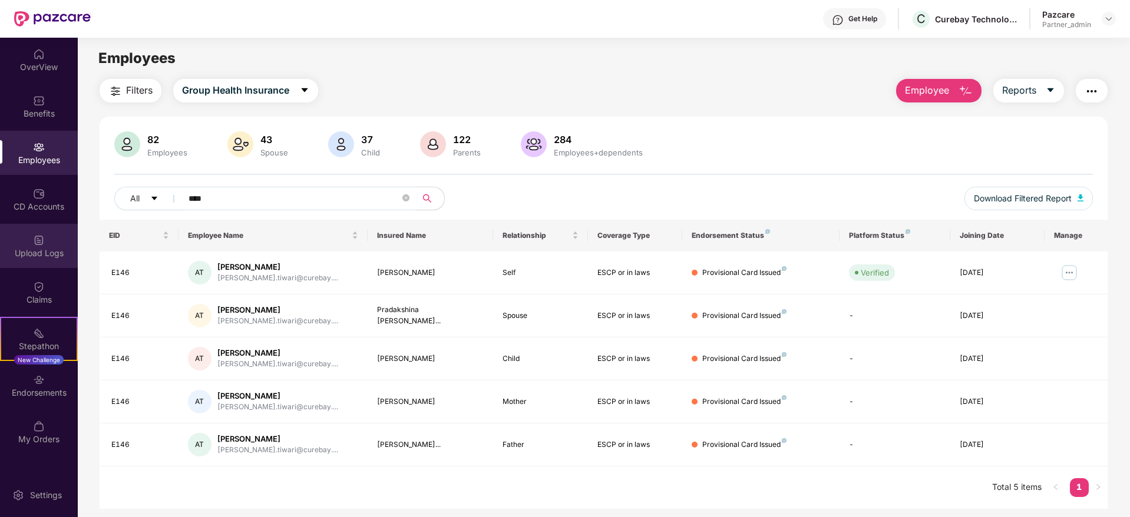
type input "****"
click at [48, 253] on div "Upload Logs" at bounding box center [39, 253] width 78 height 12
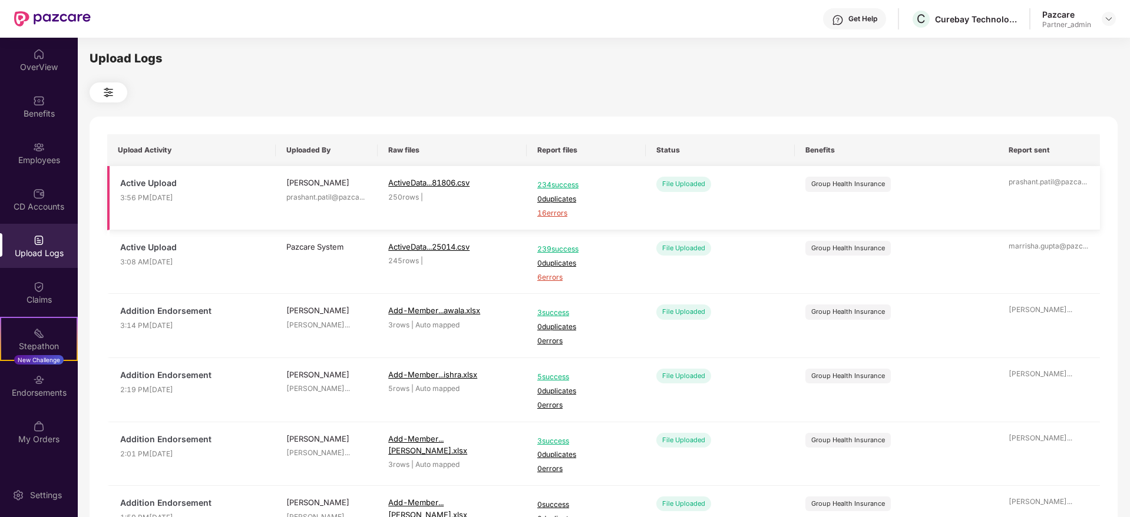
click at [553, 213] on span "16 errors" at bounding box center [586, 213] width 98 height 11
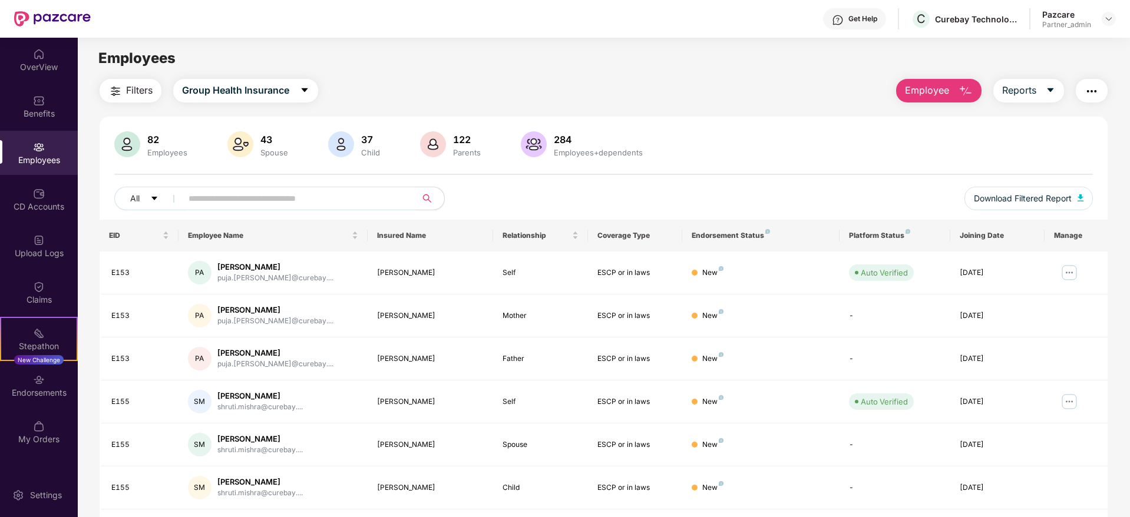
click at [1113, 11] on div "Pazcare Partner_admin" at bounding box center [1079, 19] width 74 height 21
click at [1110, 19] on img at bounding box center [1108, 18] width 9 height 9
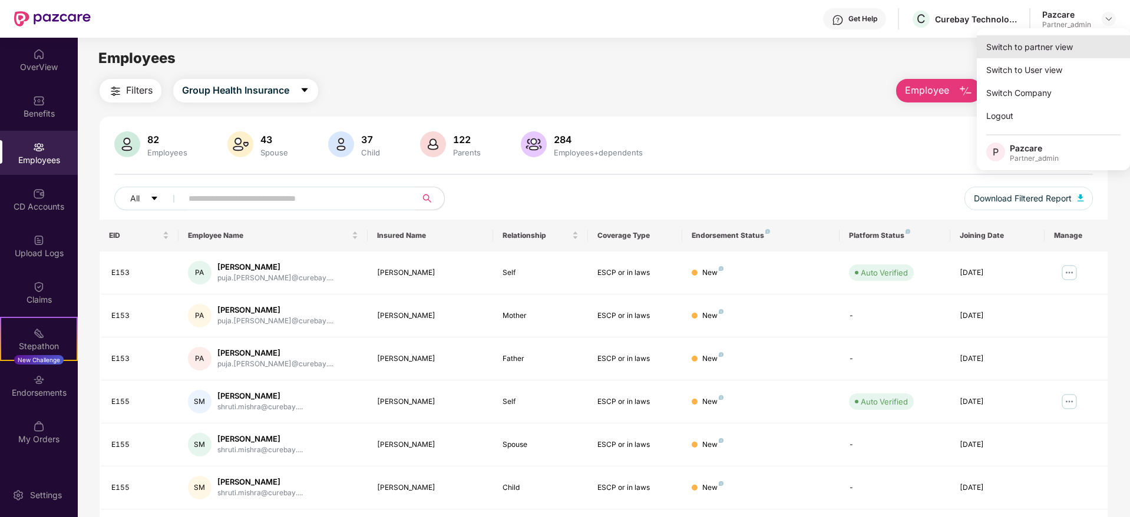
click at [1063, 39] on div "Switch to partner view" at bounding box center [1053, 46] width 153 height 23
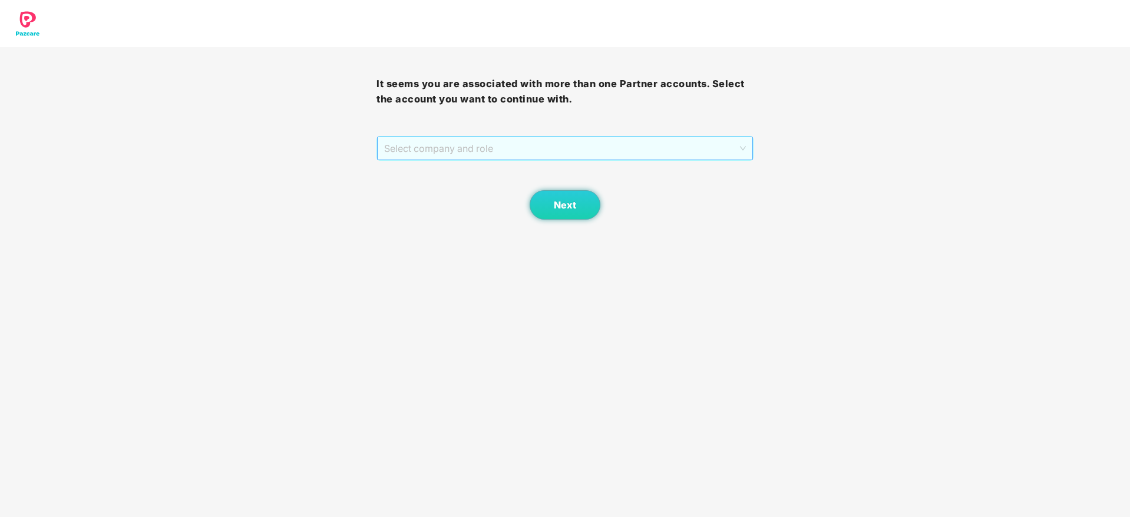
click at [448, 148] on span "Select company and role" at bounding box center [564, 148] width 361 height 22
click at [415, 189] on div "Pazcare - PARTNER_ADMIN" at bounding box center [565, 190] width 362 height 13
drag, startPoint x: 574, startPoint y: 207, endPoint x: 571, endPoint y: 226, distance: 19.7
click at [571, 226] on body "It seems you are associated with more than one Partner accounts. Select the acc…" at bounding box center [565, 258] width 1130 height 517
click at [505, 146] on span "Pazcare - PARTNER_ADMIN" at bounding box center [564, 148] width 361 height 22
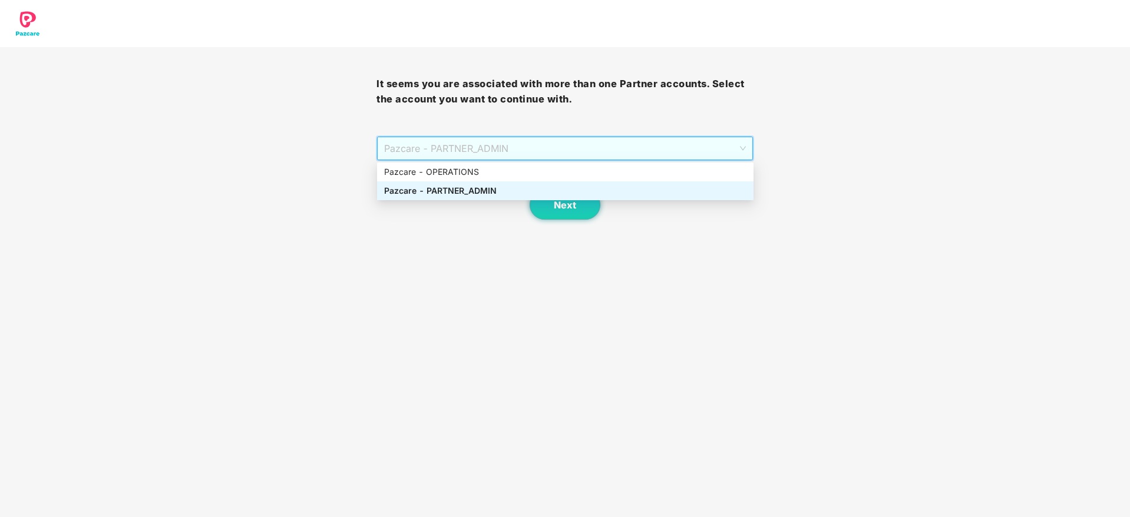
click at [478, 183] on div "Pazcare - PARTNER_ADMIN" at bounding box center [565, 190] width 376 height 19
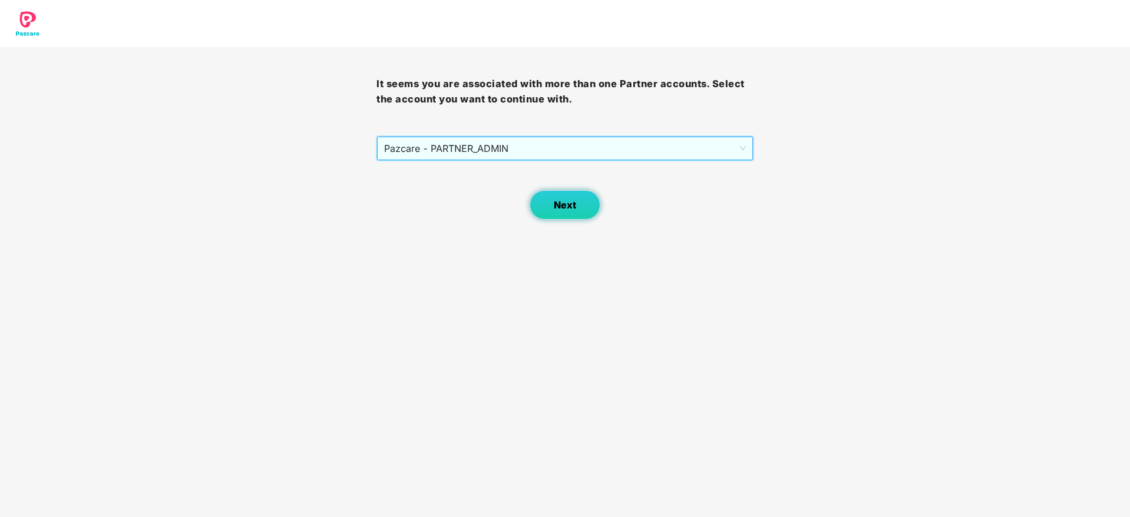
click at [561, 209] on span "Next" at bounding box center [565, 205] width 22 height 11
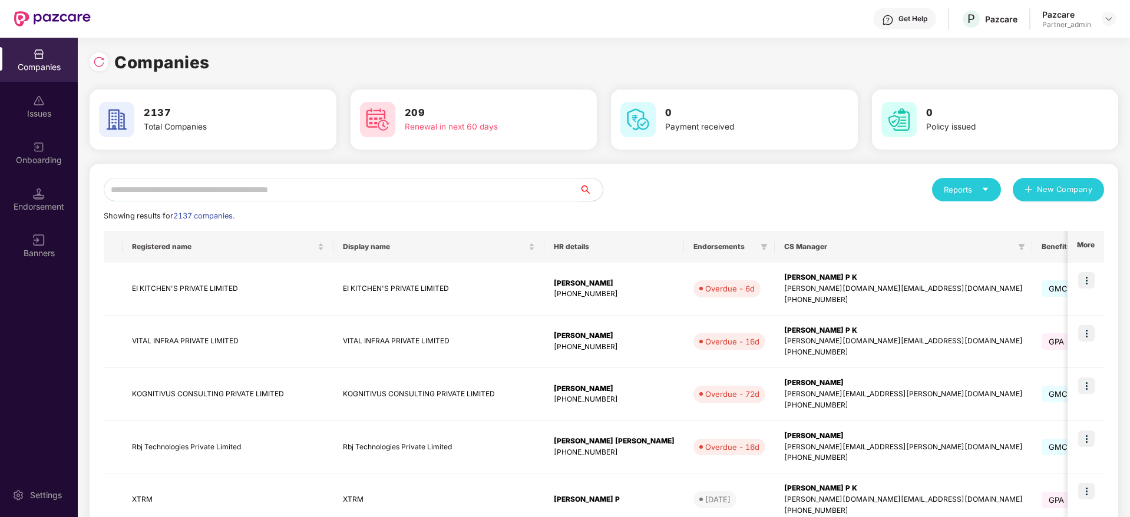
click at [233, 183] on input "text" at bounding box center [341, 190] width 475 height 24
paste input "**********"
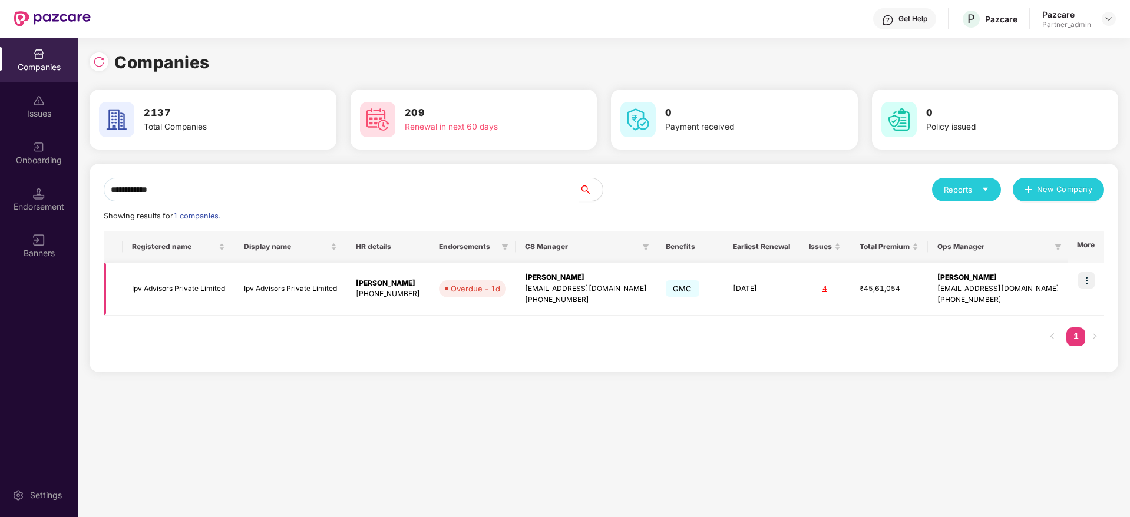
type input "**********"
click at [1083, 276] on img at bounding box center [1086, 280] width 16 height 16
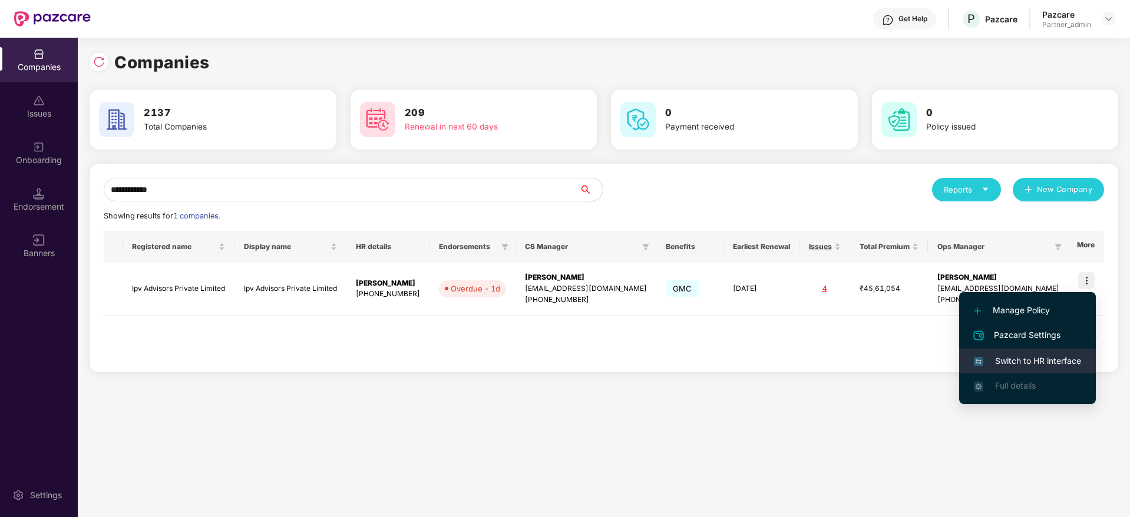
click at [1030, 361] on span "Switch to HR interface" at bounding box center [1027, 361] width 107 height 13
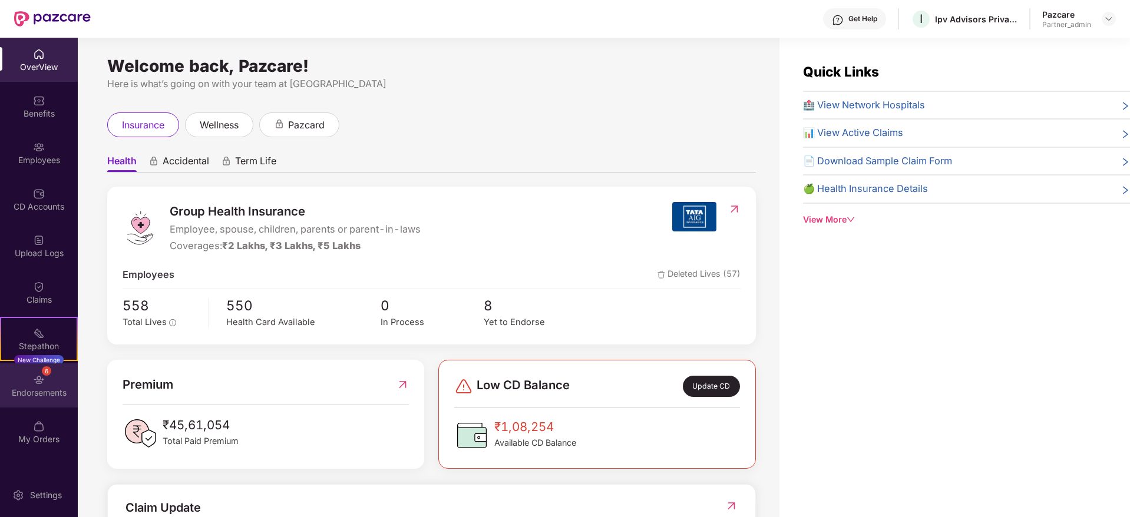
click at [52, 393] on div "Endorsements" at bounding box center [39, 393] width 78 height 12
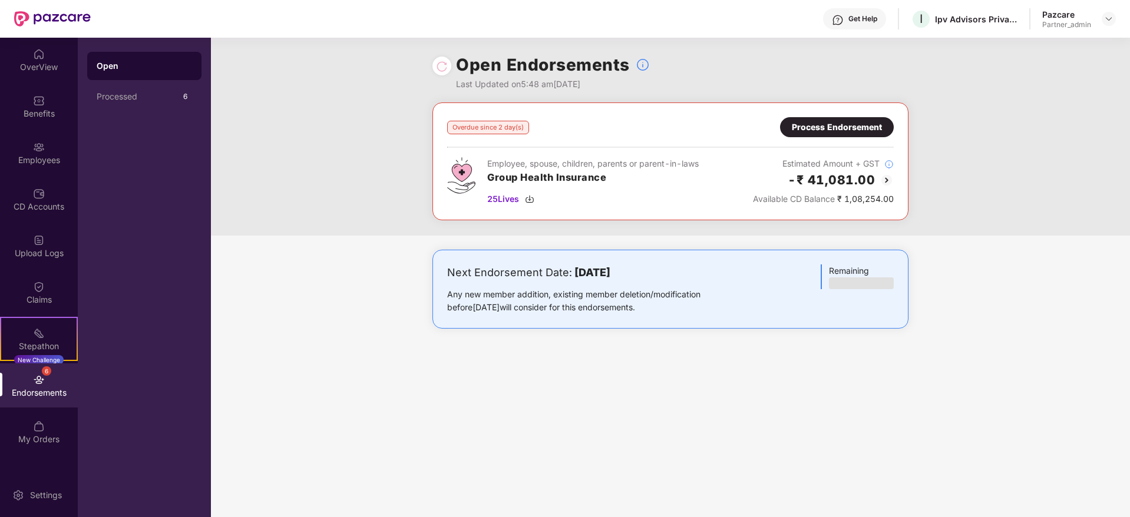
click at [806, 131] on div "Process Endorsement" at bounding box center [837, 127] width 90 height 13
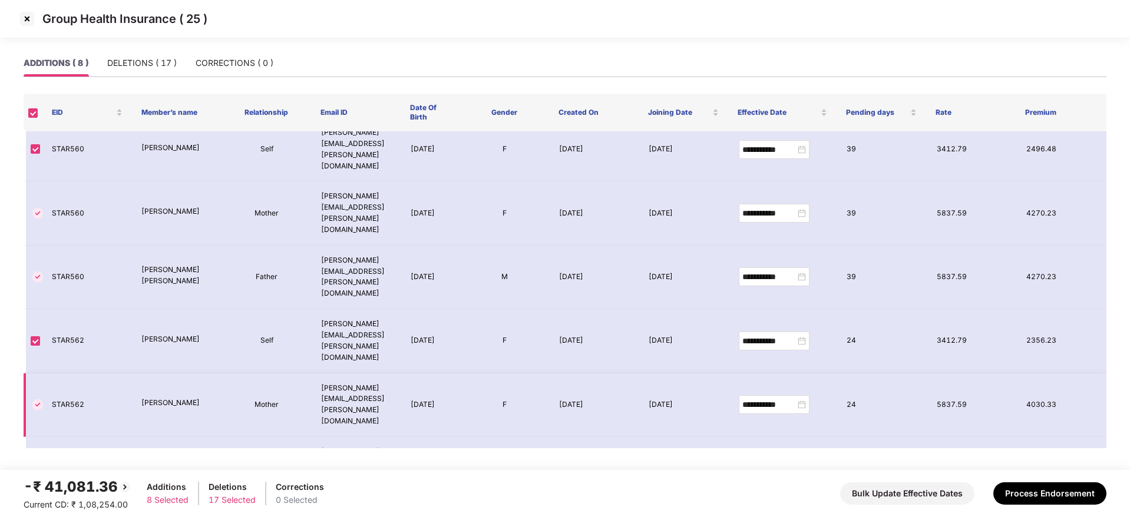
scroll to position [16, 0]
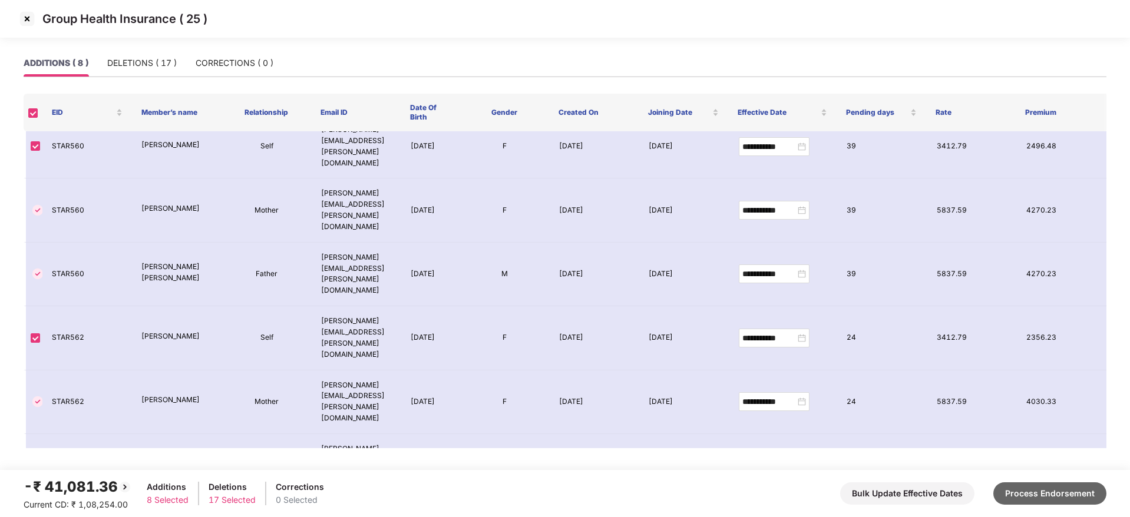
click at [1030, 495] on button "Process Endorsement" at bounding box center [1049, 493] width 113 height 22
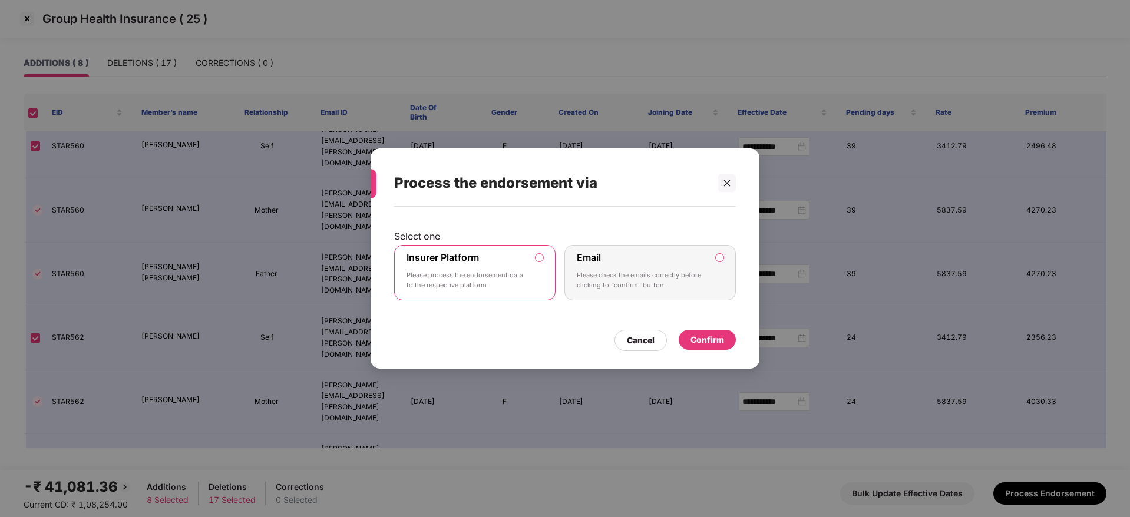
click at [730, 343] on div "Confirm" at bounding box center [707, 340] width 57 height 20
